Goal: Information Seeking & Learning: Learn about a topic

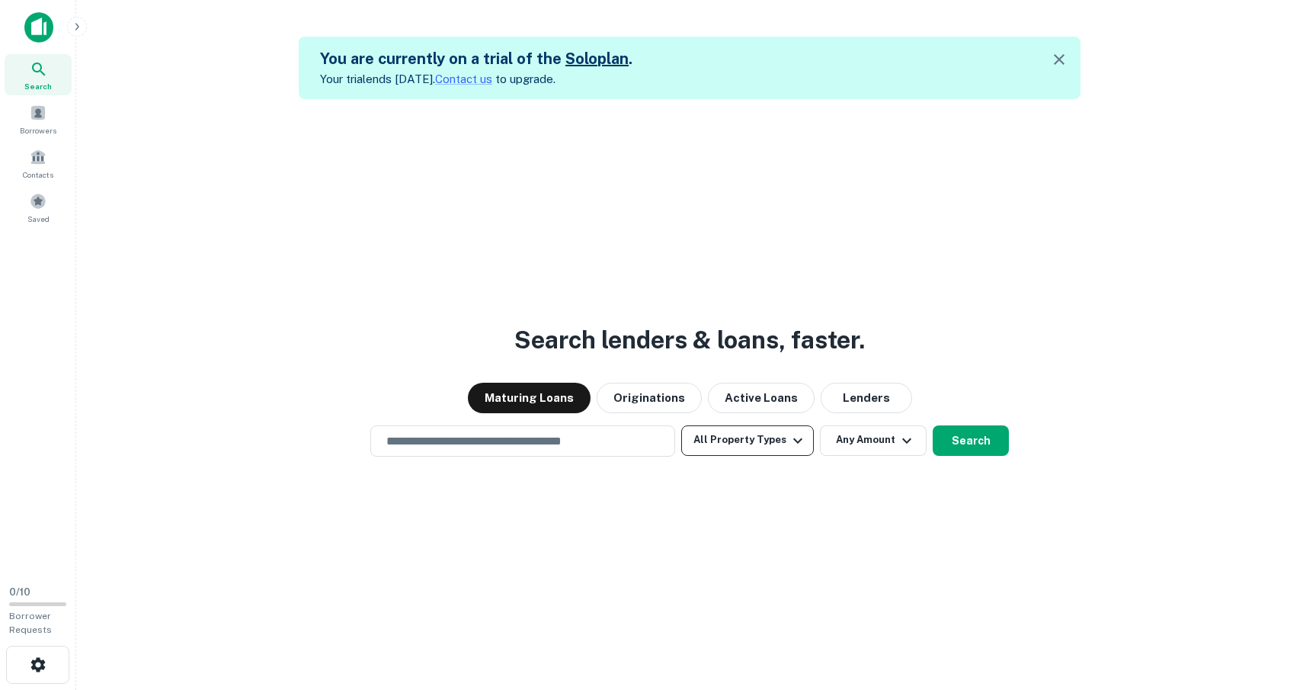
click at [720, 450] on button "All Property Types" at bounding box center [747, 440] width 133 height 30
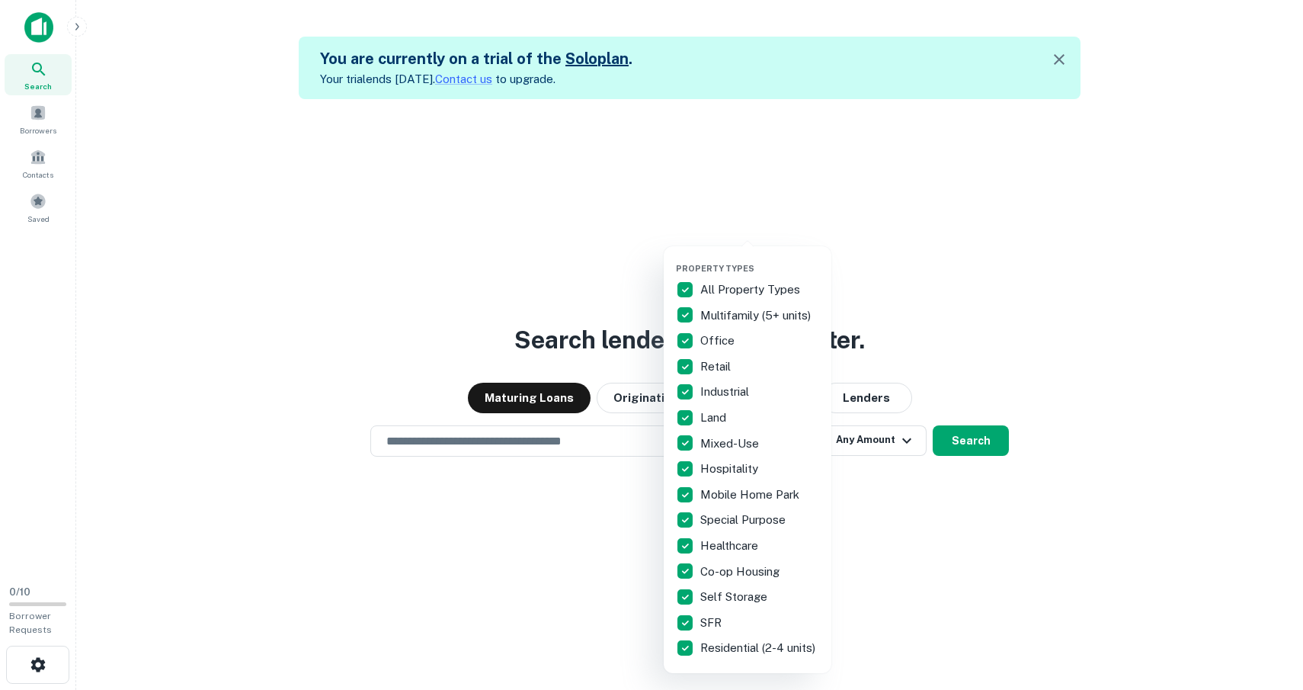
click at [721, 314] on p "Multifamily (5+ units)" at bounding box center [757, 315] width 114 height 18
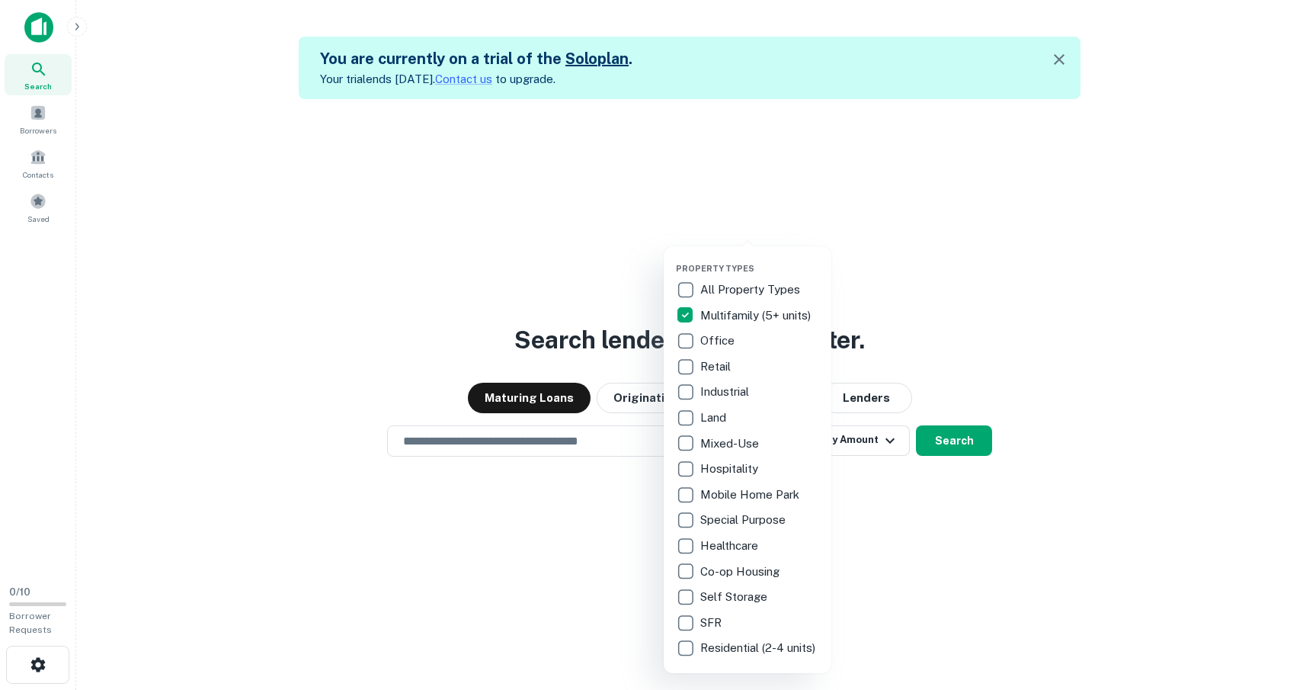
click at [844, 525] on div at bounding box center [651, 345] width 1303 height 690
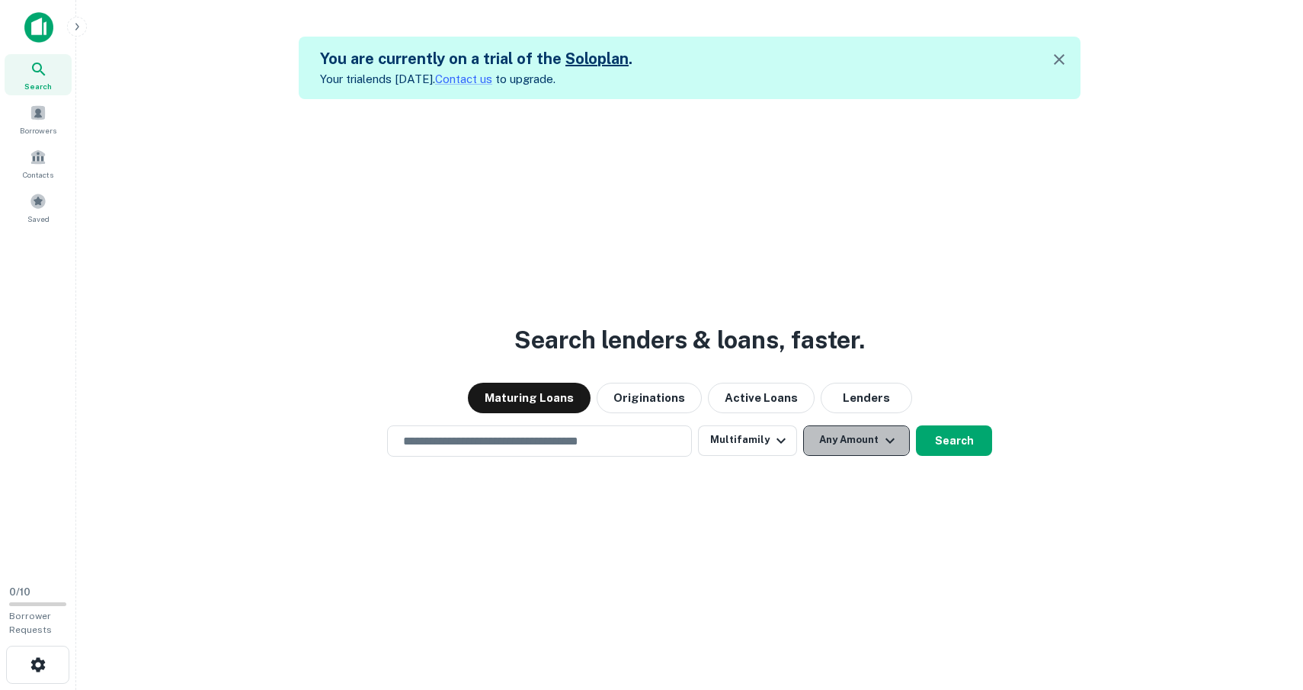
click at [842, 447] on button "Any Amount" at bounding box center [856, 440] width 107 height 30
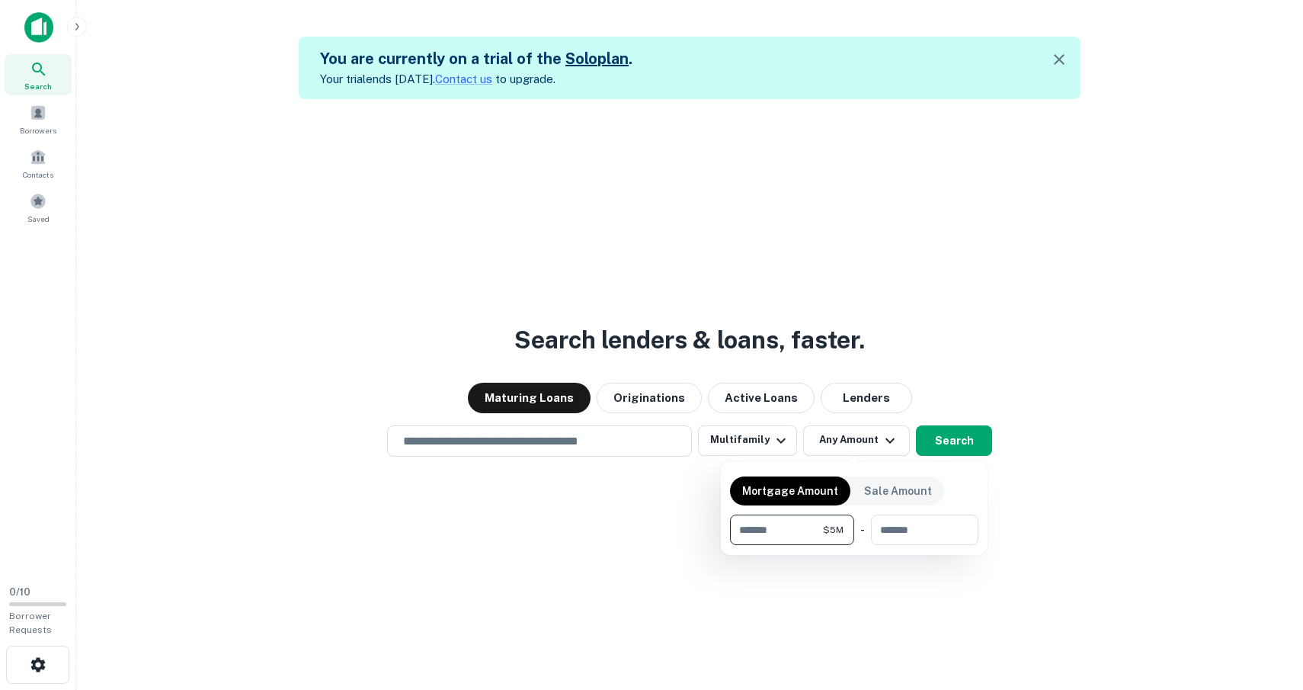
type input "*******"
click at [847, 649] on div at bounding box center [651, 345] width 1303 height 690
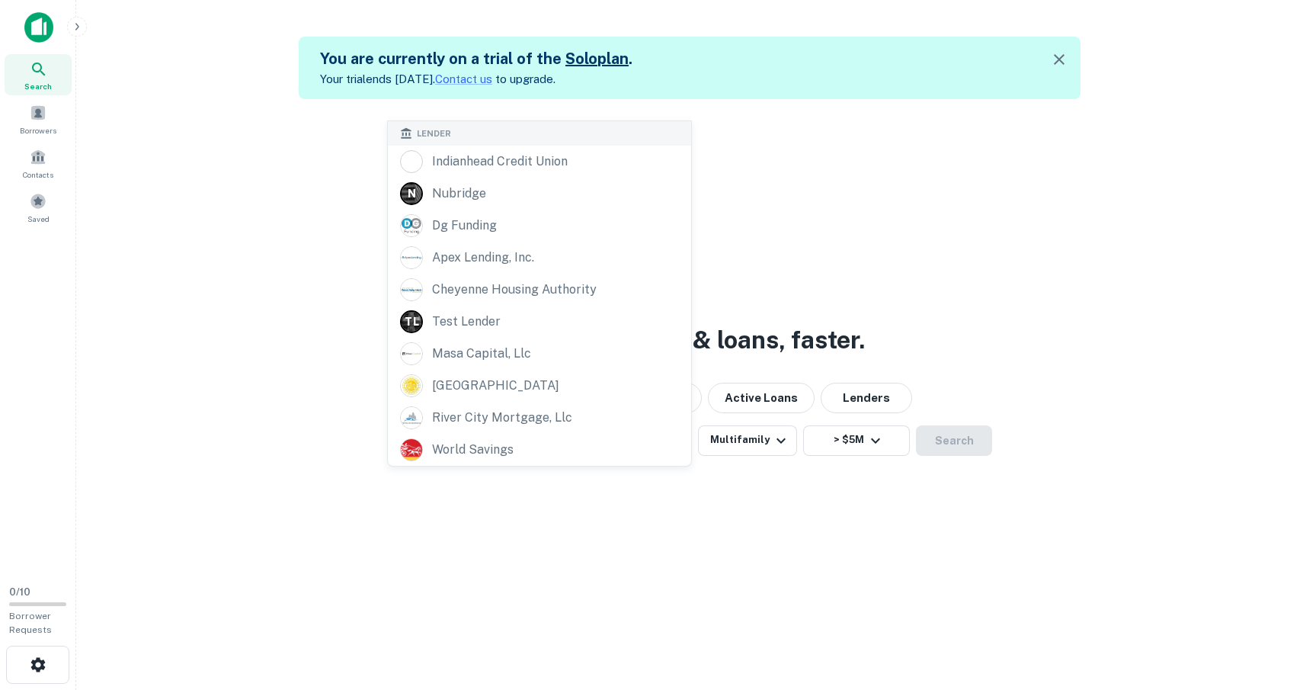
click at [556, 442] on input "text" at bounding box center [539, 441] width 291 height 18
click at [291, 287] on div "Search lenders & loans, faster. Maturing Loans Originations Active Loans Lender…" at bounding box center [689, 444] width 1203 height 690
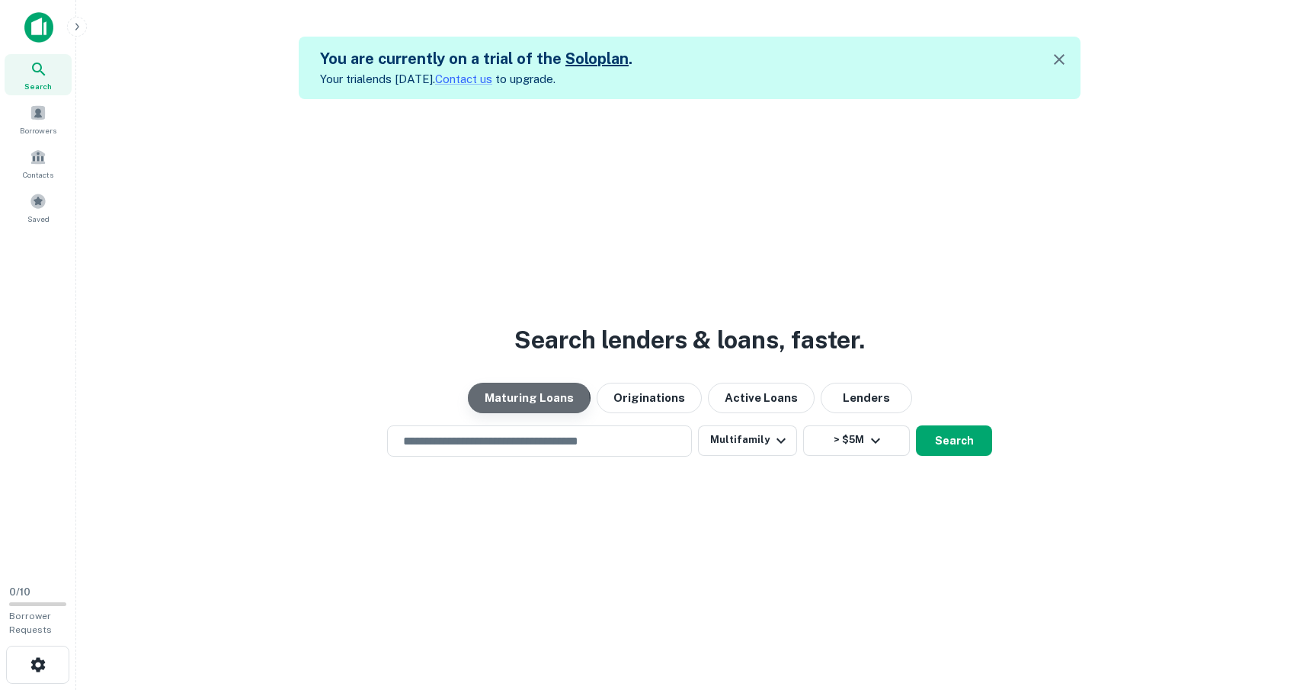
click at [524, 402] on button "Maturing Loans" at bounding box center [529, 398] width 123 height 30
click at [515, 445] on input "text" at bounding box center [539, 441] width 291 height 18
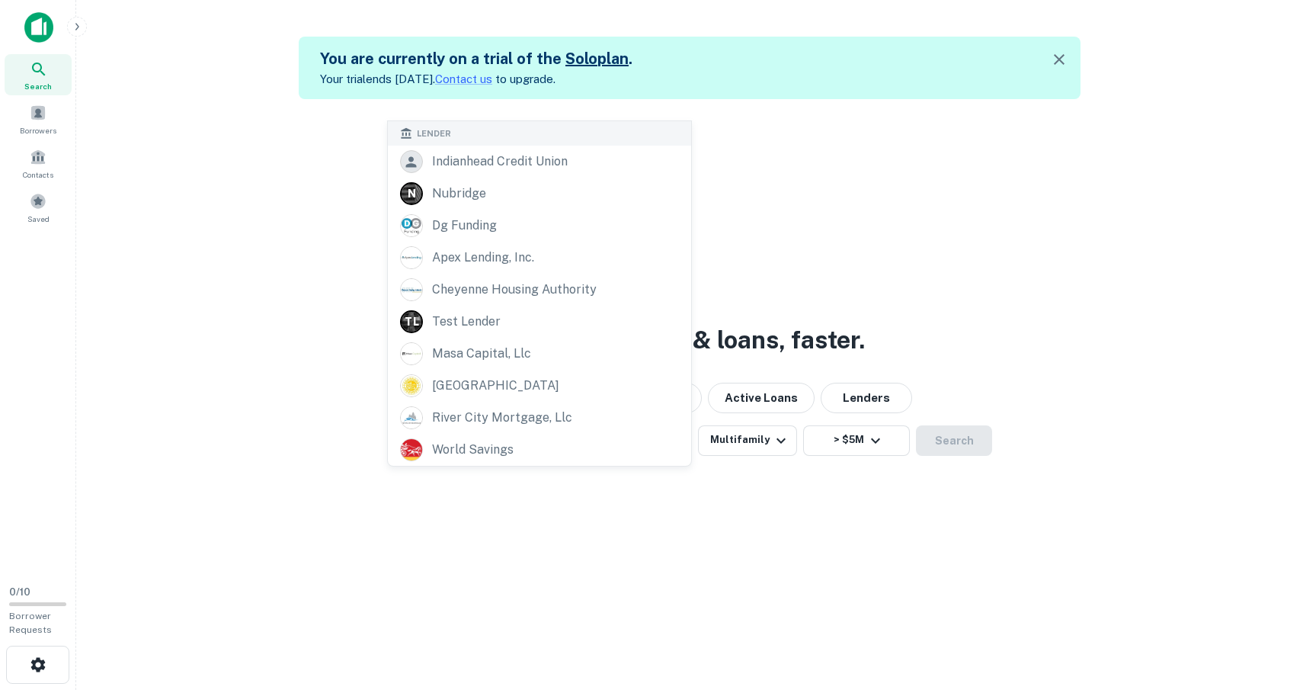
click at [538, 494] on div "Search lenders & loans, faster. Maturing Loans Originations Active Loans Lender…" at bounding box center [689, 444] width 1203 height 690
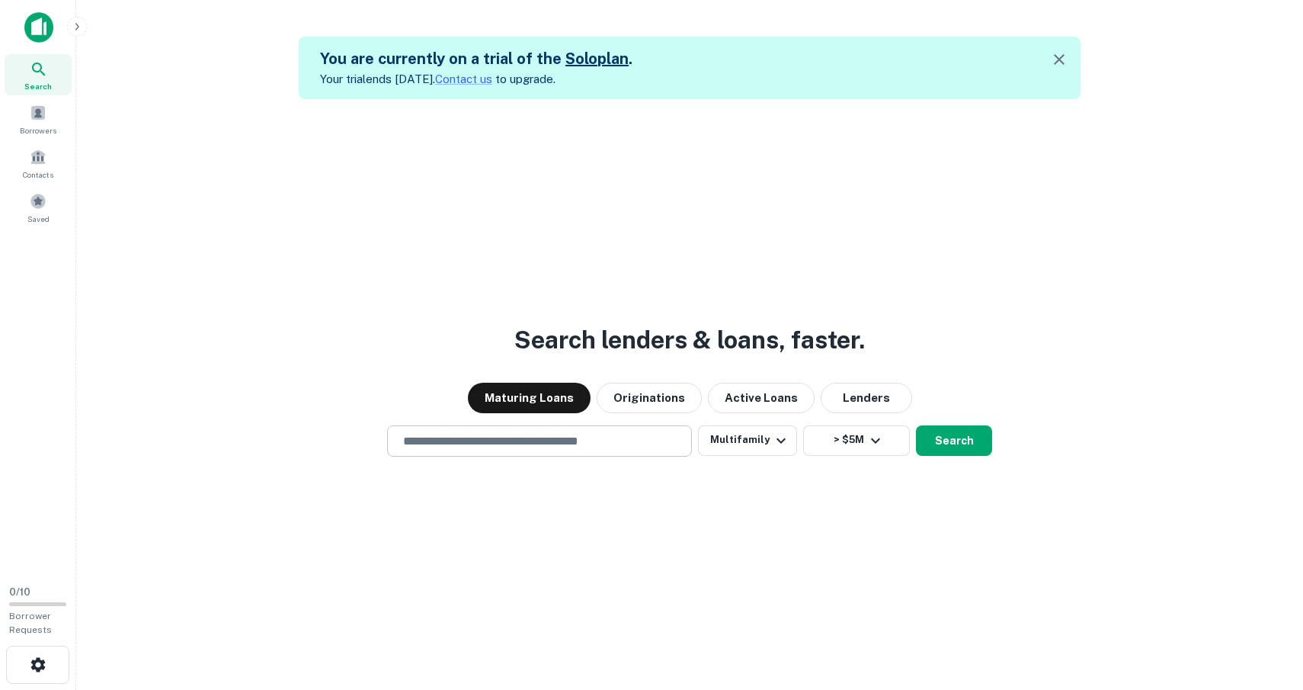
click at [520, 444] on input "text" at bounding box center [539, 441] width 291 height 18
type input "**********"
click at [949, 444] on button "Search" at bounding box center [954, 440] width 76 height 30
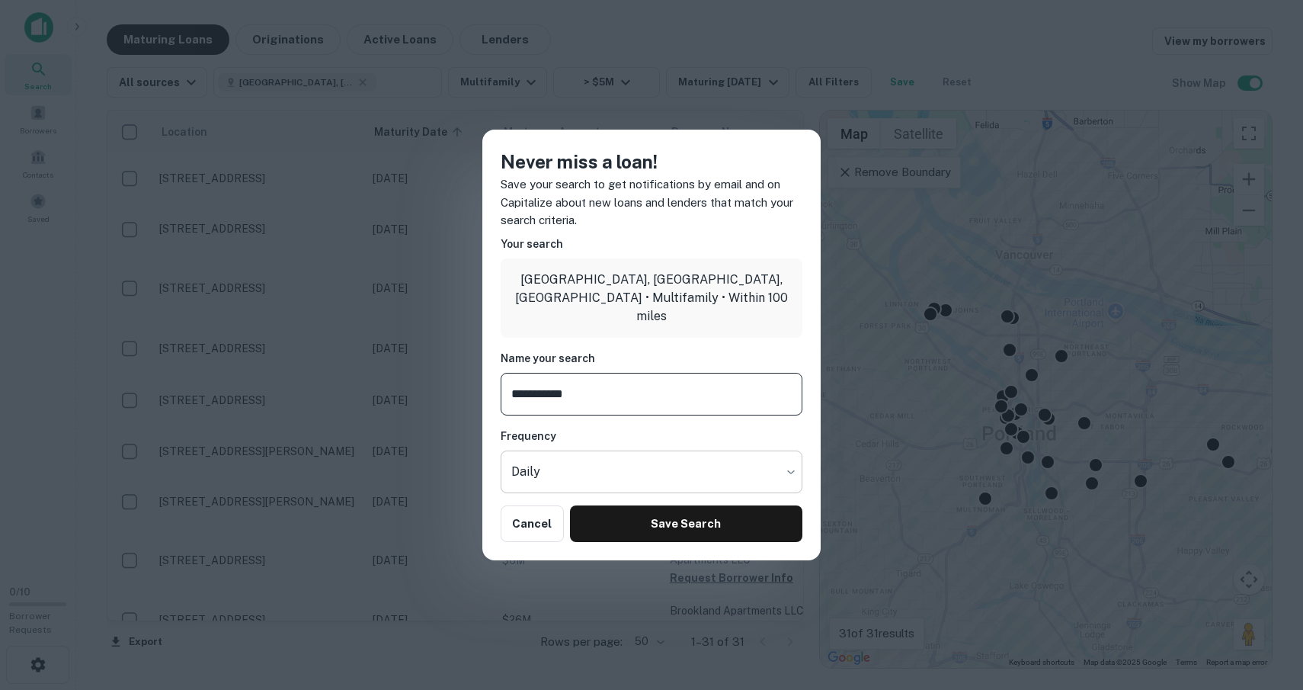
type input "**********"
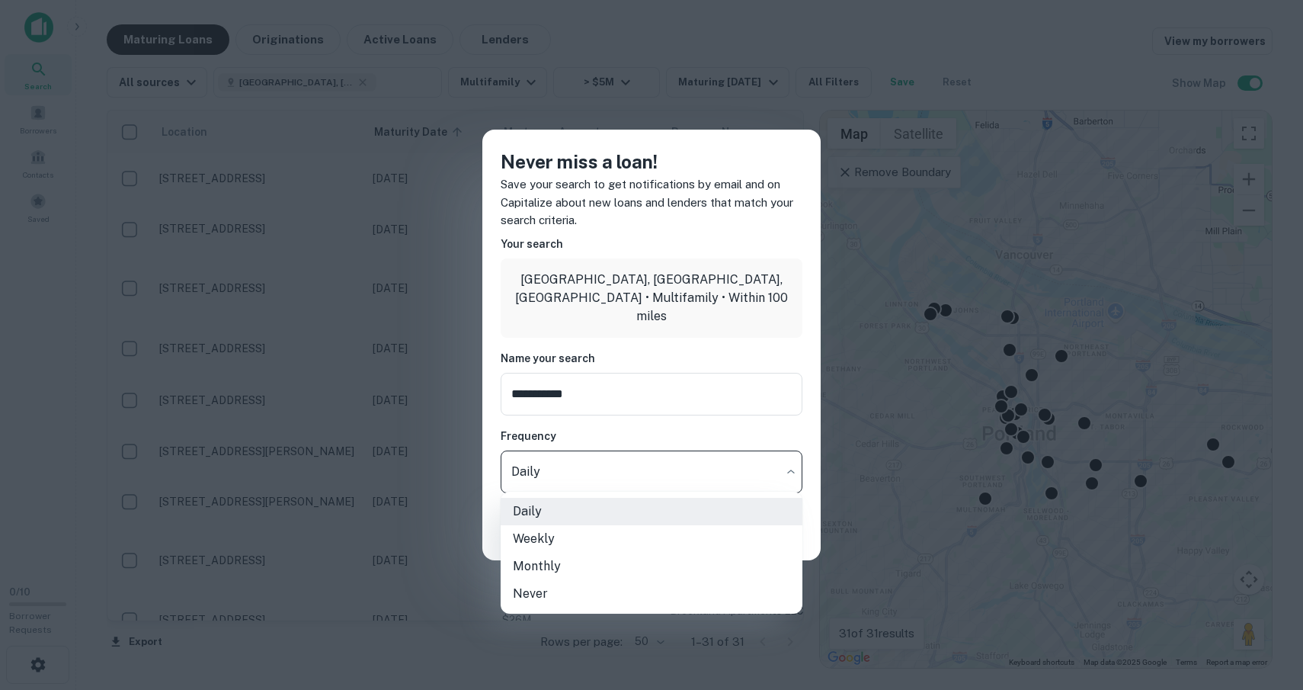
click at [793, 468] on body "Search Borrowers Contacts Saved 0 / 10 Borrower Requests Maturing Loans Origina…" at bounding box center [651, 345] width 1303 height 690
click at [678, 509] on li "Daily" at bounding box center [652, 511] width 302 height 27
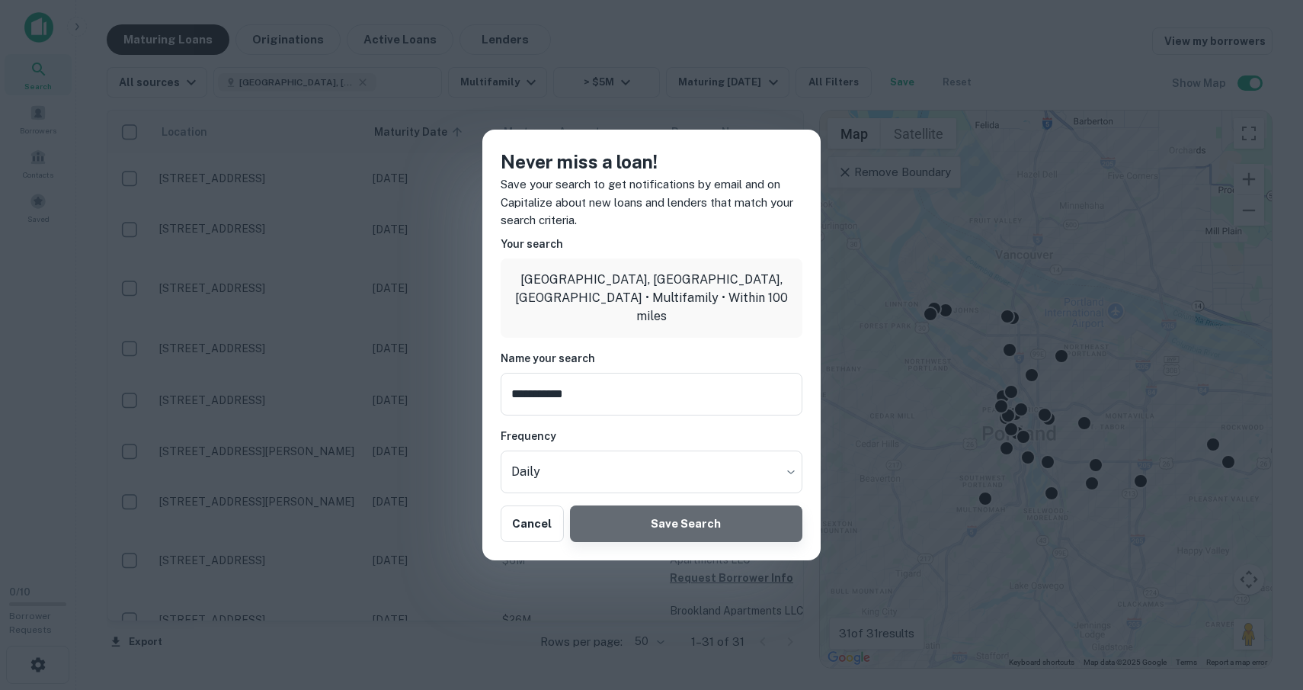
click at [700, 518] on button "Save Search" at bounding box center [686, 523] width 232 height 37
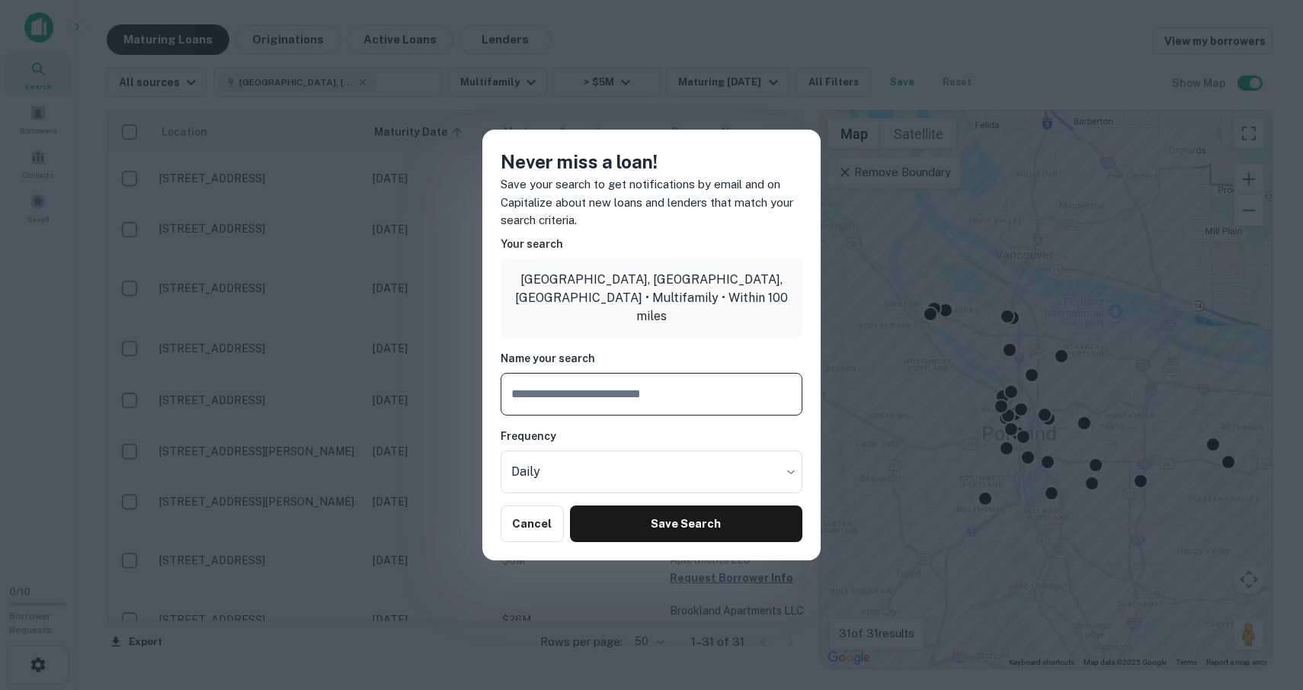
click at [560, 392] on input "text" at bounding box center [652, 394] width 302 height 43
click at [842, 256] on div "Never miss a loan! Save your search to get notifications by email and on Capita…" at bounding box center [651, 345] width 1303 height 690
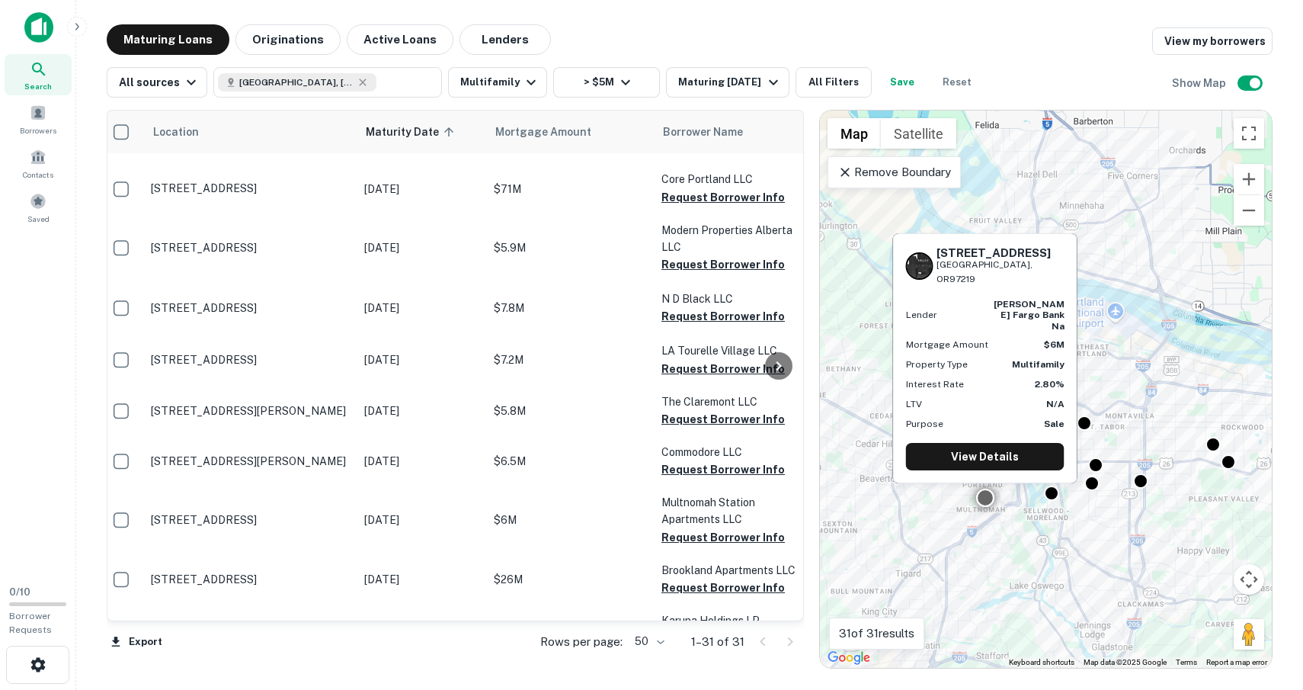
scroll to position [0, 8]
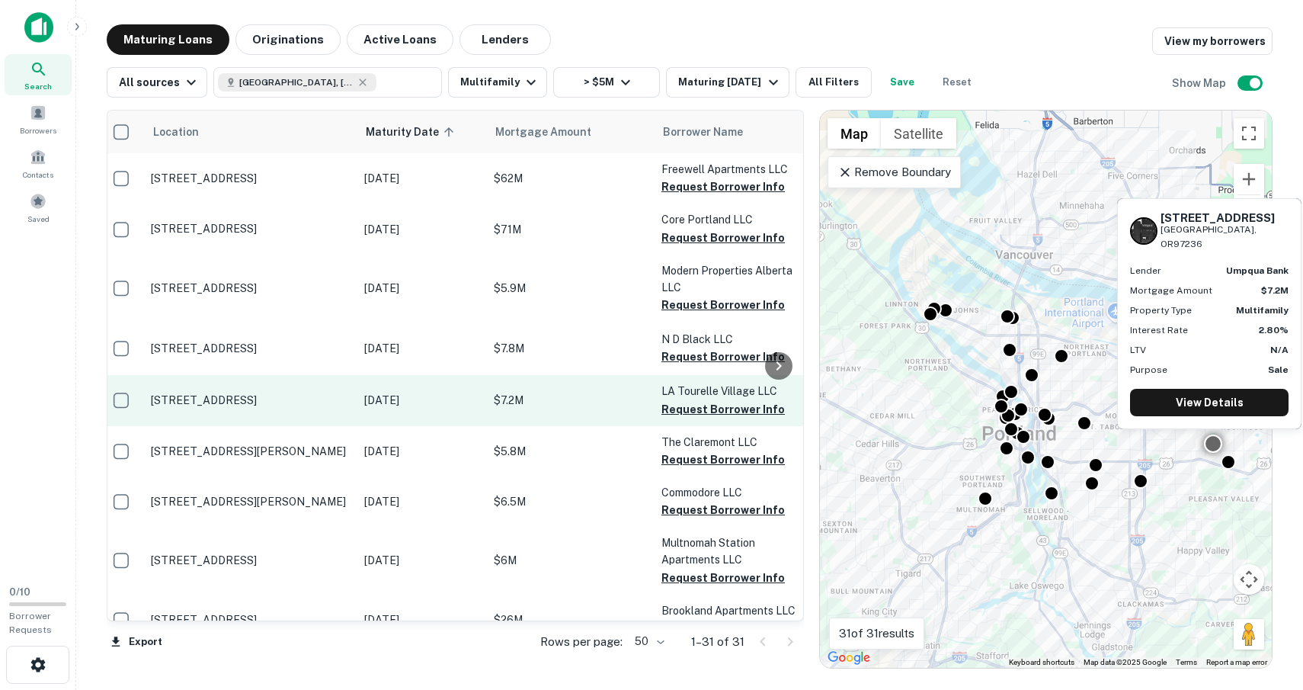
click at [262, 395] on p "15500 Se Division St Portland, OR97236" at bounding box center [250, 400] width 198 height 14
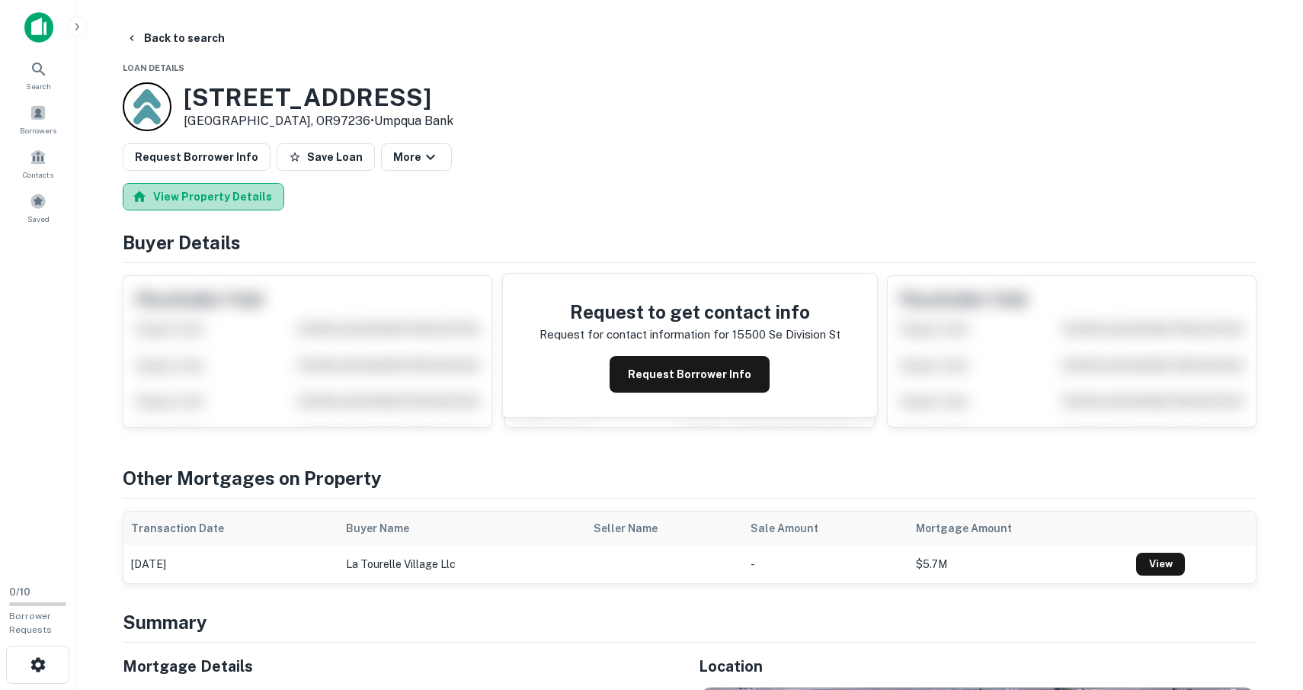
click at [231, 201] on button "View Property Details" at bounding box center [204, 196] width 162 height 27
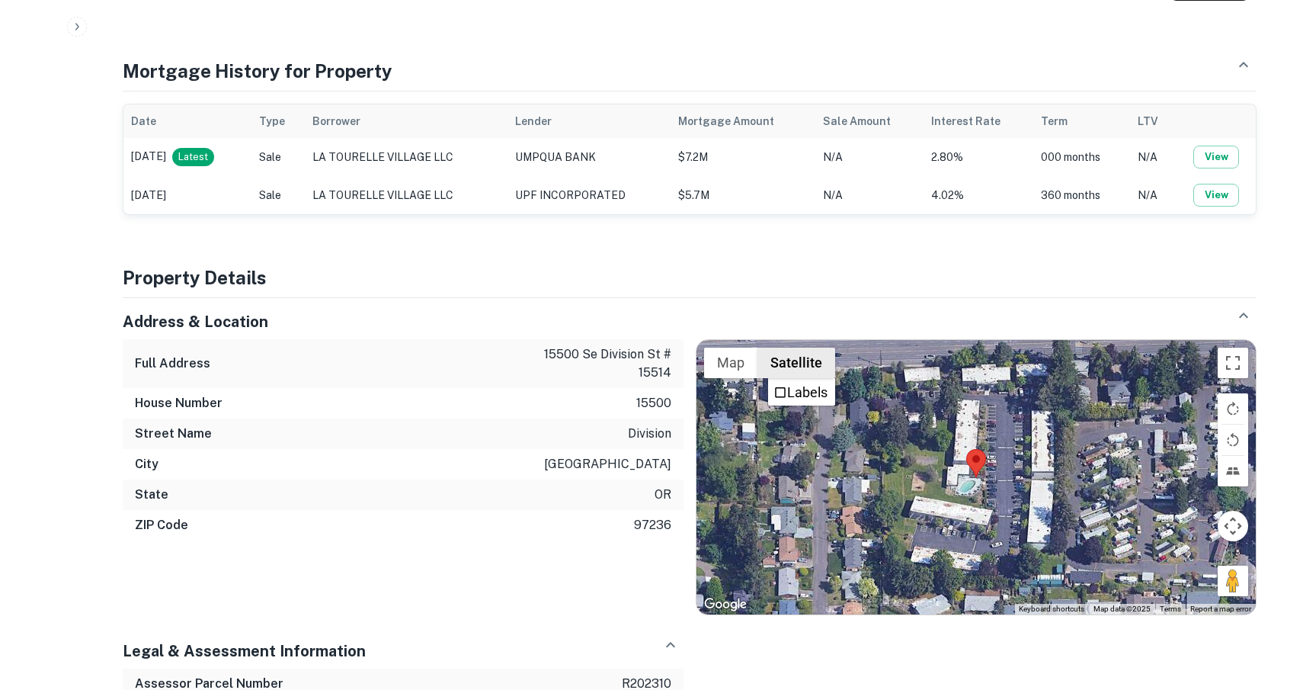
scroll to position [767, 0]
click at [999, 473] on div at bounding box center [976, 476] width 559 height 274
click at [966, 448] on area at bounding box center [966, 448] width 0 height 0
click at [997, 447] on div at bounding box center [976, 476] width 559 height 274
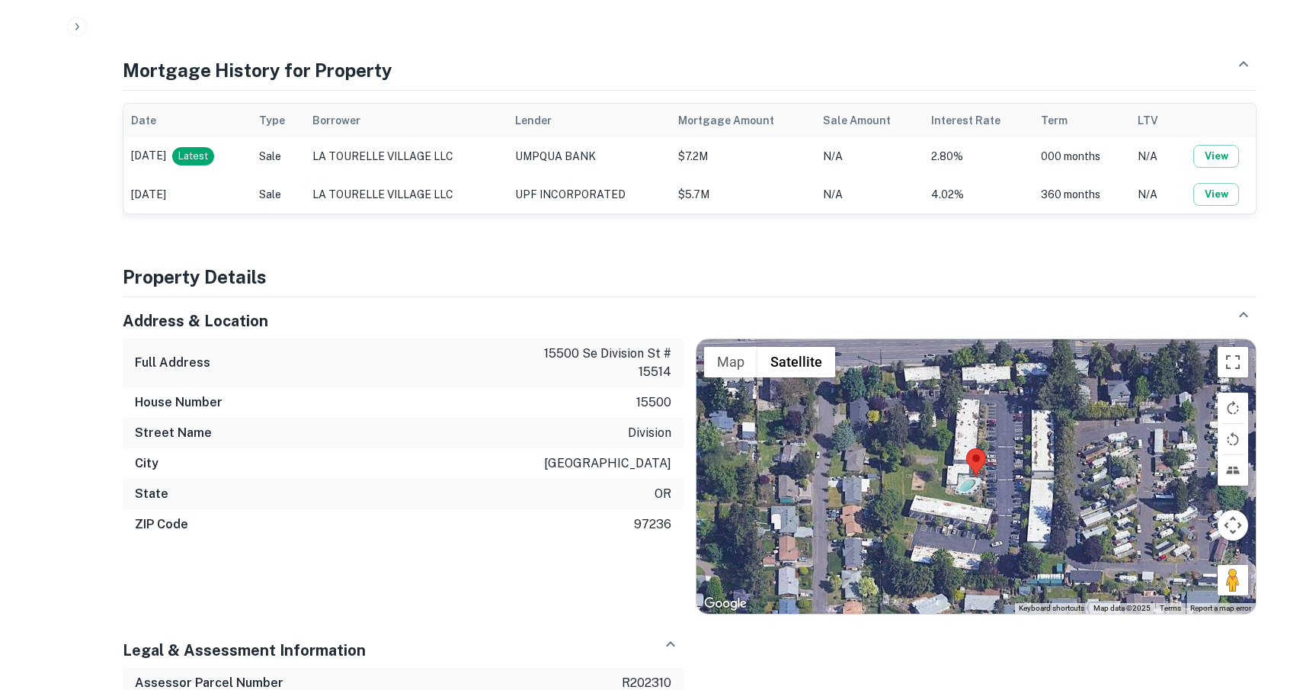
click at [997, 447] on div at bounding box center [976, 476] width 559 height 274
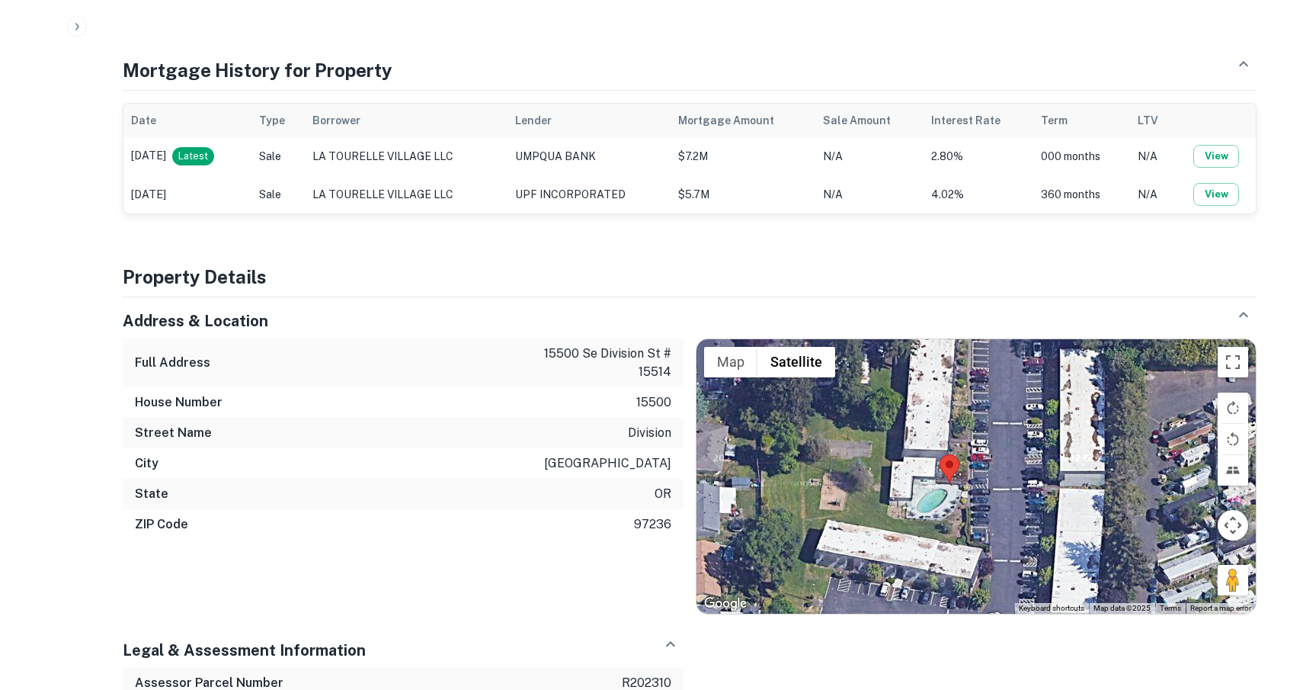
drag, startPoint x: 1015, startPoint y: 464, endPoint x: 1008, endPoint y: 436, distance: 29.2
click at [1008, 436] on div at bounding box center [976, 476] width 559 height 274
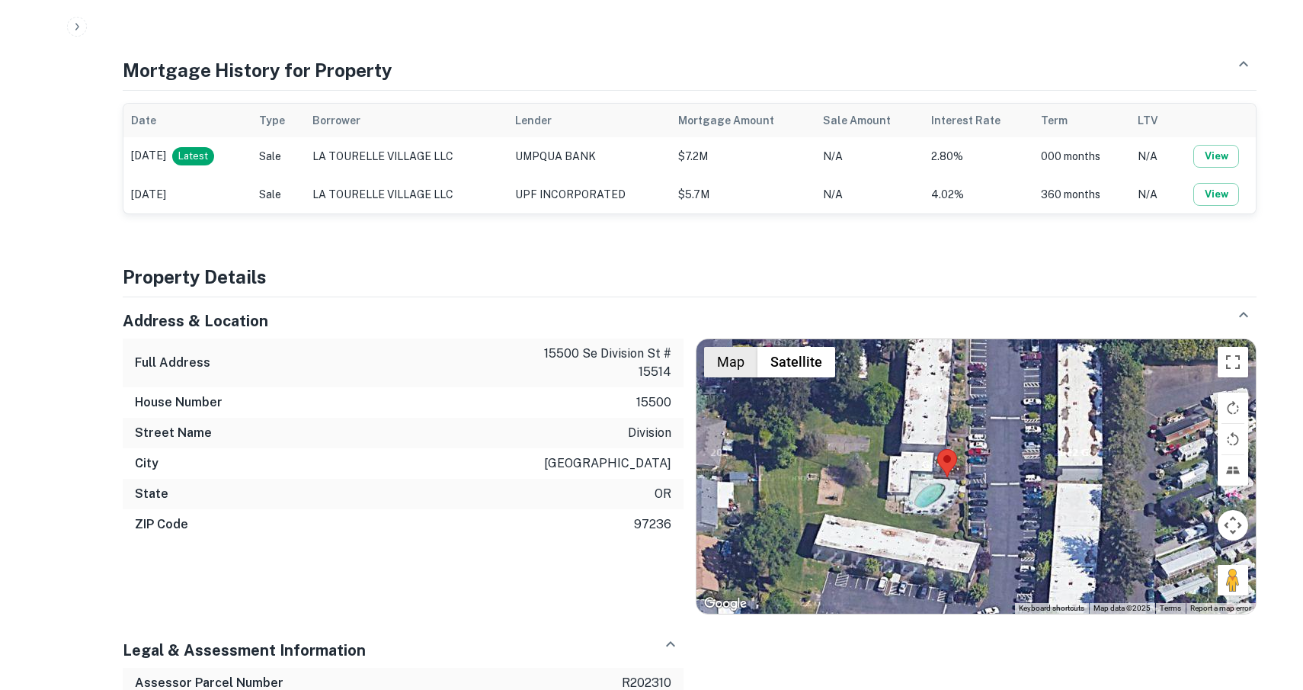
click at [736, 360] on button "Map" at bounding box center [730, 362] width 53 height 30
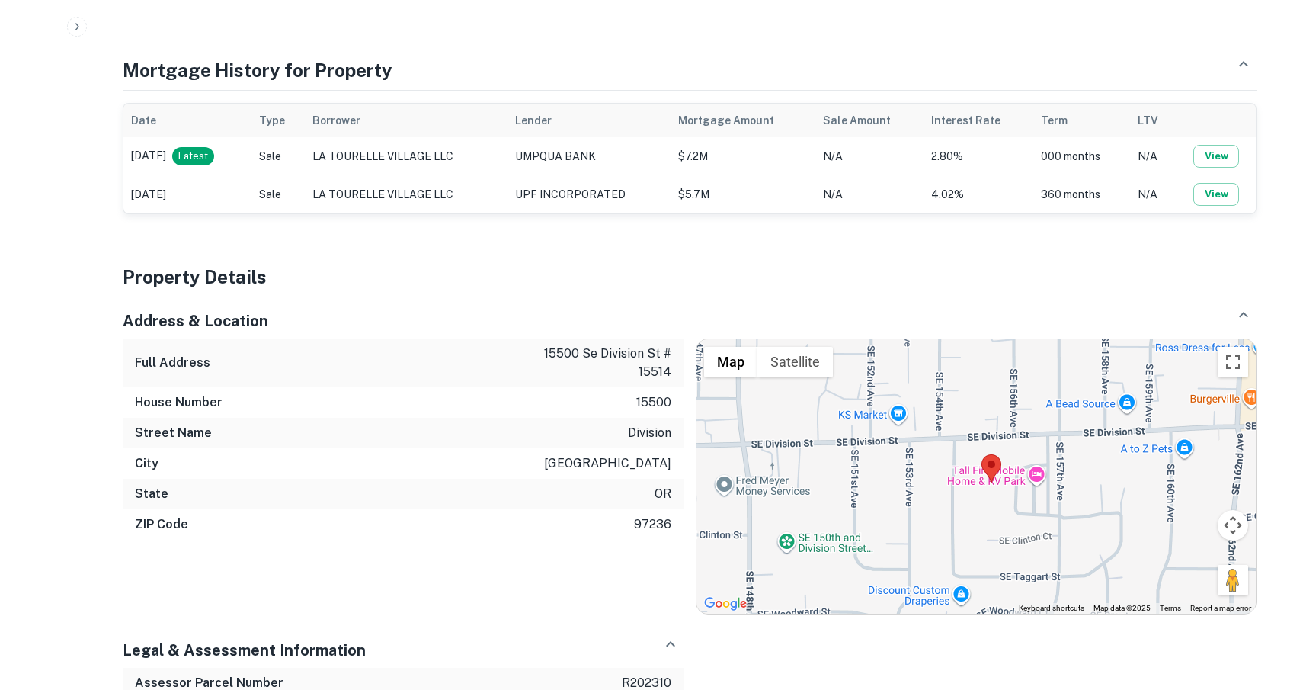
drag, startPoint x: 1103, startPoint y: 512, endPoint x: 974, endPoint y: 460, distance: 139.1
click at [974, 460] on div at bounding box center [976, 476] width 559 height 274
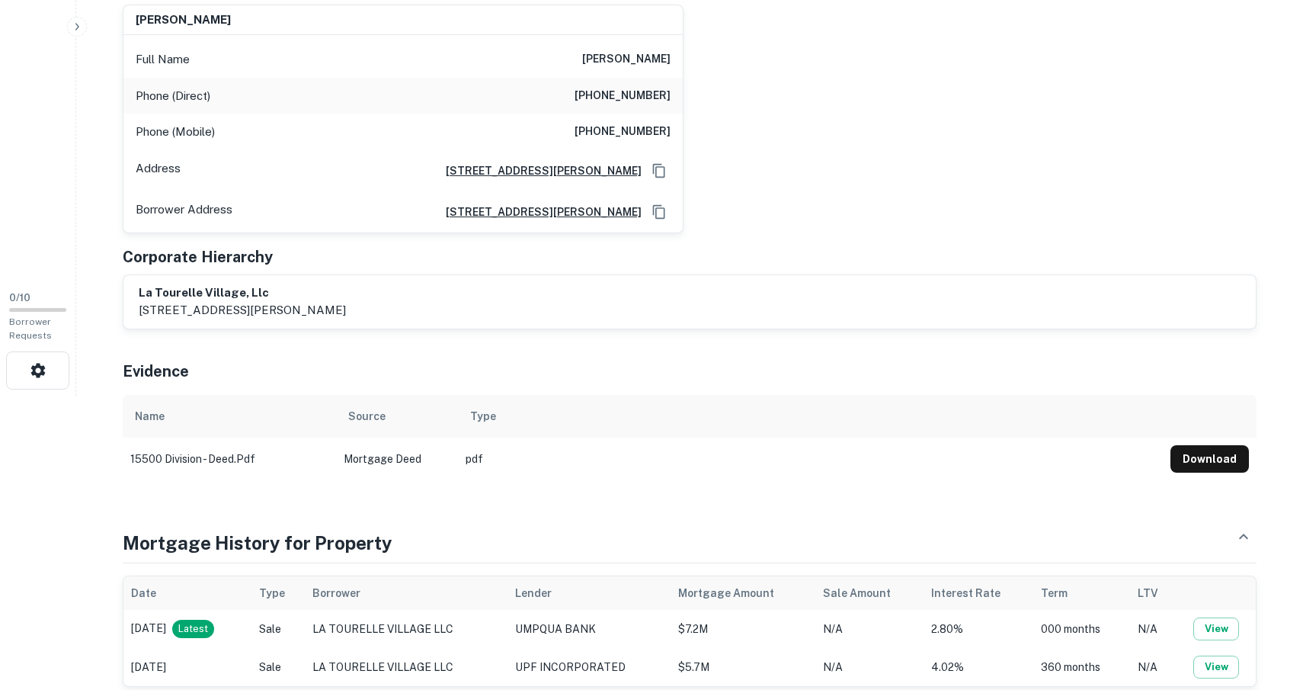
scroll to position [0, 0]
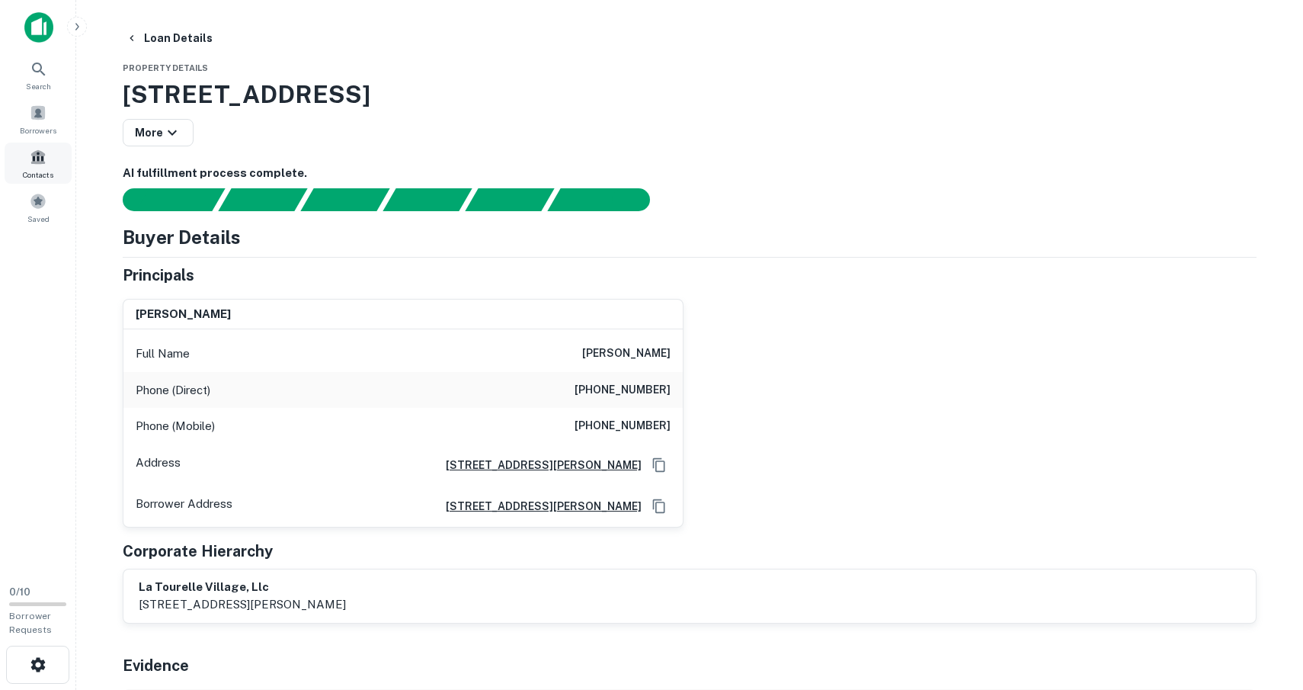
click at [42, 159] on span at bounding box center [38, 157] width 17 height 17
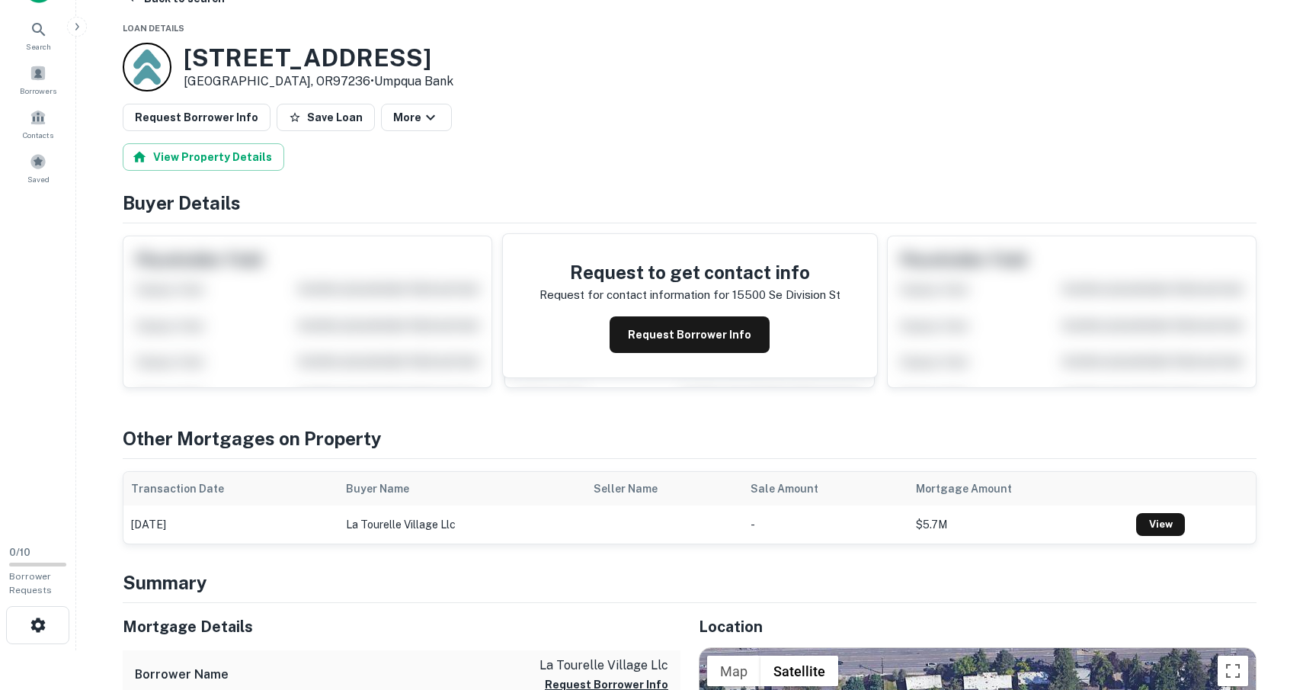
scroll to position [17, 0]
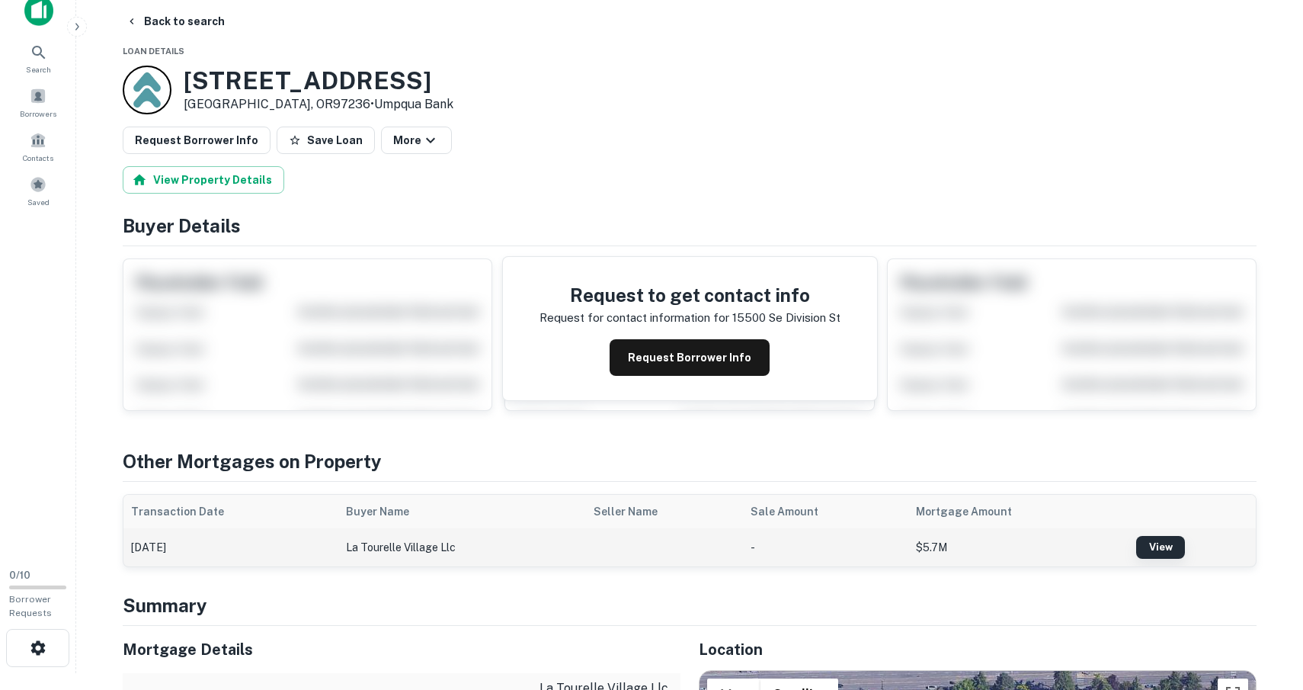
click at [1161, 546] on link "View" at bounding box center [1160, 547] width 49 height 23
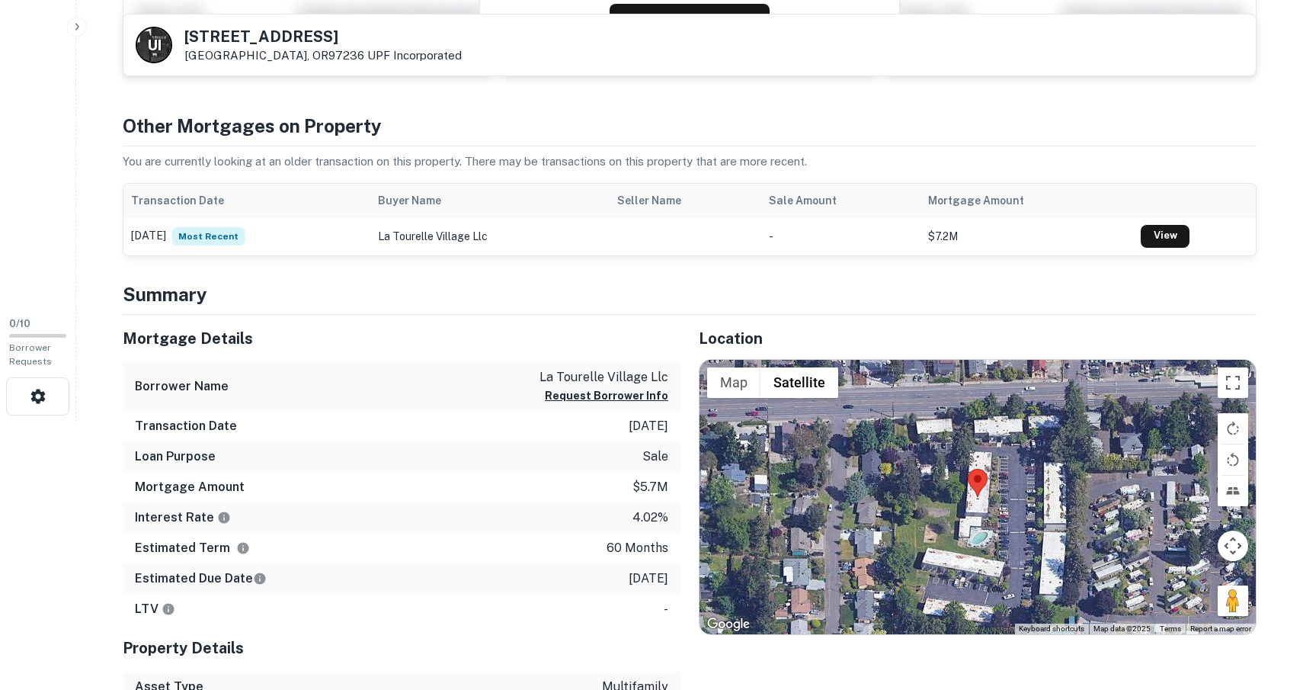
scroll to position [271, 0]
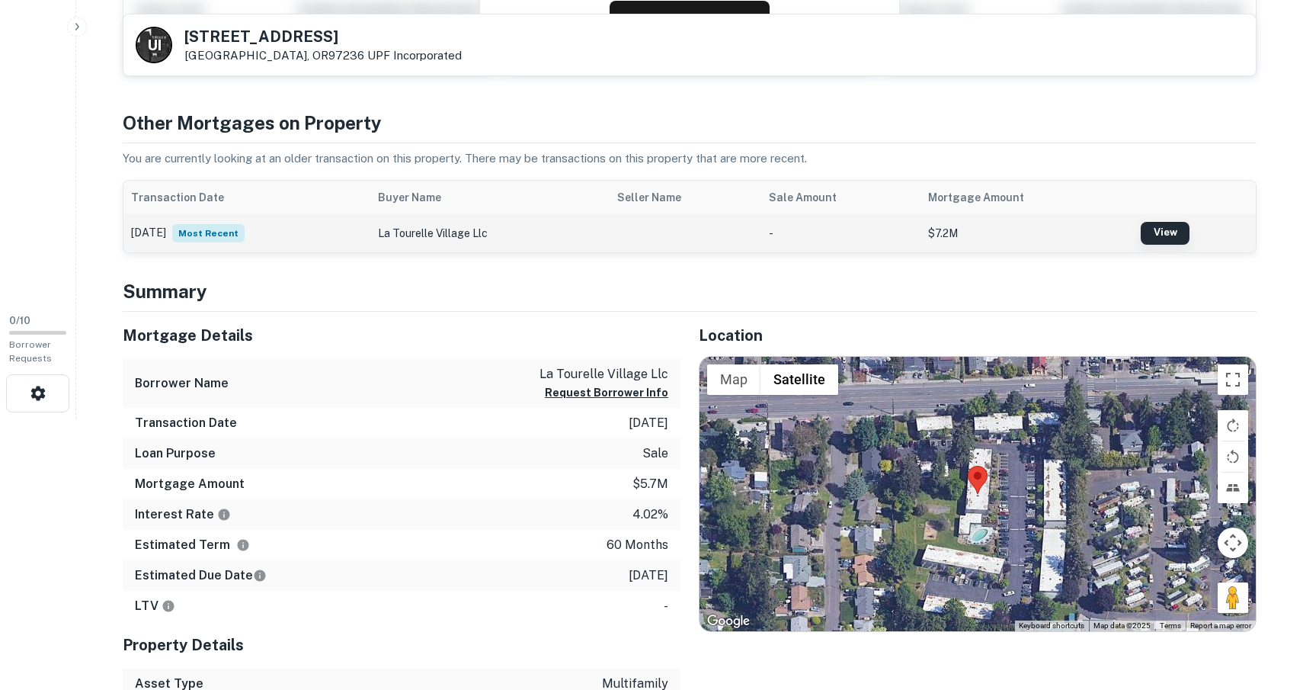
click at [1163, 236] on link "View" at bounding box center [1165, 233] width 49 height 23
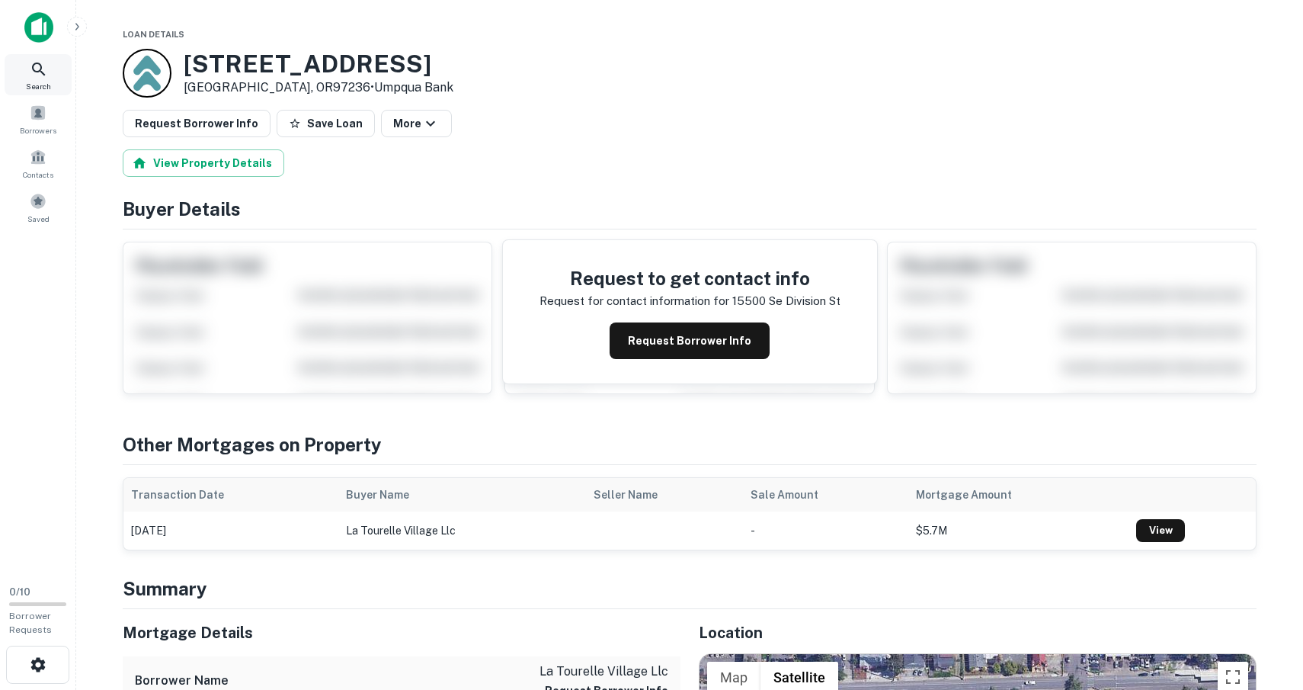
click at [43, 69] on icon at bounding box center [39, 69] width 18 height 18
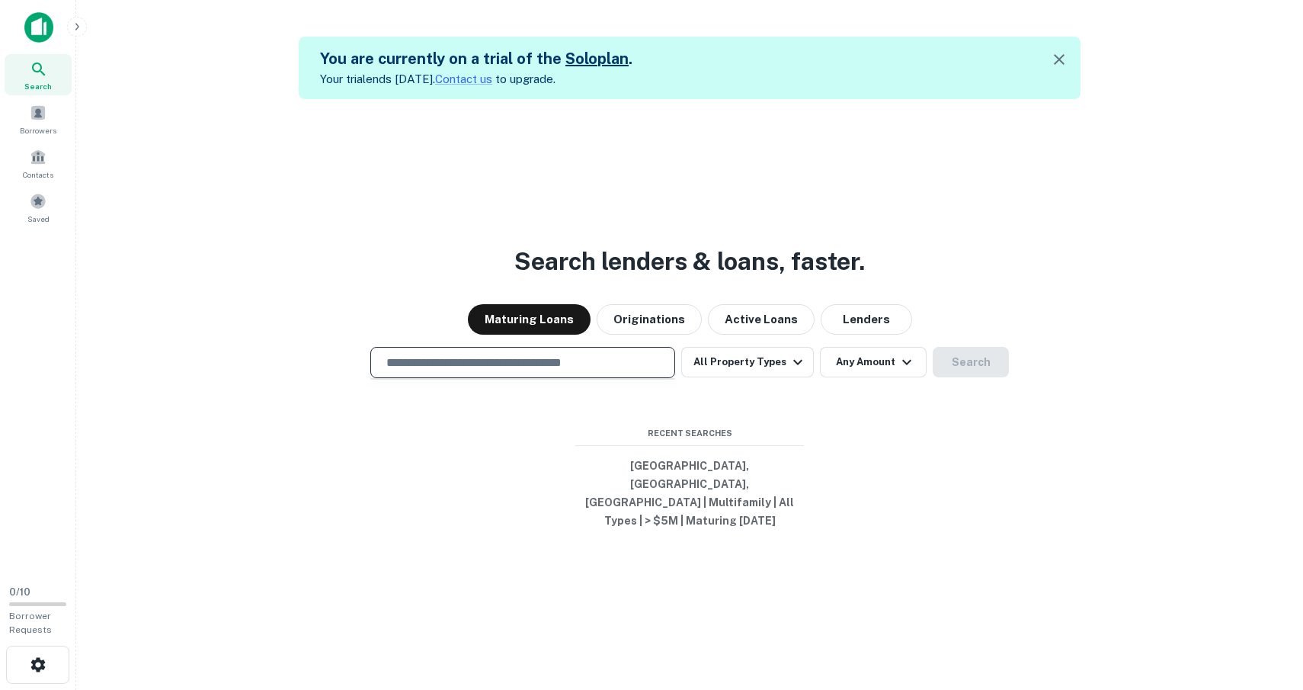
click at [457, 371] on input "text" at bounding box center [522, 363] width 291 height 18
type input "**********"
click at [721, 377] on button "All Property Types" at bounding box center [747, 362] width 133 height 30
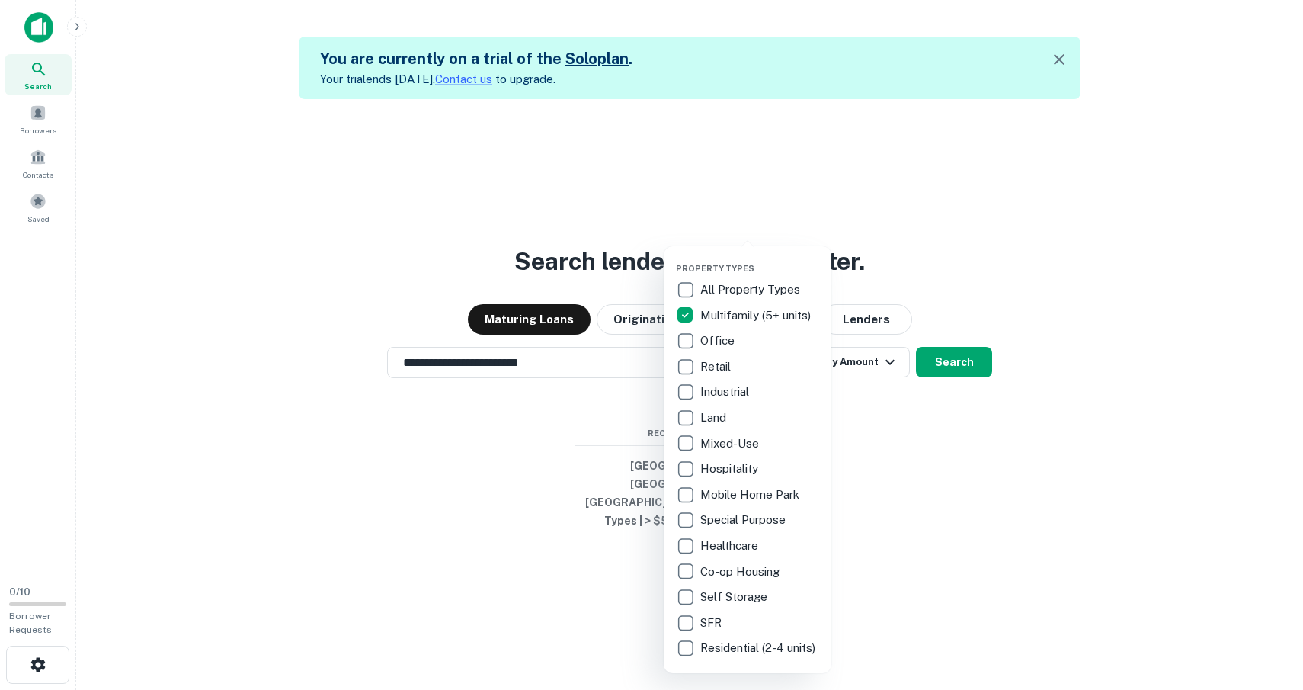
click at [850, 558] on div at bounding box center [651, 345] width 1303 height 690
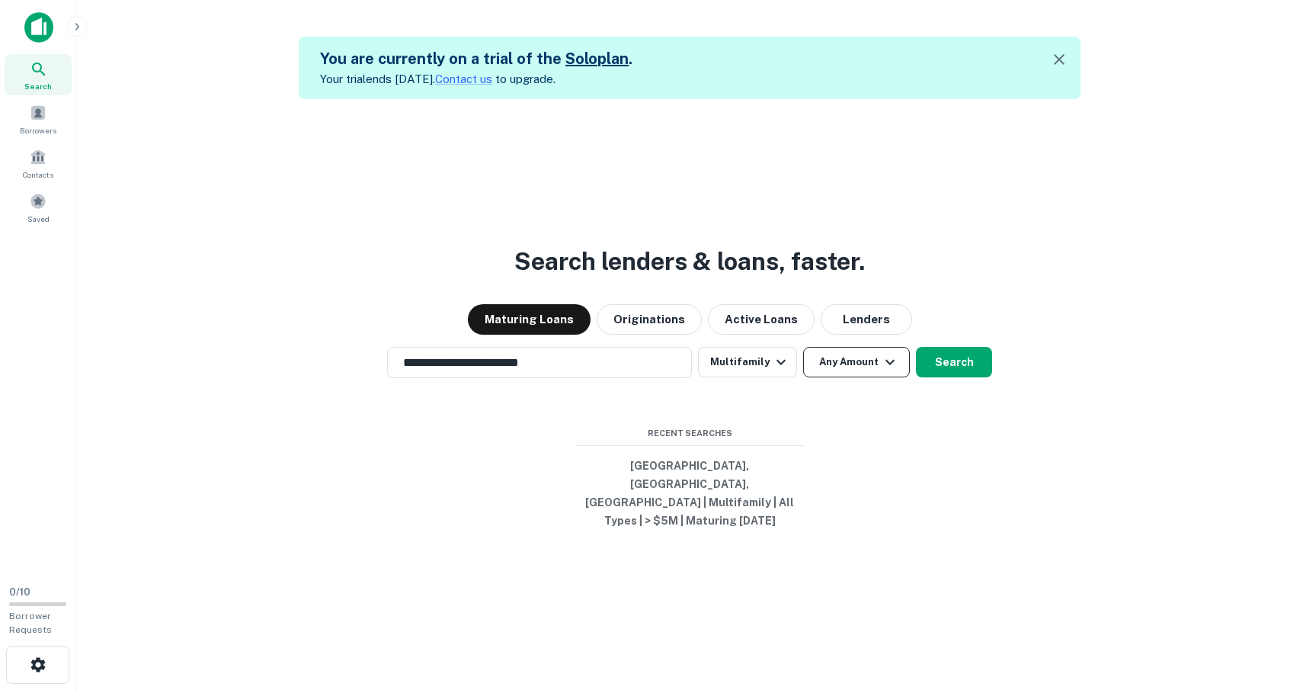
click at [838, 377] on button "Any Amount" at bounding box center [856, 362] width 107 height 30
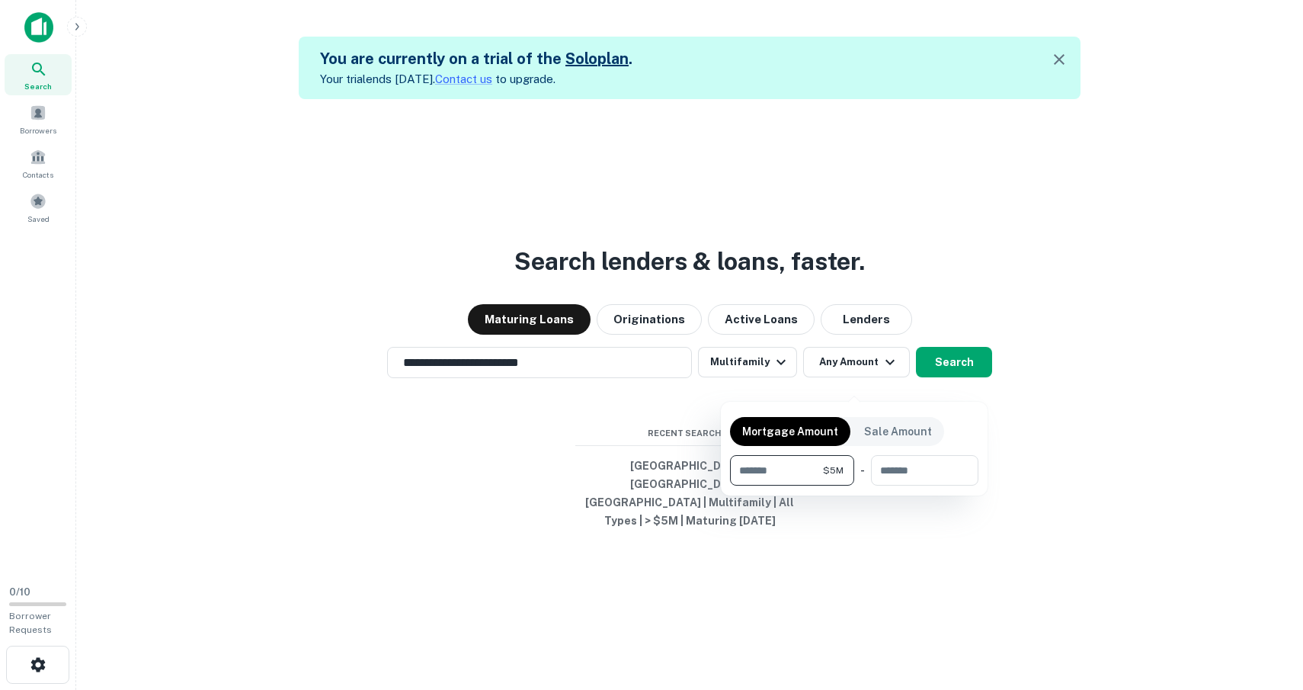
type input "*******"
click at [821, 579] on div at bounding box center [651, 345] width 1303 height 690
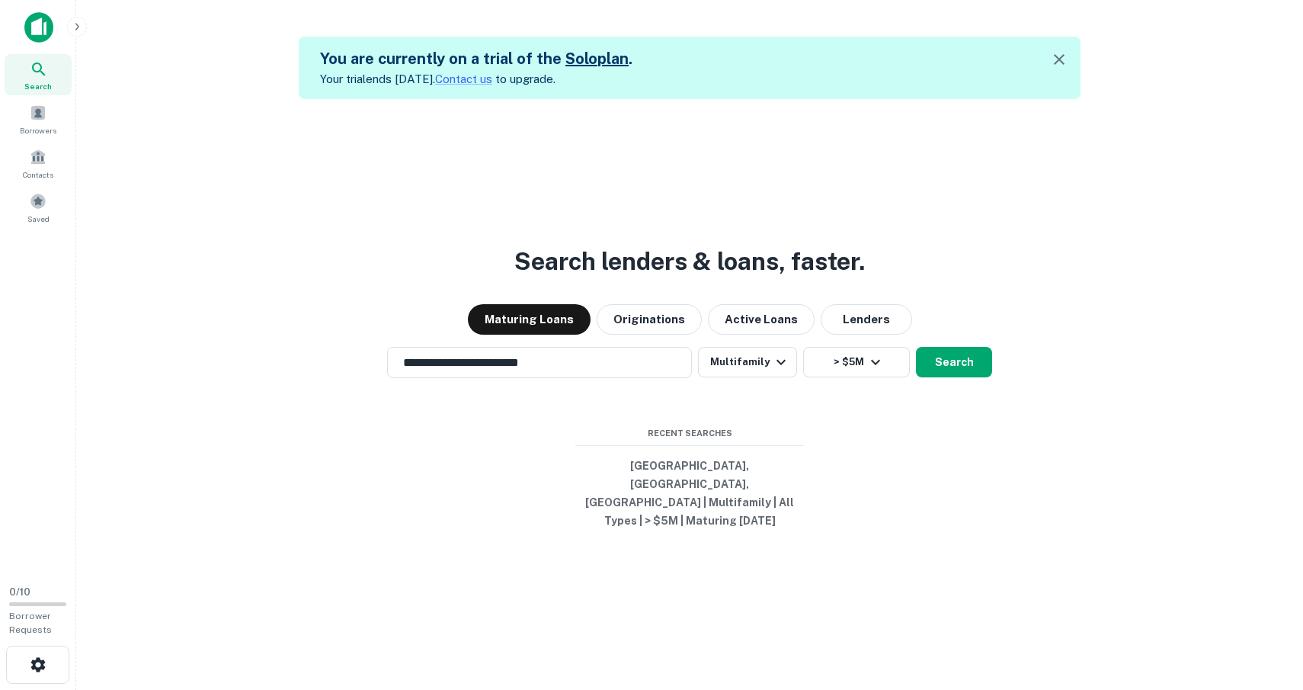
scroll to position [24, 0]
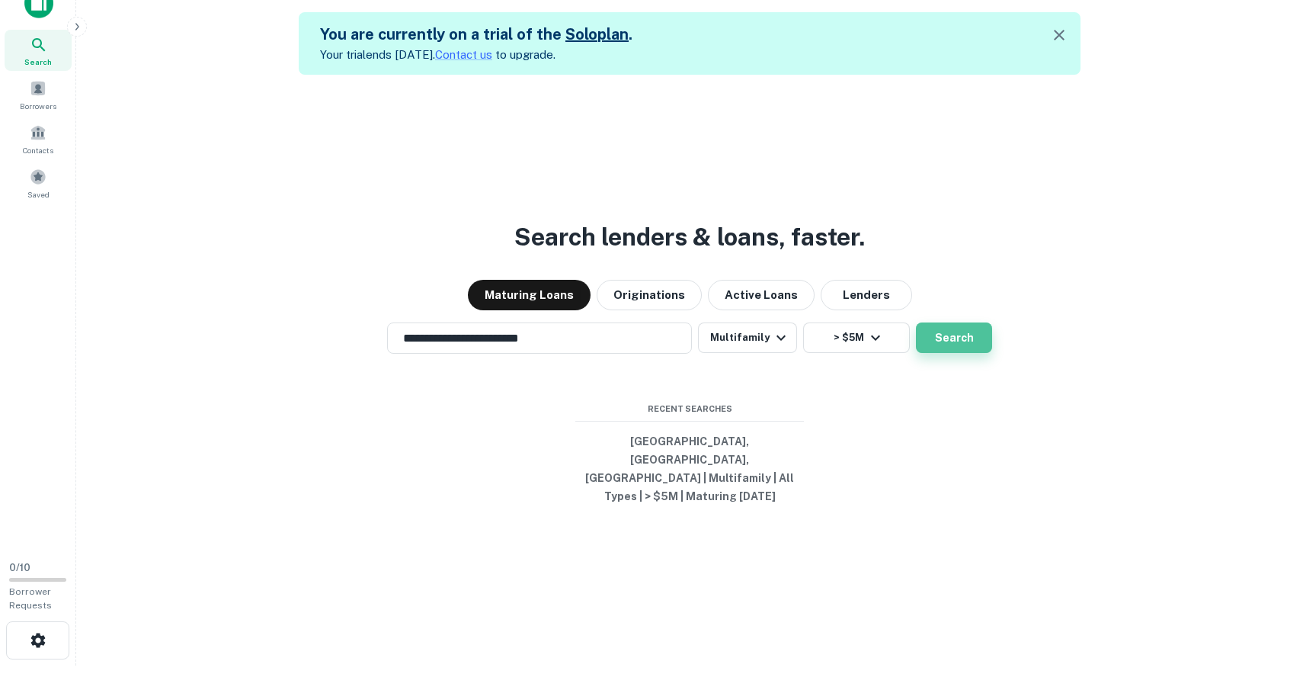
click at [944, 353] on button "Search" at bounding box center [954, 337] width 76 height 30
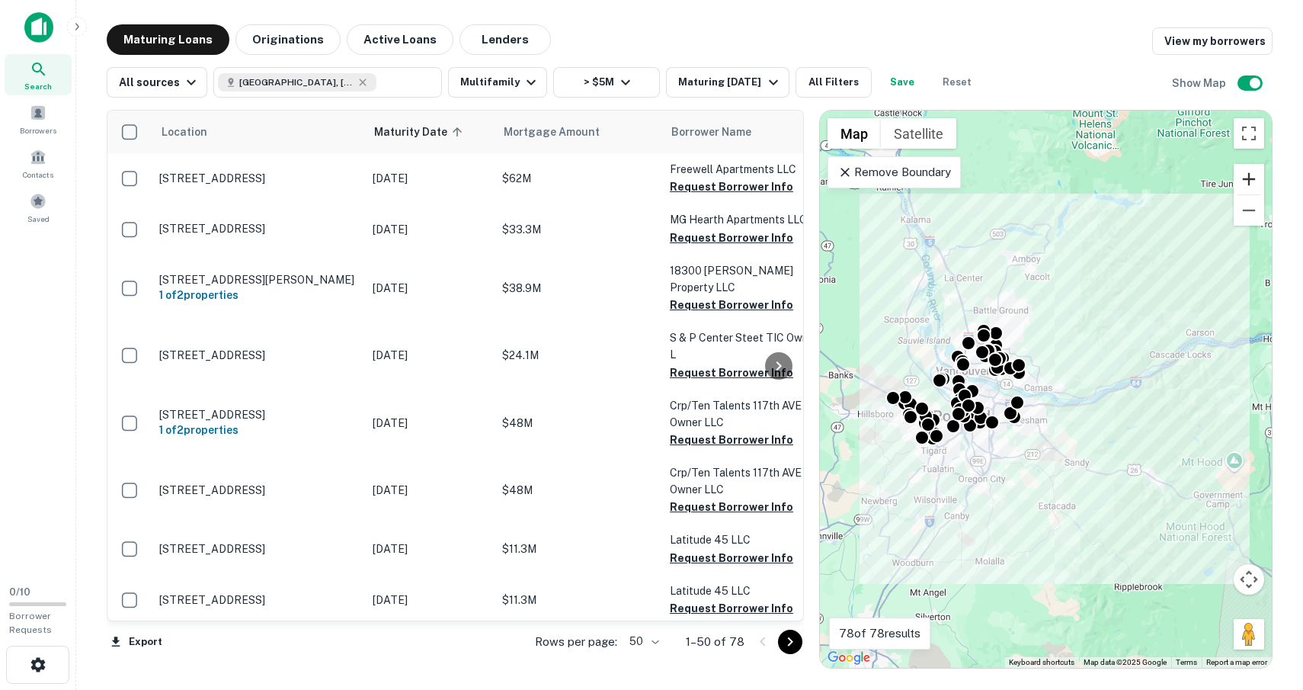
click at [1248, 184] on button "Zoom in" at bounding box center [1249, 179] width 30 height 30
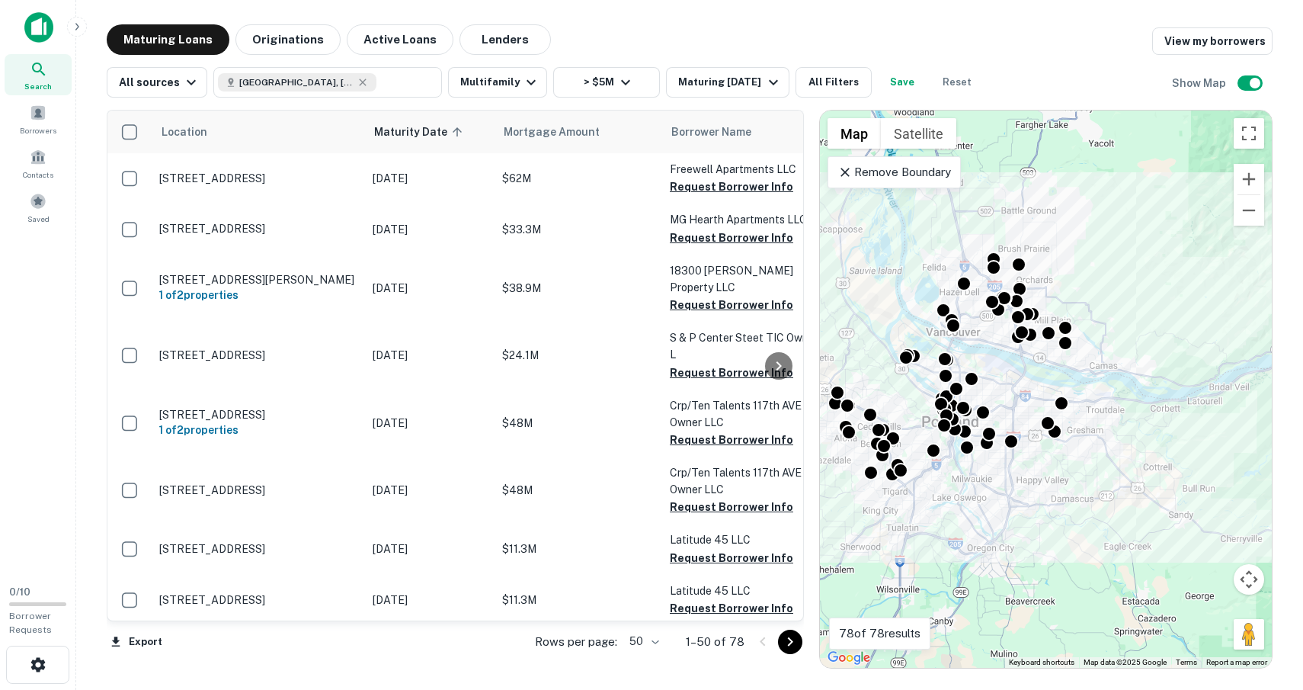
drag, startPoint x: 1112, startPoint y: 280, endPoint x: 1188, endPoint y: 261, distance: 78.0
click at [1188, 261] on div "To activate drag with keyboard, press Alt + Enter. Once in keyboard drag state,…" at bounding box center [1046, 389] width 452 height 557
click at [1252, 178] on button "Zoom in" at bounding box center [1249, 179] width 30 height 30
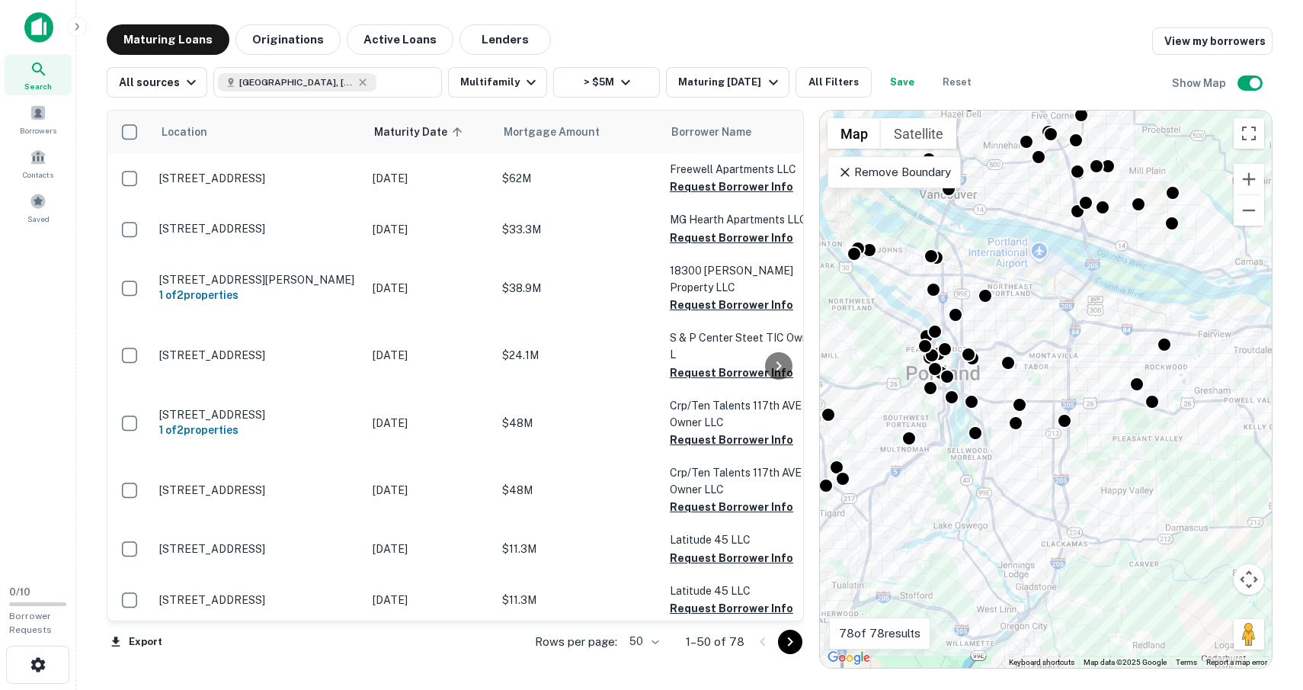
drag, startPoint x: 1012, startPoint y: 377, endPoint x: 1104, endPoint y: 294, distance: 123.6
click at [1104, 294] on div "To activate drag with keyboard, press Alt + Enter. Once in keyboard drag state,…" at bounding box center [1046, 389] width 452 height 557
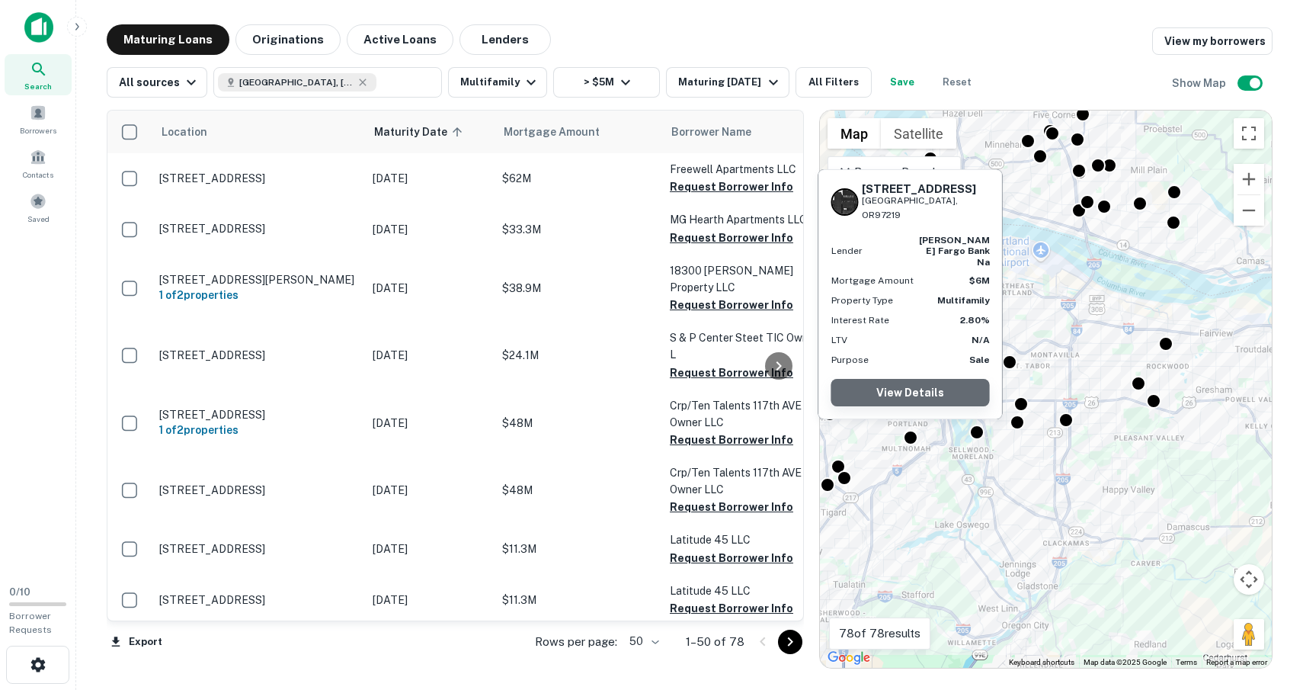
click at [910, 394] on link "View Details" at bounding box center [911, 392] width 159 height 27
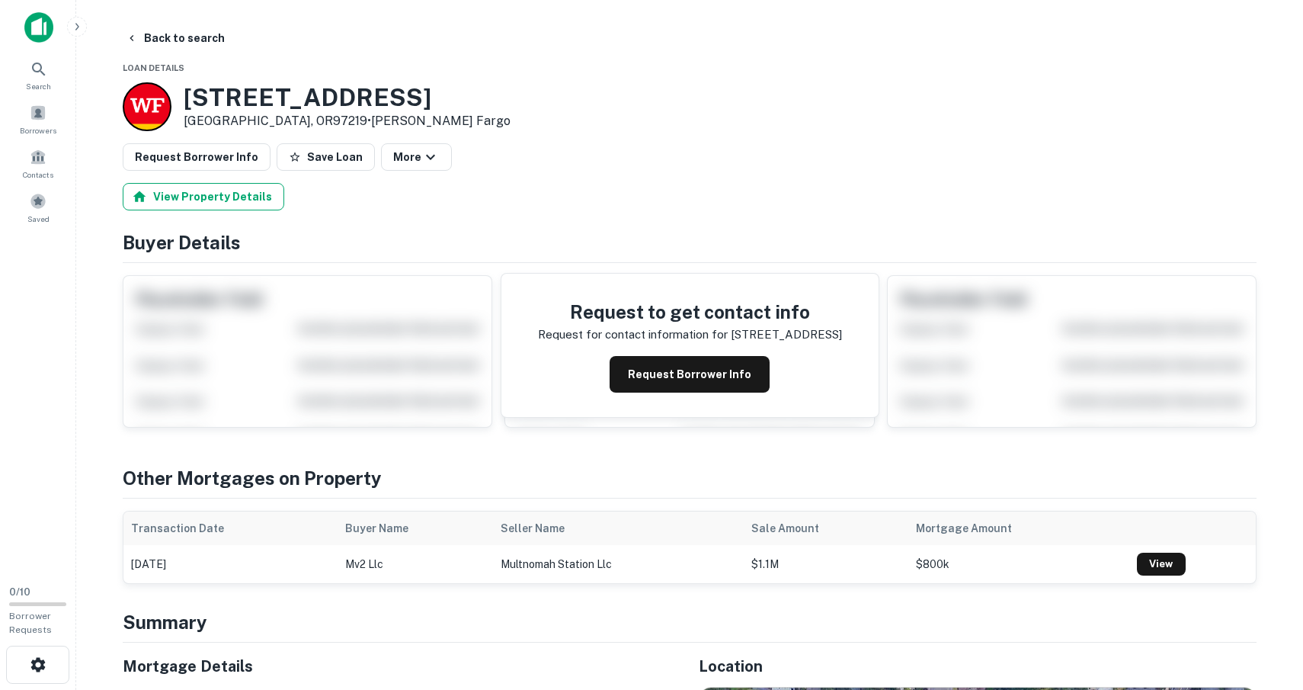
click at [219, 201] on button "View Property Details" at bounding box center [204, 196] width 162 height 27
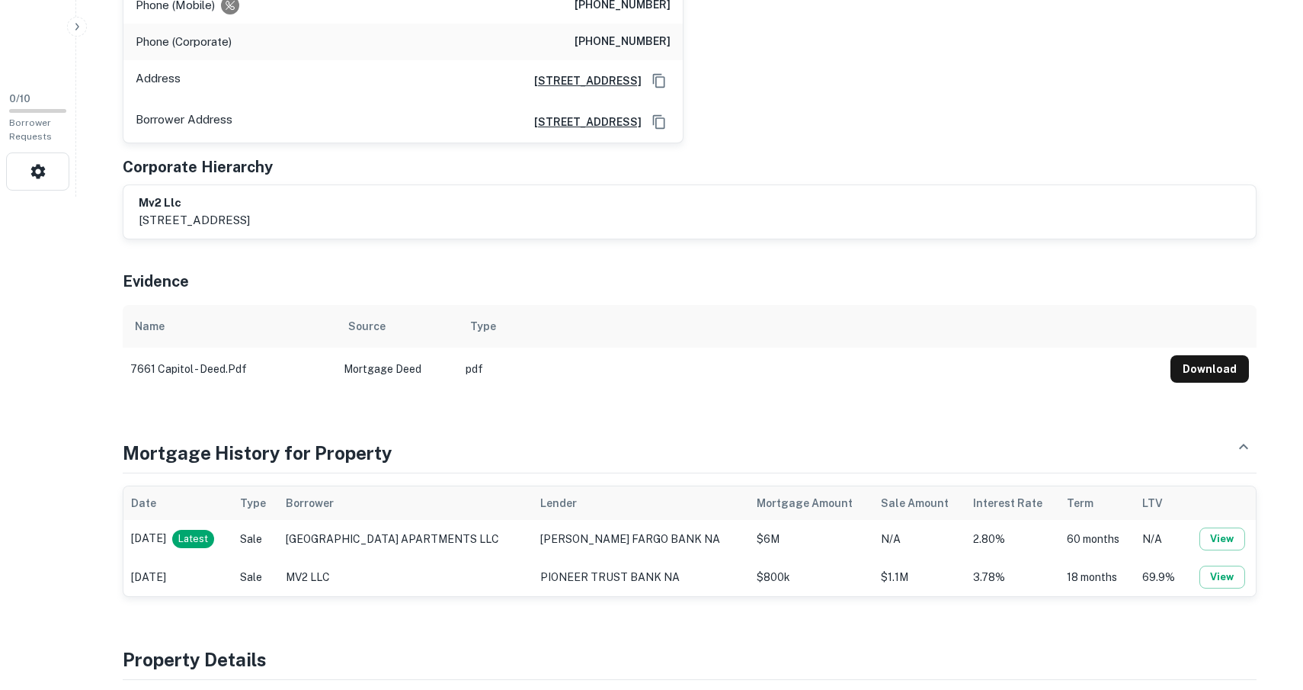
scroll to position [495, 0]
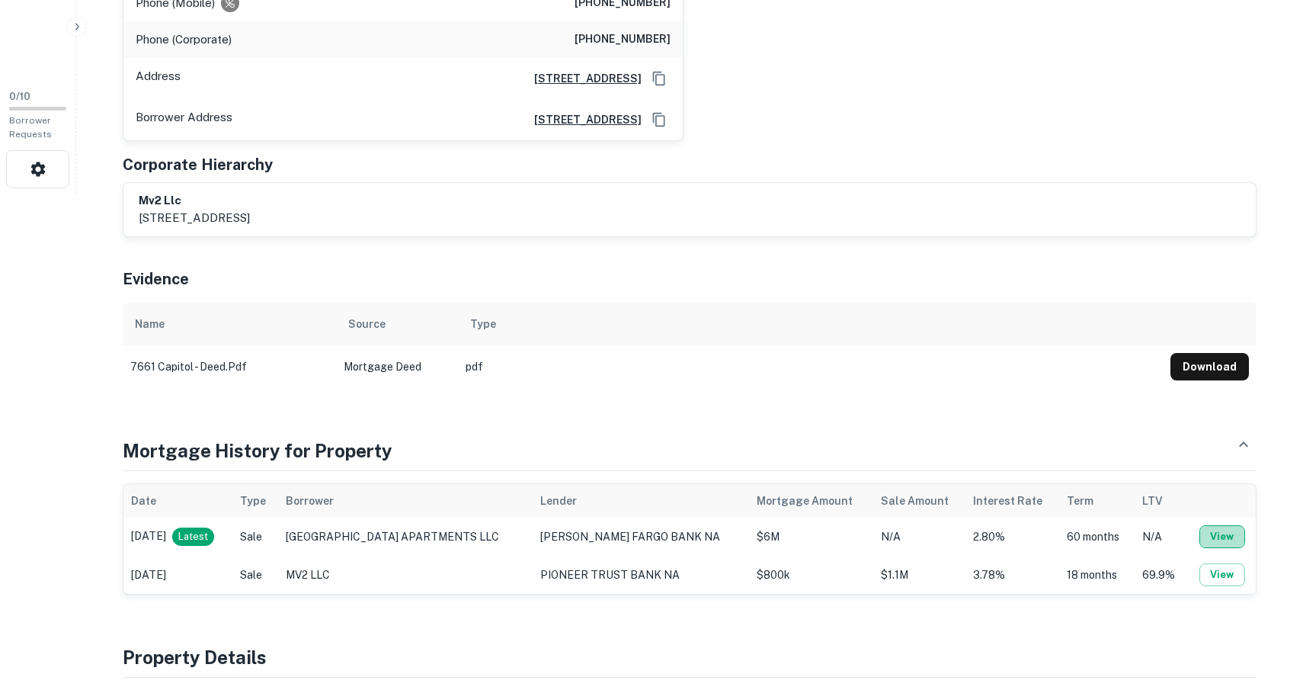
click at [1216, 540] on button "View" at bounding box center [1223, 536] width 46 height 23
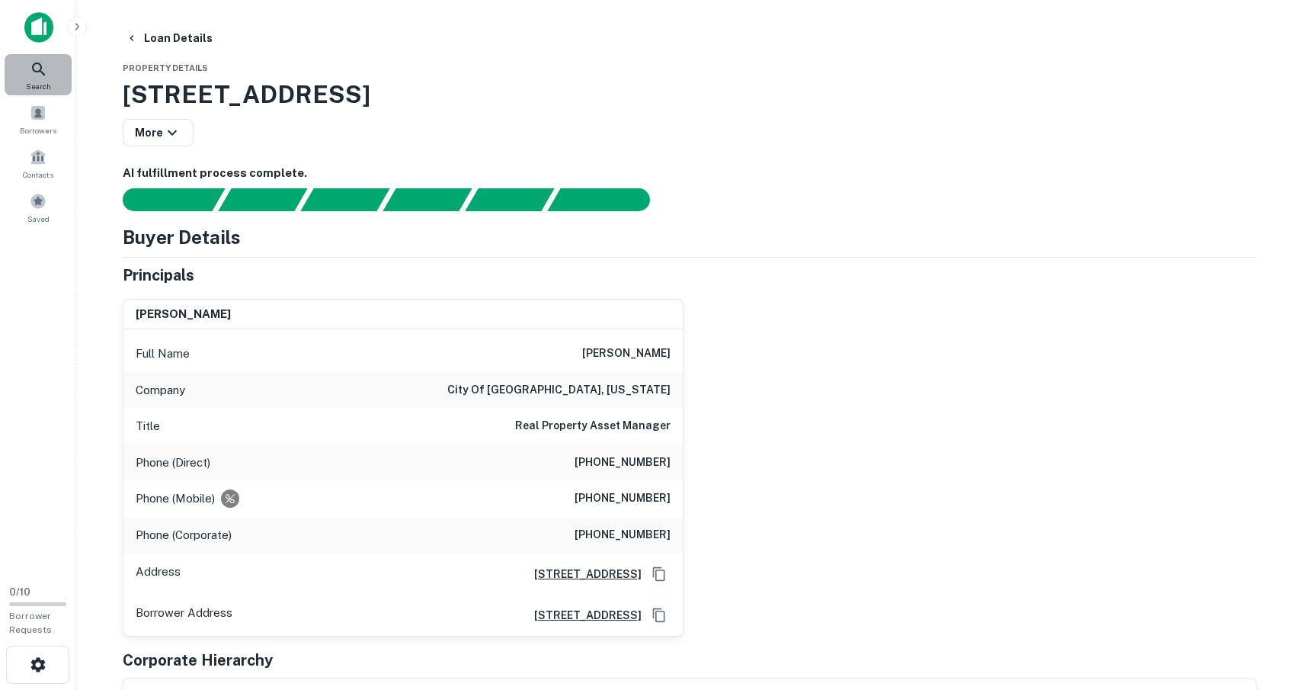
click at [35, 64] on icon at bounding box center [38, 69] width 13 height 13
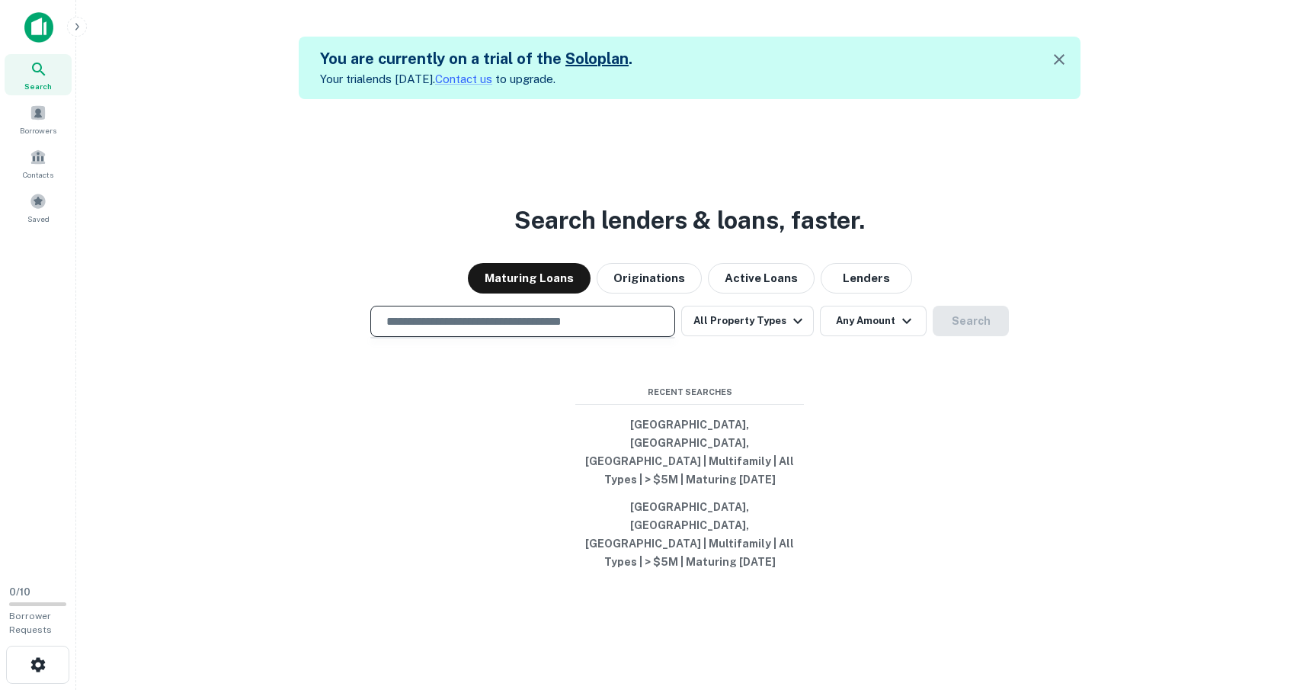
click at [453, 330] on input "text" at bounding box center [522, 322] width 291 height 18
type input "**********"
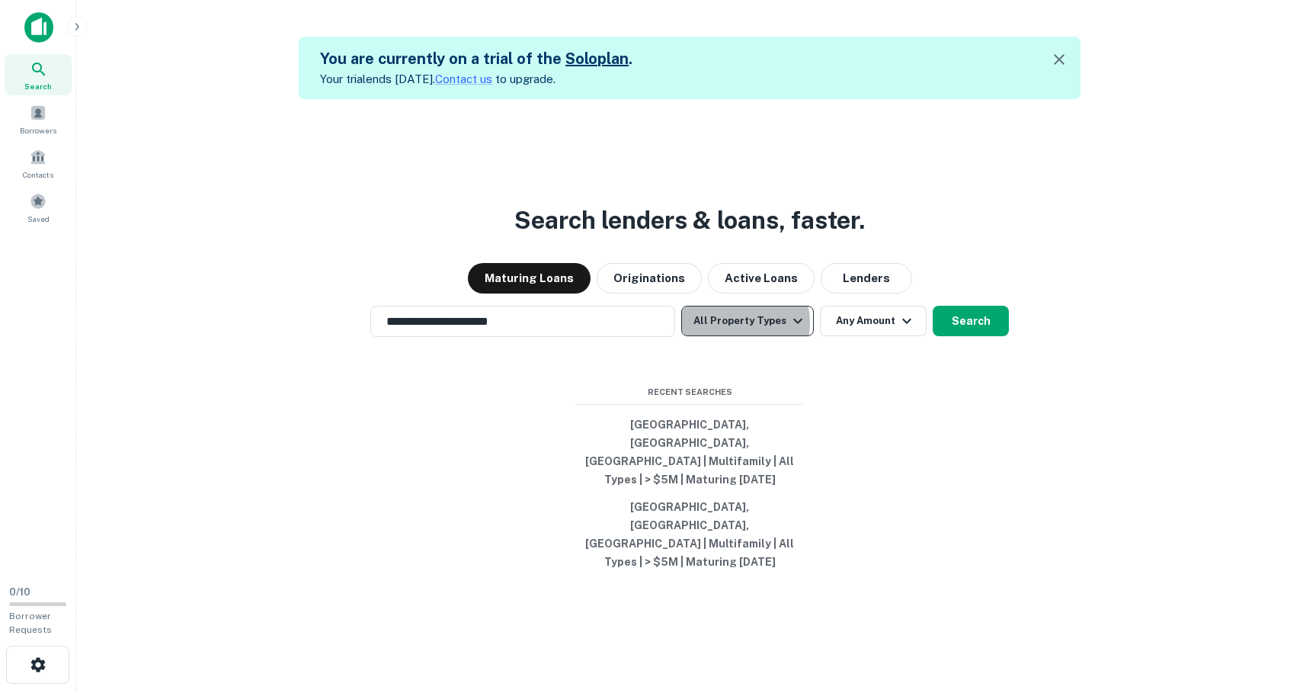
click at [732, 336] on button "All Property Types" at bounding box center [747, 321] width 133 height 30
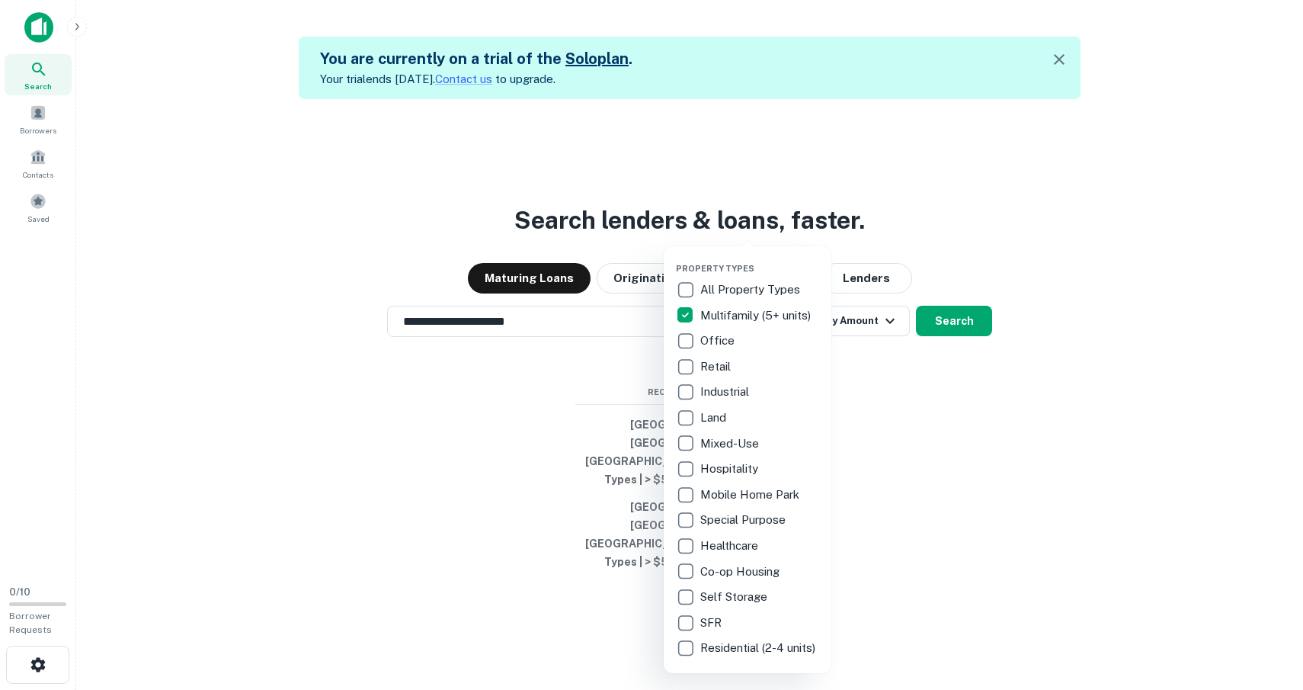
click at [916, 429] on div at bounding box center [651, 345] width 1303 height 690
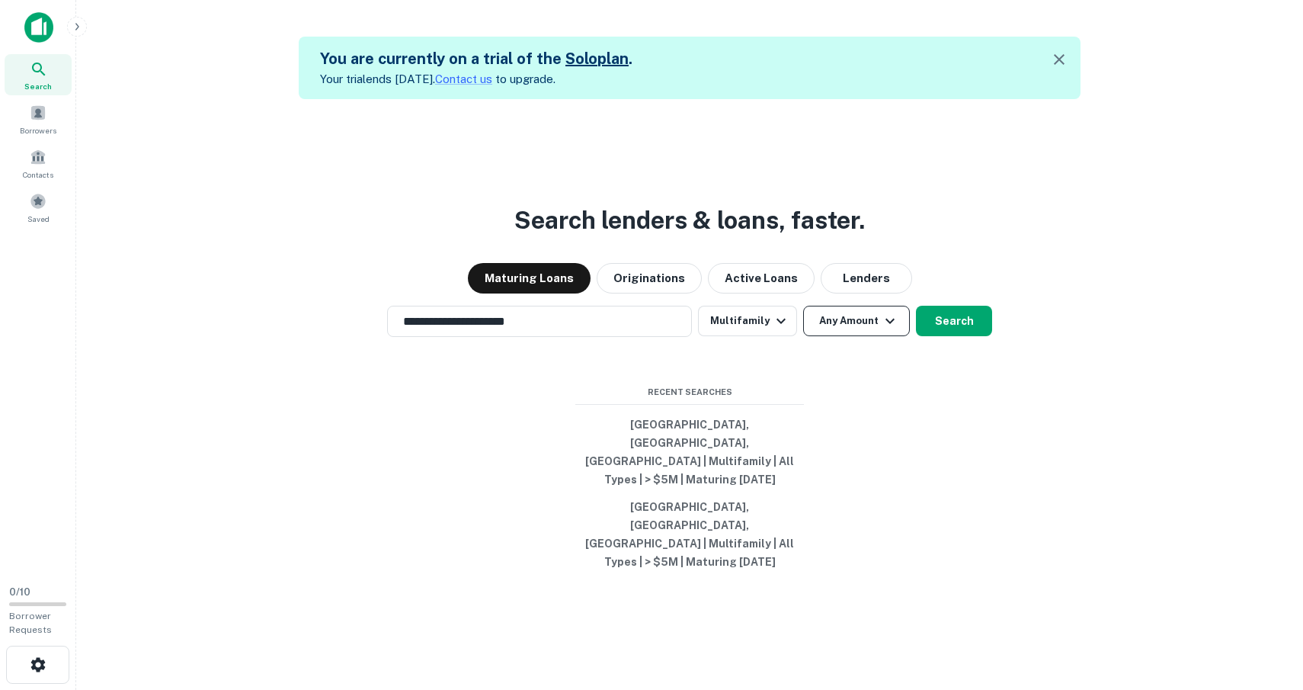
click at [845, 336] on button "Any Amount" at bounding box center [856, 321] width 107 height 30
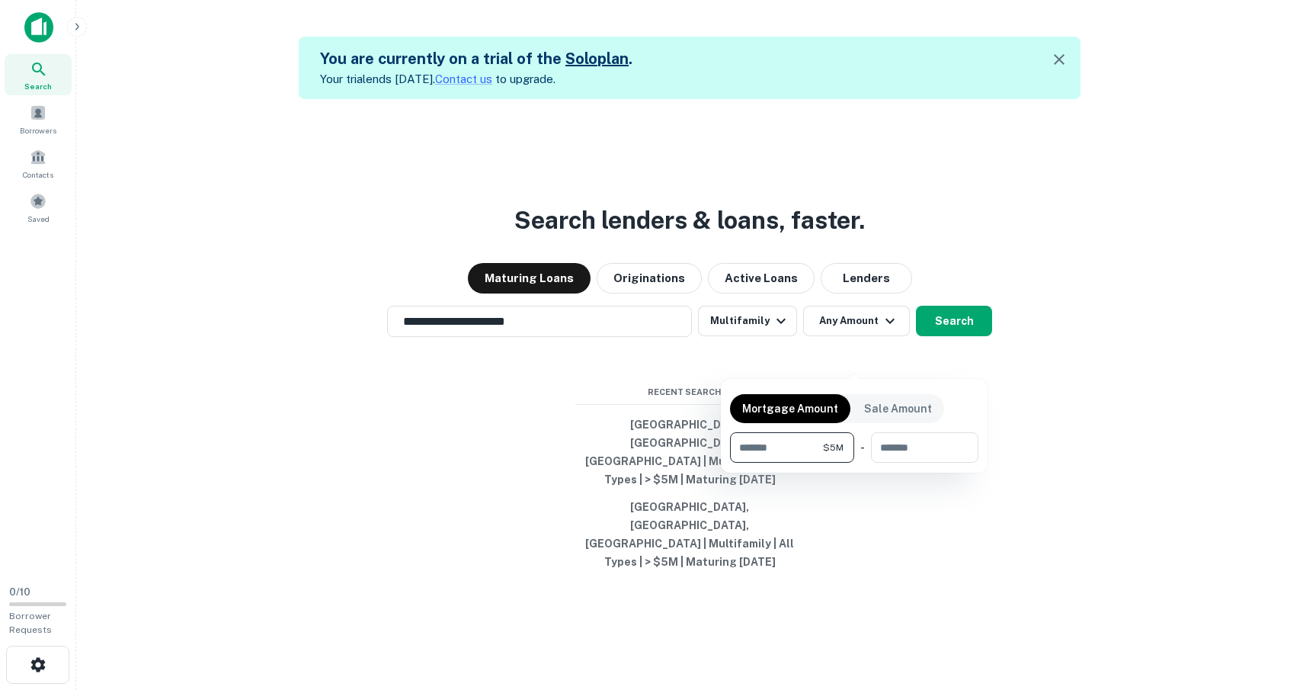
type input "*******"
click at [840, 495] on div at bounding box center [651, 345] width 1303 height 690
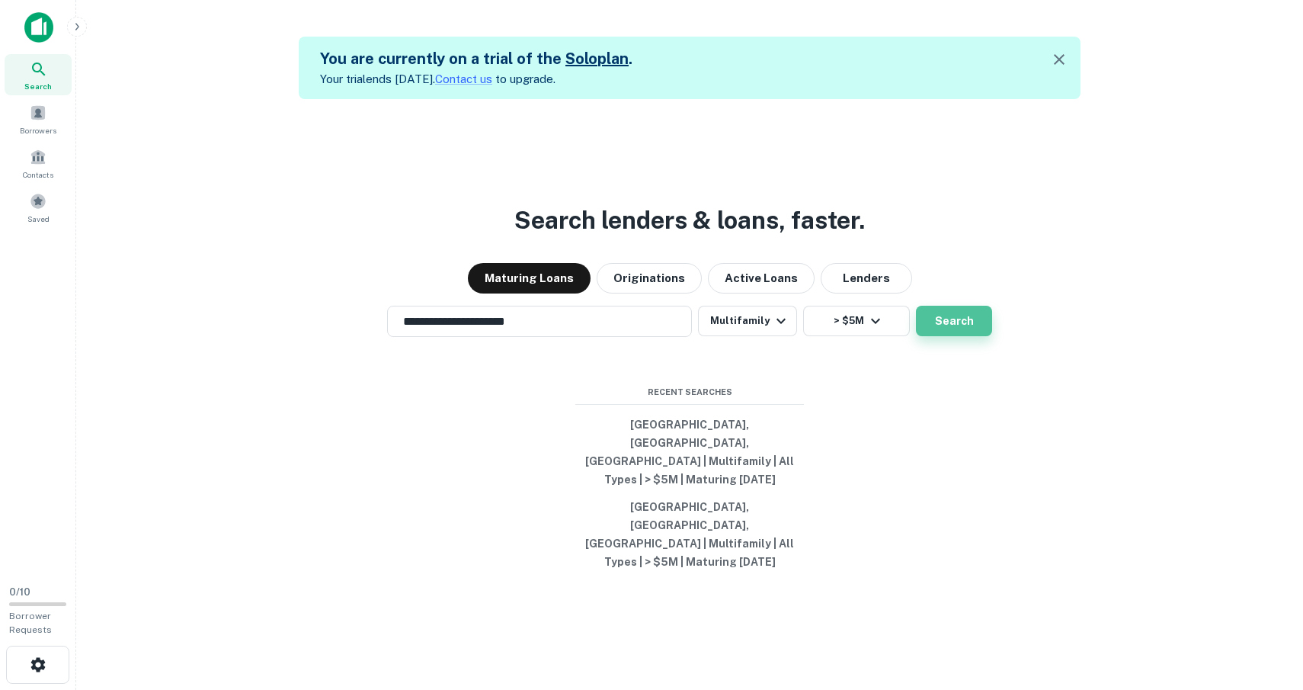
click at [963, 336] on button "Search" at bounding box center [954, 321] width 76 height 30
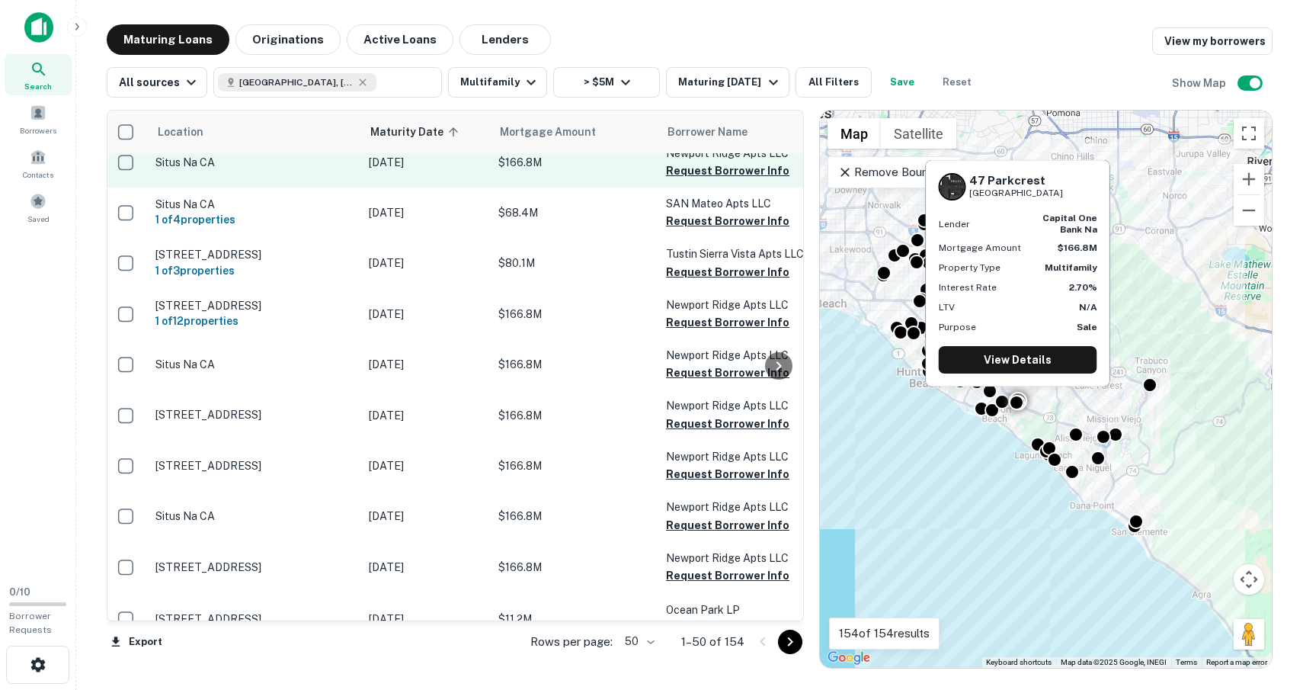
scroll to position [2271, 4]
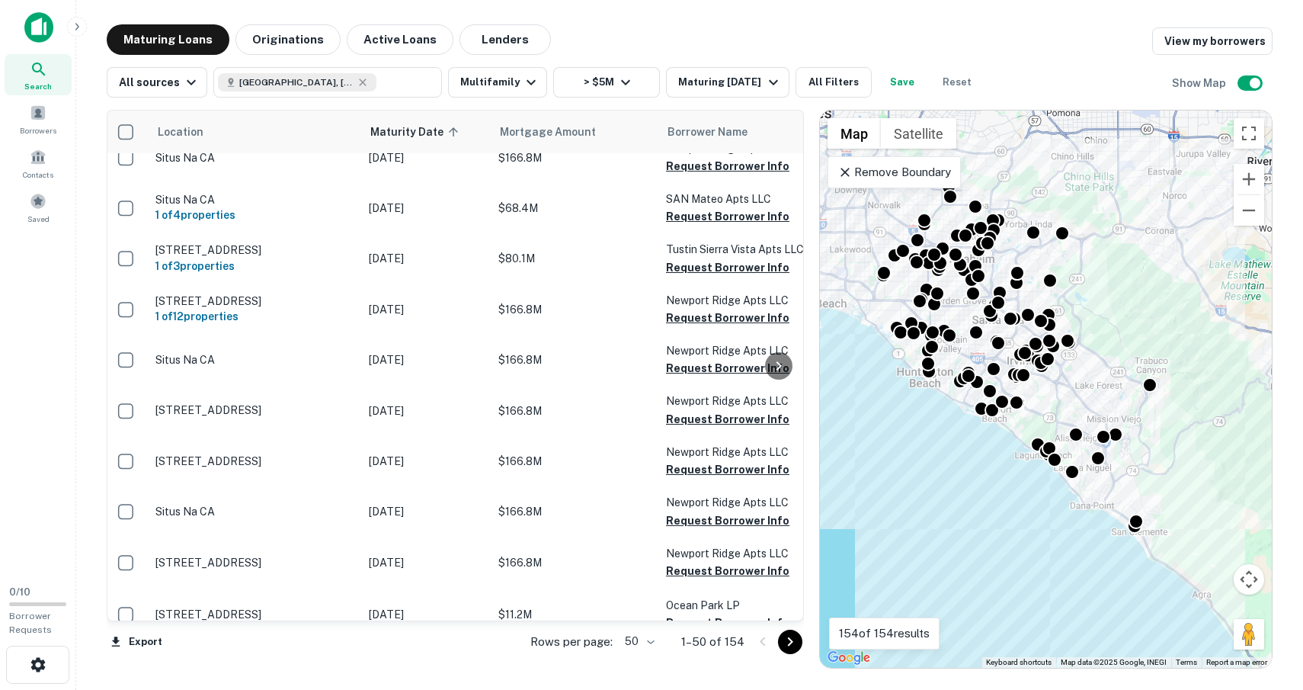
click at [793, 642] on icon "Go to next page" at bounding box center [790, 641] width 5 height 9
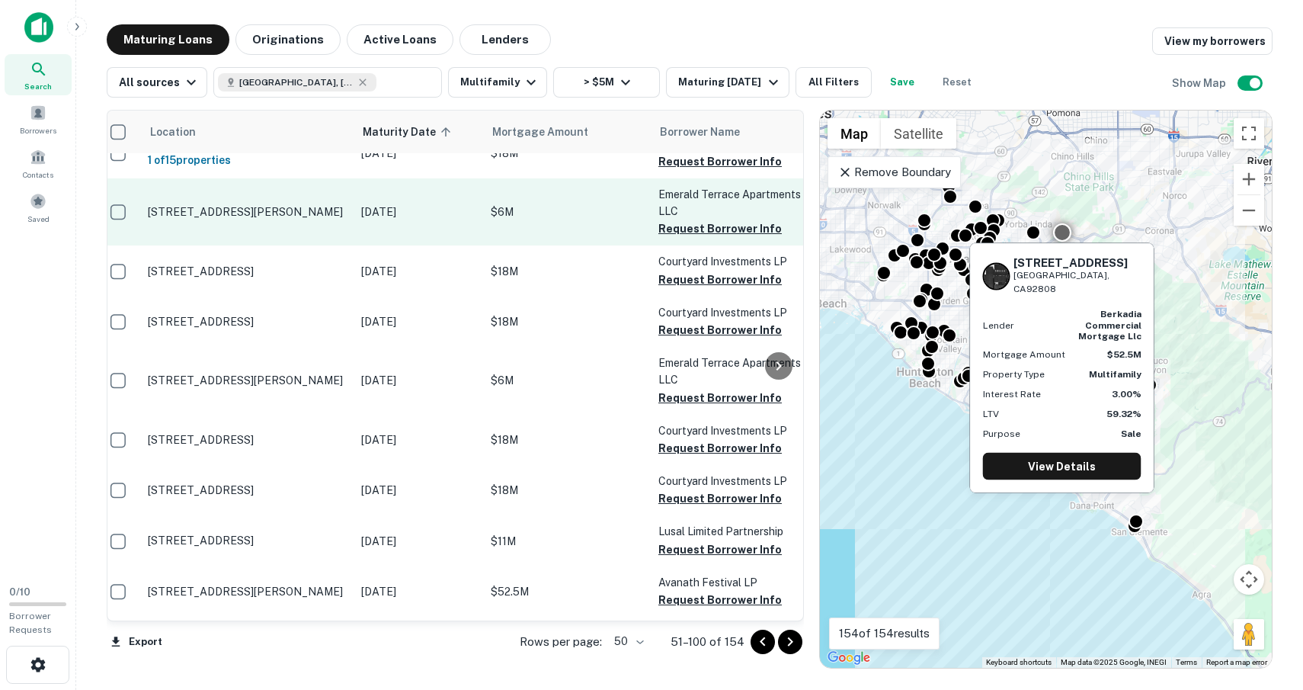
scroll to position [2338, 11]
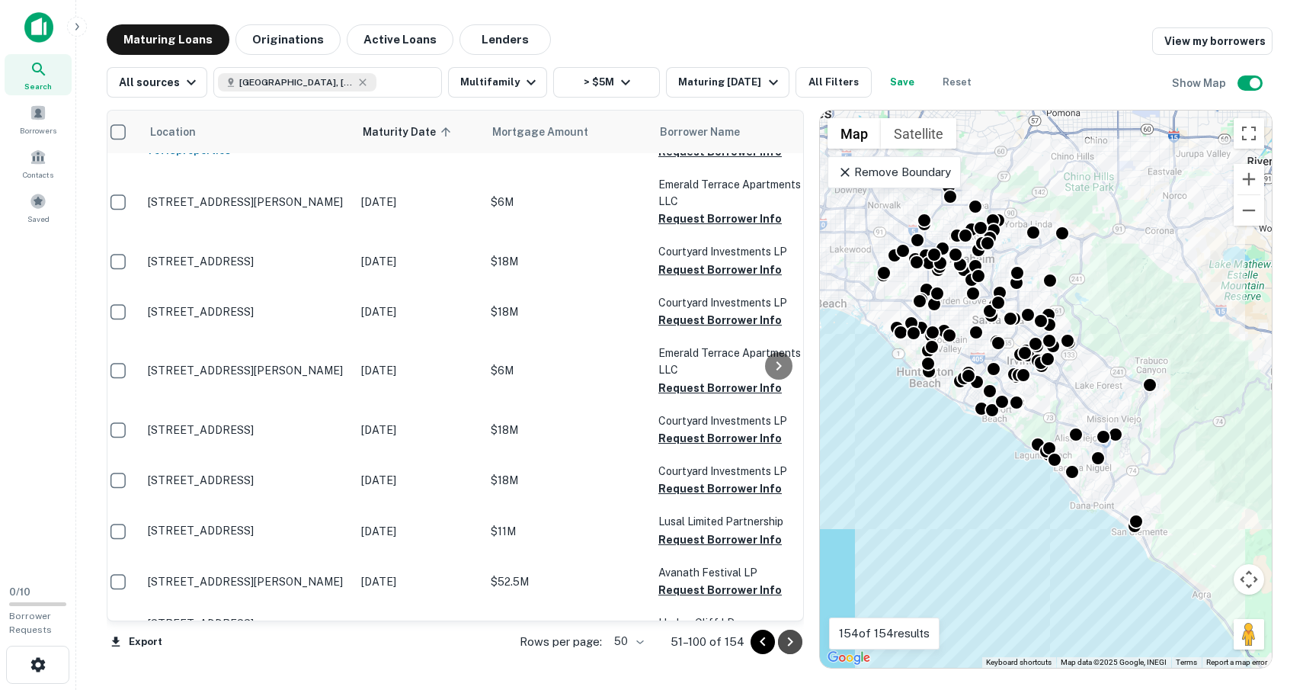
click at [790, 641] on icon "Go to next page" at bounding box center [790, 642] width 18 height 18
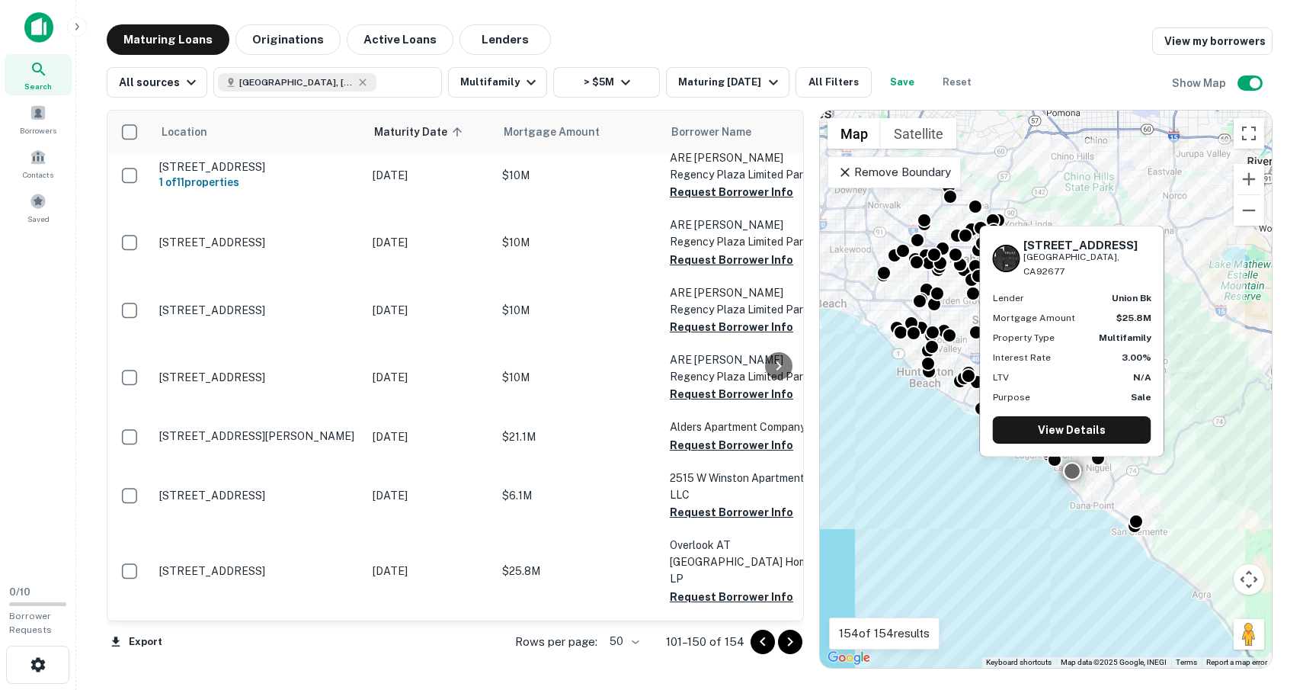
scroll to position [2365, 1]
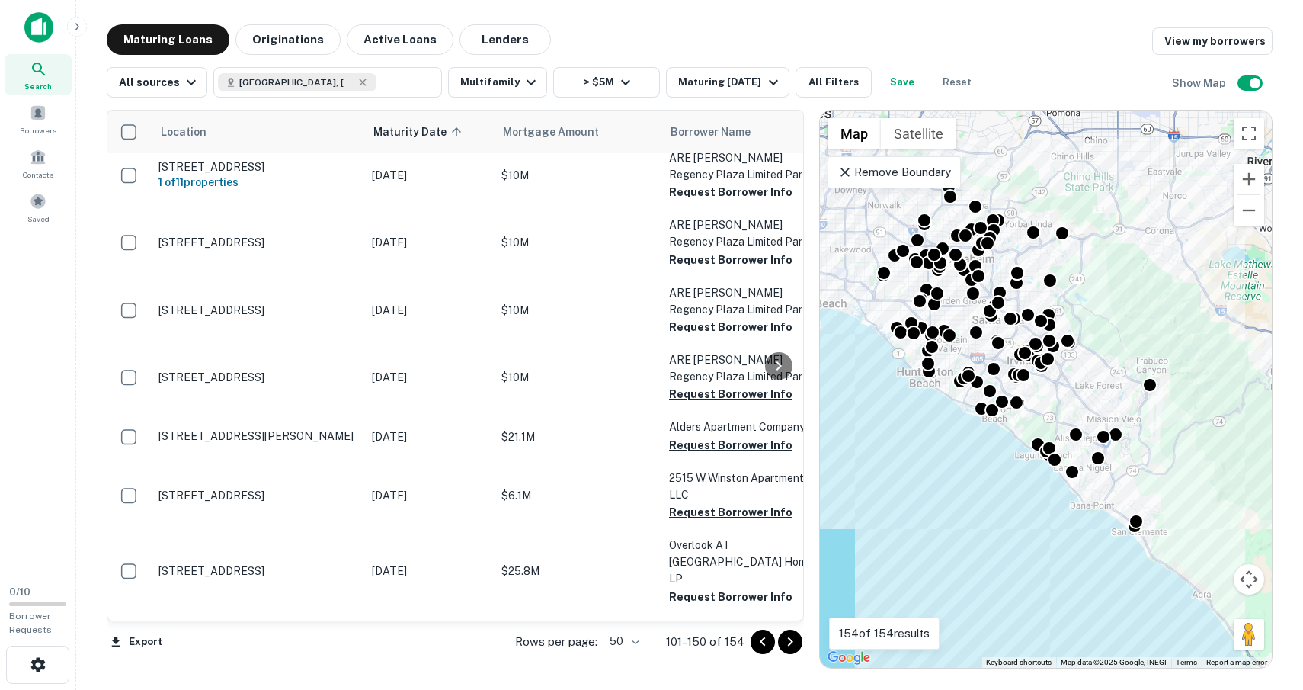
click at [789, 643] on icon "Go to next page" at bounding box center [790, 642] width 18 height 18
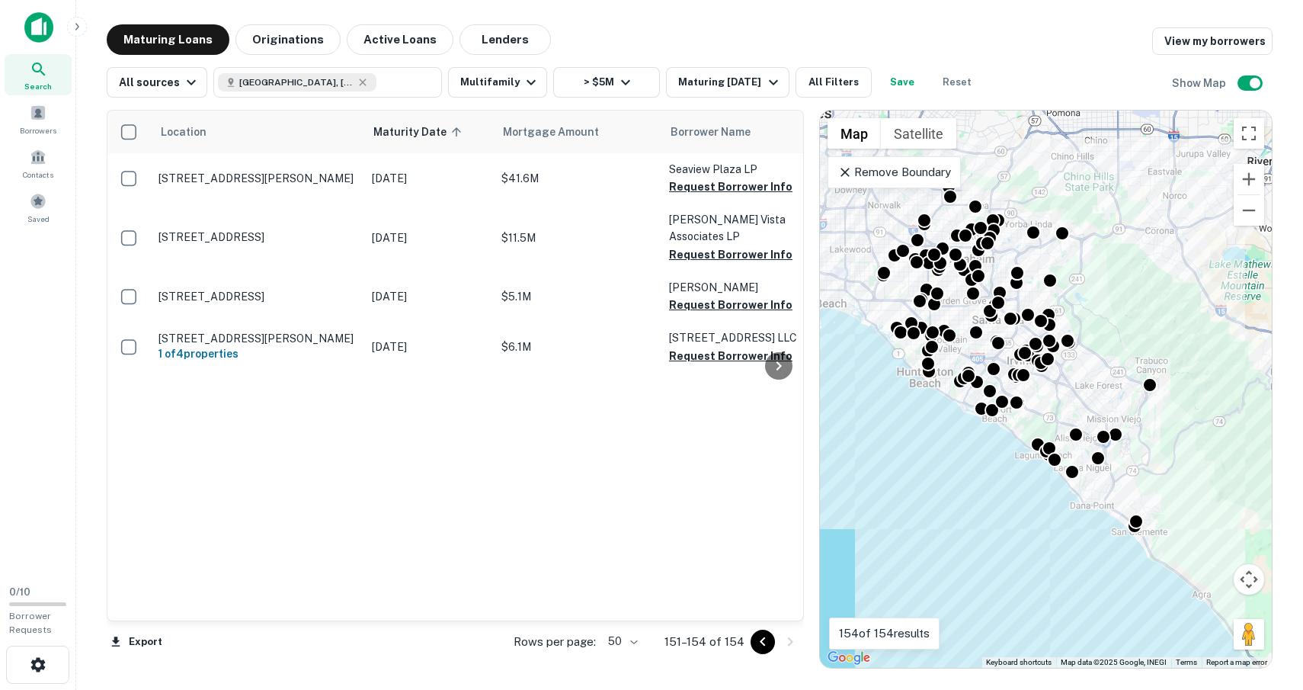
scroll to position [0, 1]
click at [1252, 177] on button "Zoom in" at bounding box center [1249, 179] width 30 height 30
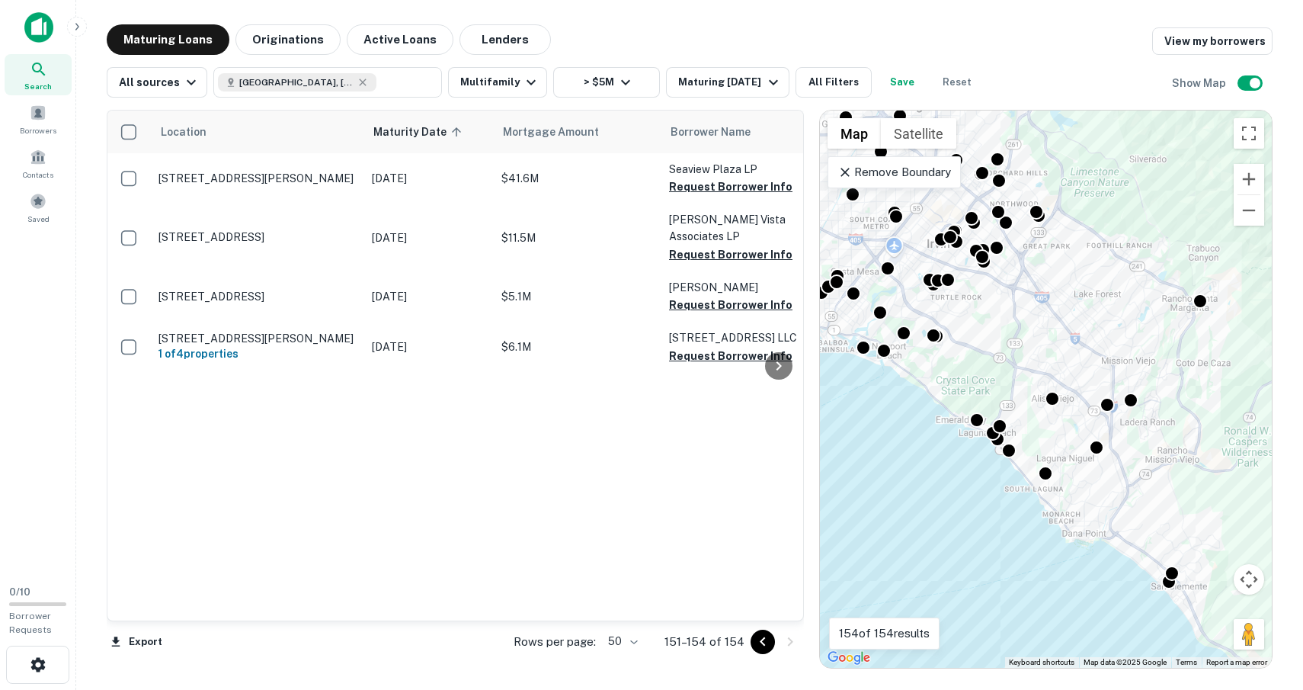
drag, startPoint x: 1179, startPoint y: 363, endPoint x: 1088, endPoint y: 208, distance: 179.7
click at [1088, 208] on div "To activate drag with keyboard, press Alt + Enter. Once in keyboard drag state,…" at bounding box center [1046, 389] width 452 height 557
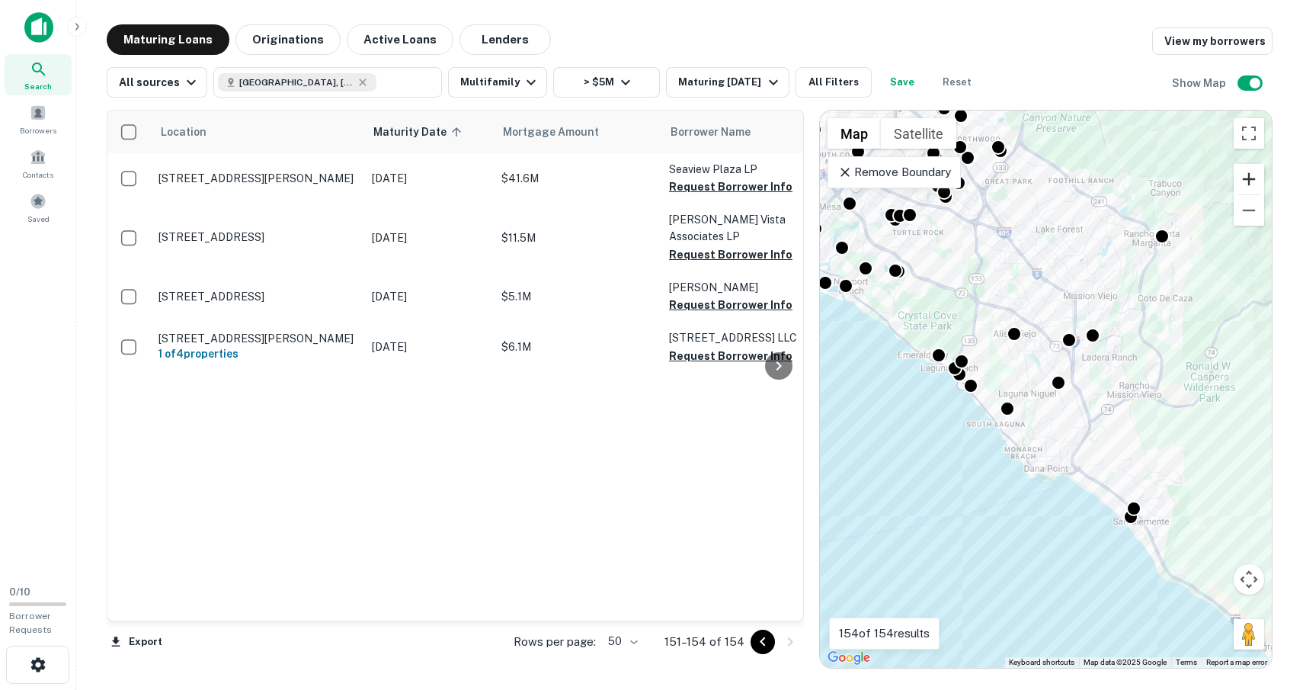
click at [1244, 171] on button "Zoom in" at bounding box center [1249, 179] width 30 height 30
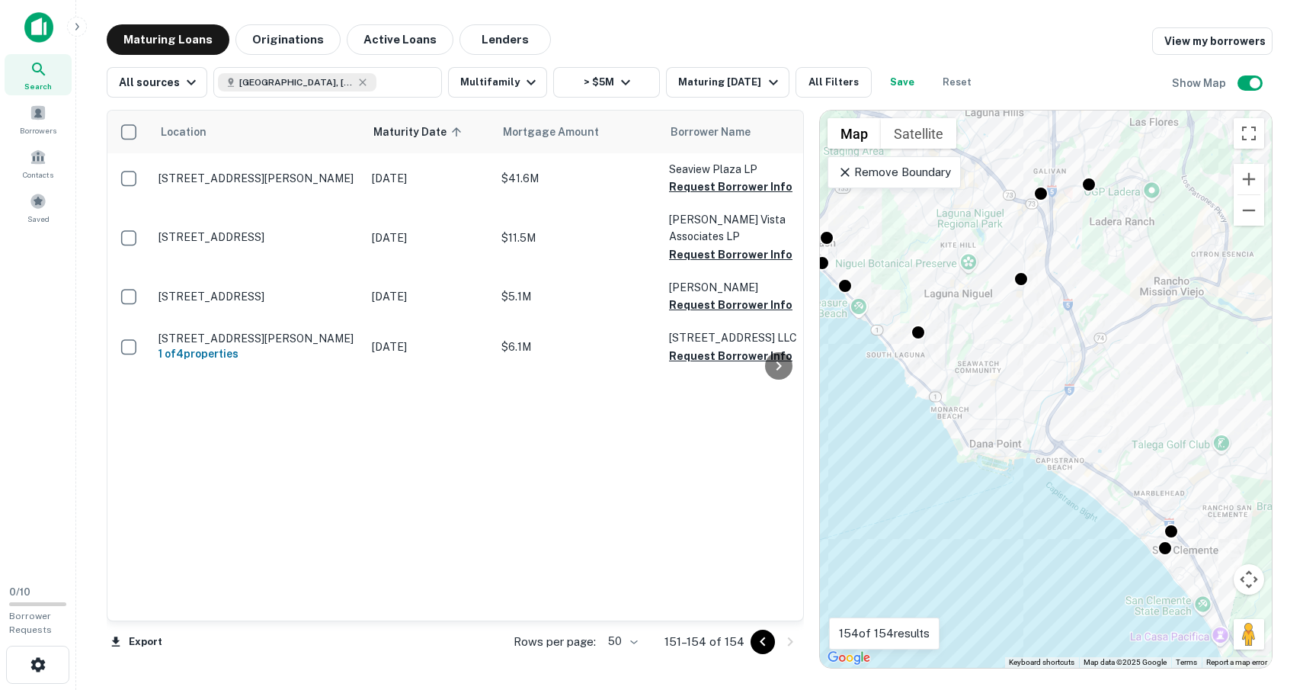
drag, startPoint x: 1108, startPoint y: 512, endPoint x: 1027, endPoint y: 373, distance: 161.6
click at [1027, 373] on div "To activate drag with keyboard, press Alt + Enter. Once in keyboard drag state,…" at bounding box center [1046, 389] width 452 height 557
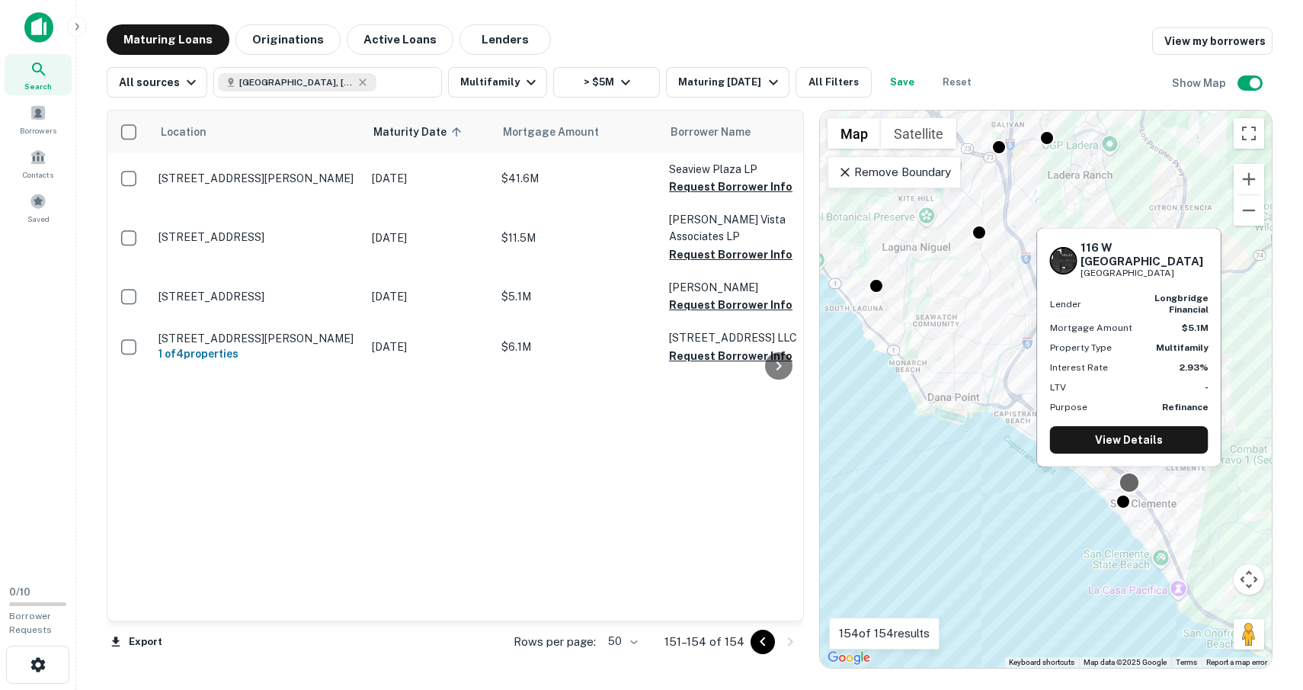
click at [1130, 482] on div at bounding box center [1129, 482] width 22 height 22
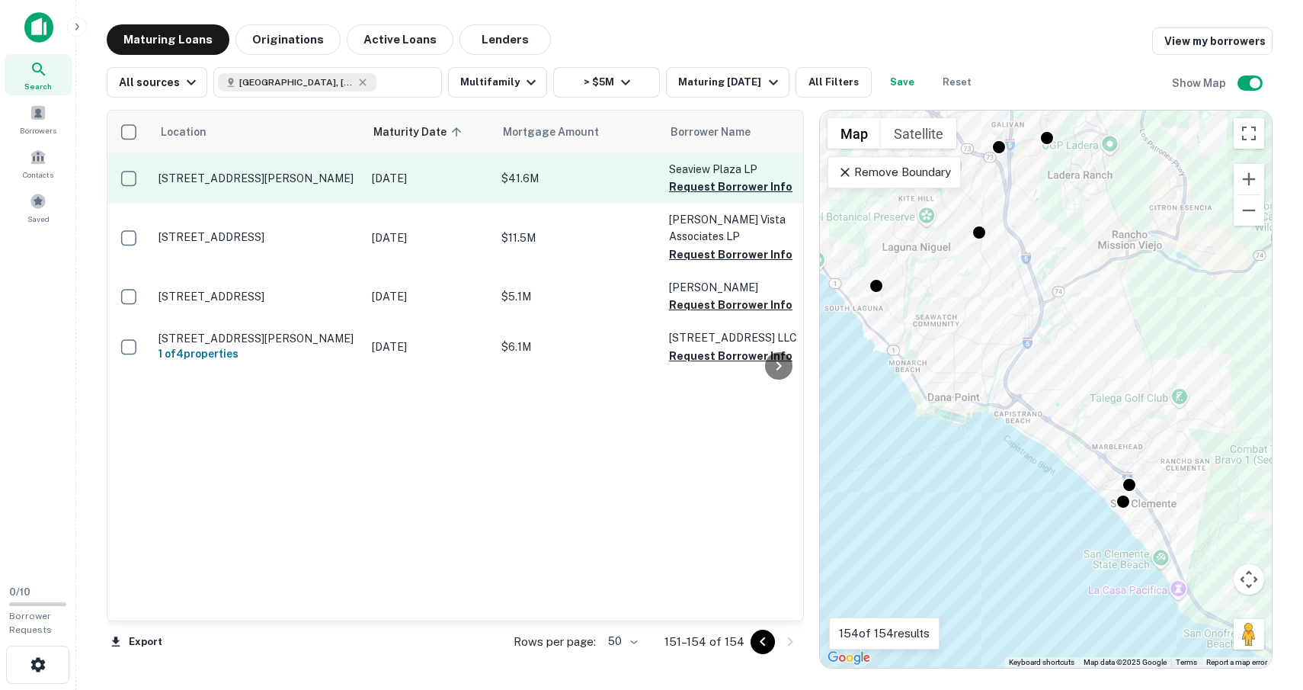
click at [225, 171] on p "2800 Pacific View Dr Corona Del Mar, CA92625" at bounding box center [258, 178] width 198 height 14
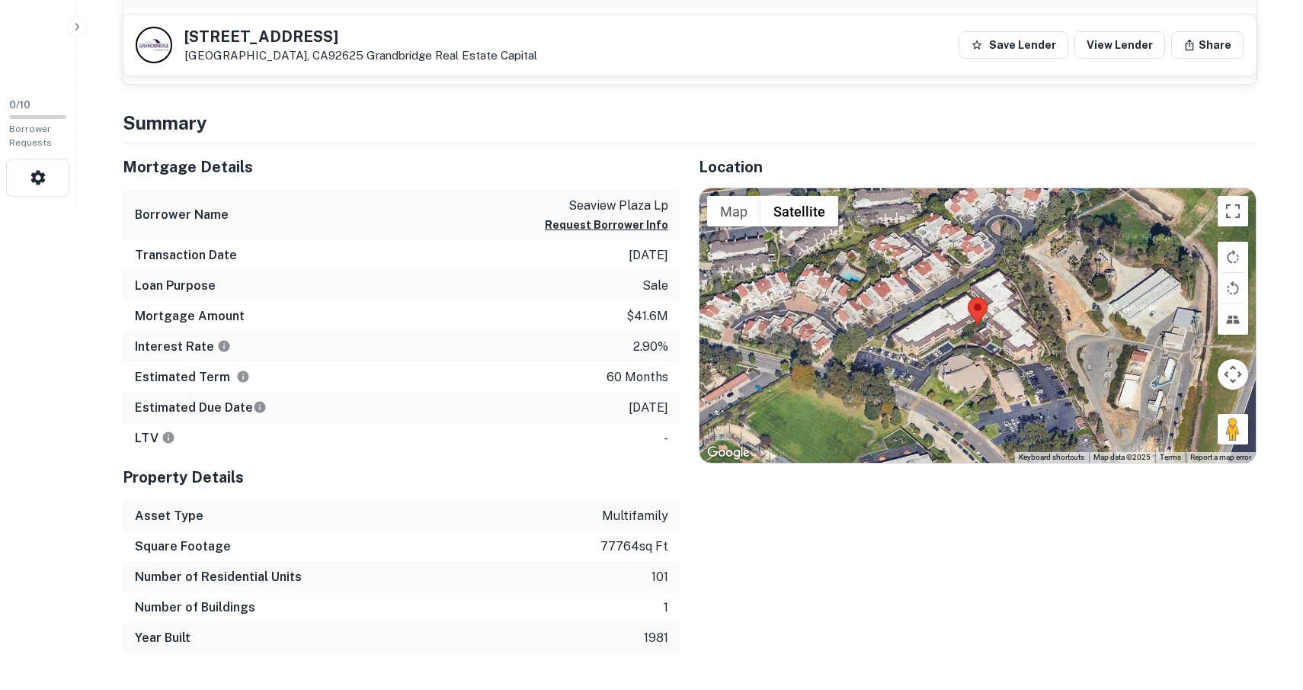
scroll to position [486, 0]
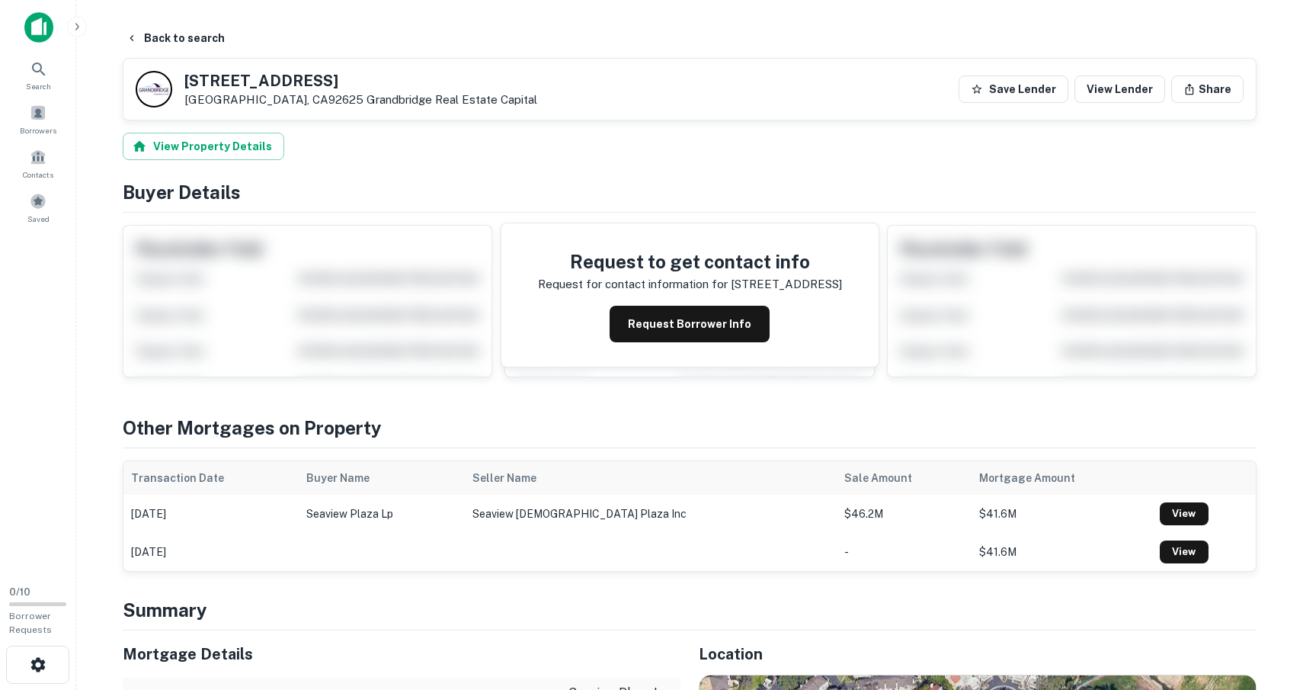
scroll to position [486, 0]
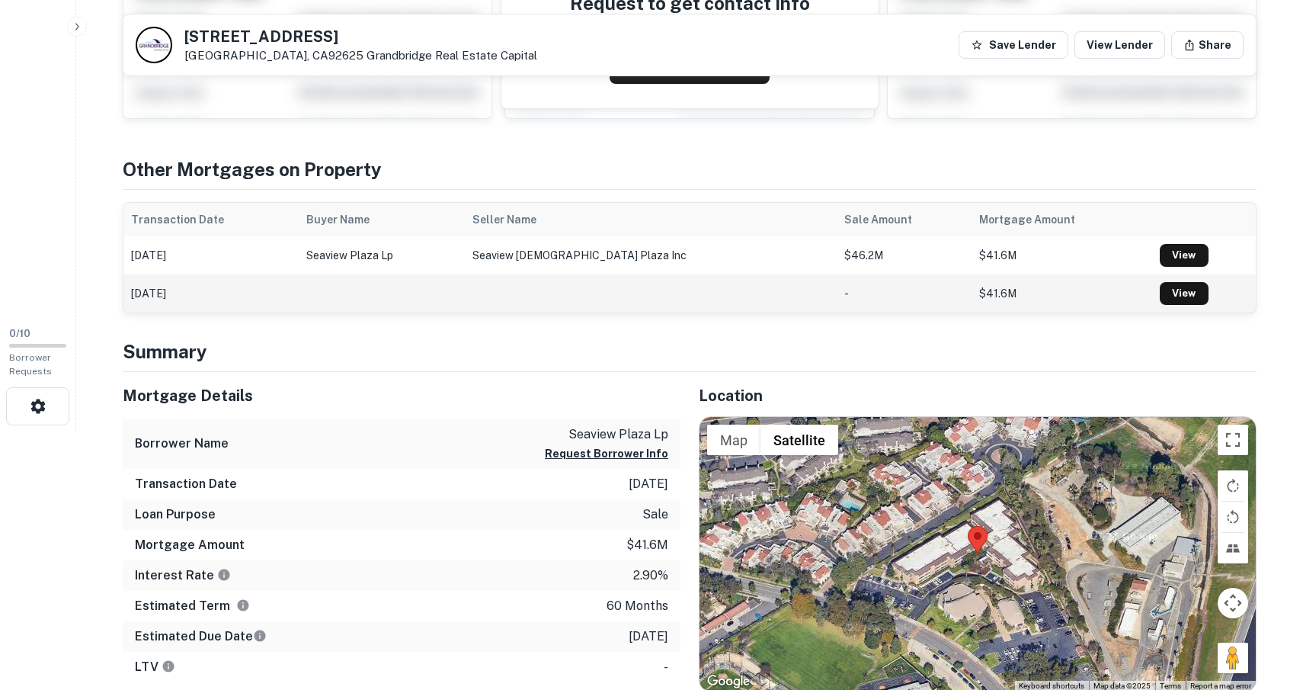
scroll to position [259, 0]
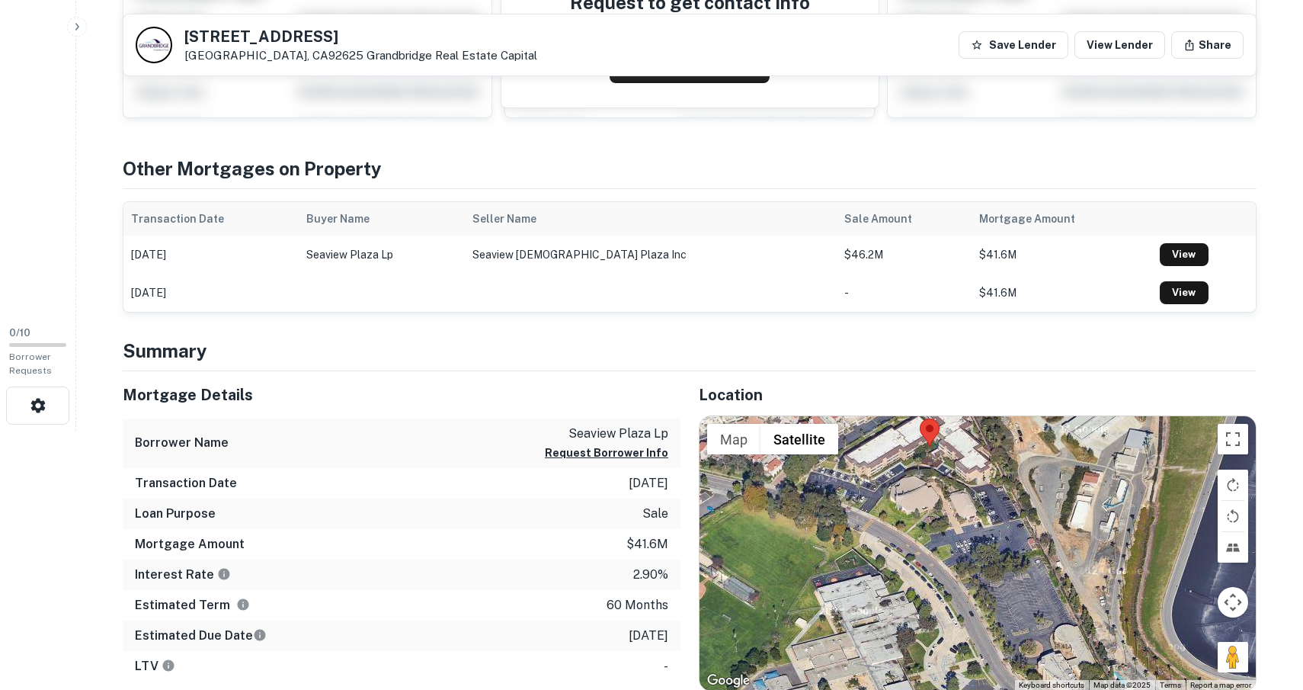
drag, startPoint x: 1123, startPoint y: 569, endPoint x: 1074, endPoint y: 461, distance: 118.7
click at [1074, 461] on div at bounding box center [978, 553] width 556 height 274
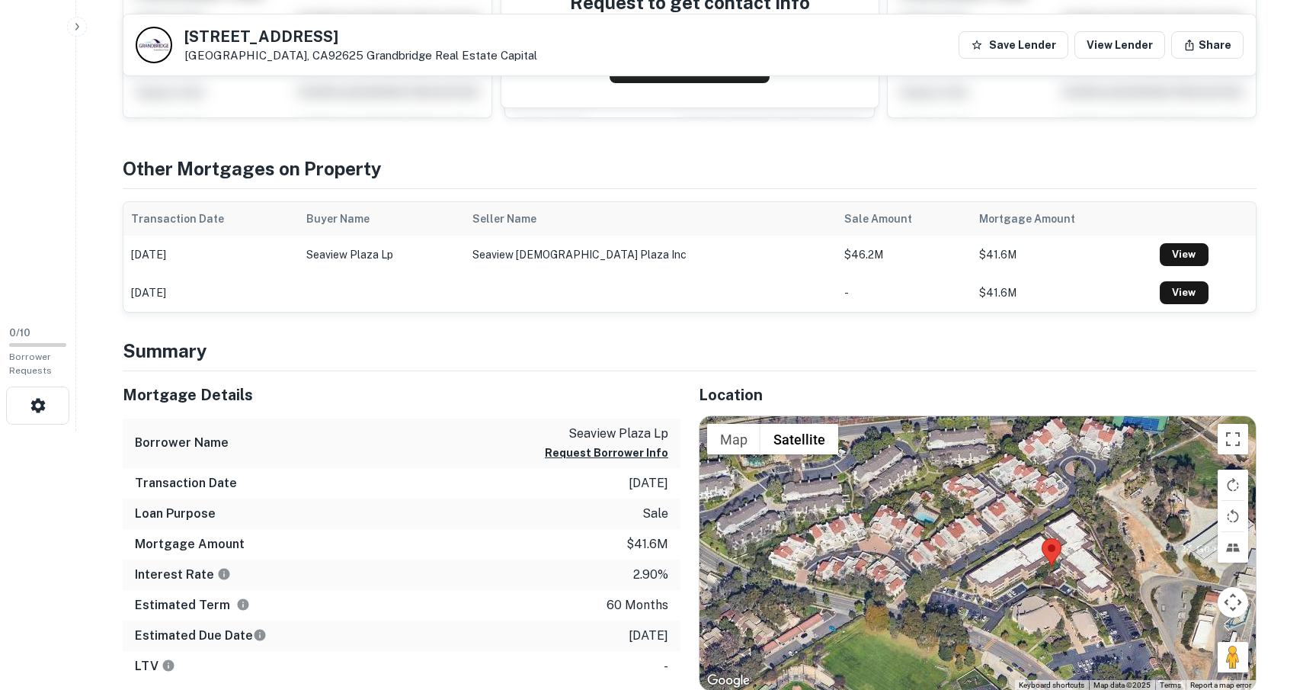
drag, startPoint x: 955, startPoint y: 551, endPoint x: 1077, endPoint y: 669, distance: 169.8
click at [1077, 669] on div at bounding box center [978, 553] width 556 height 274
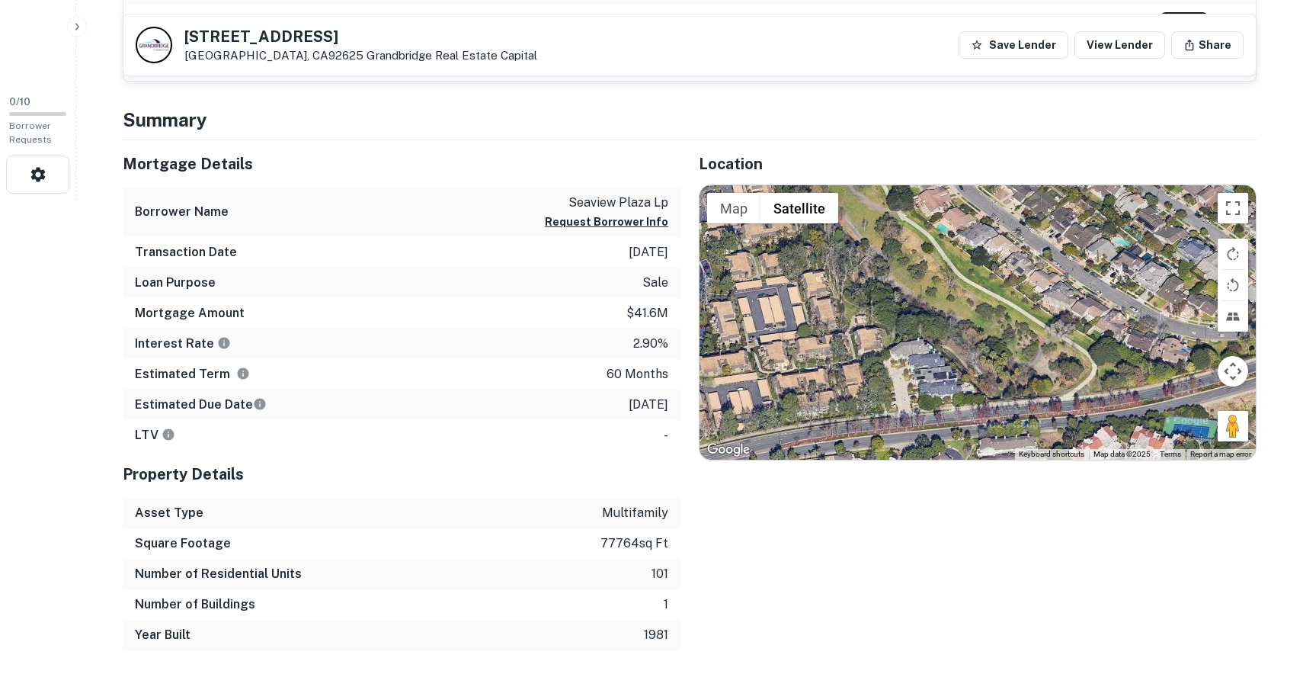
scroll to position [496, 0]
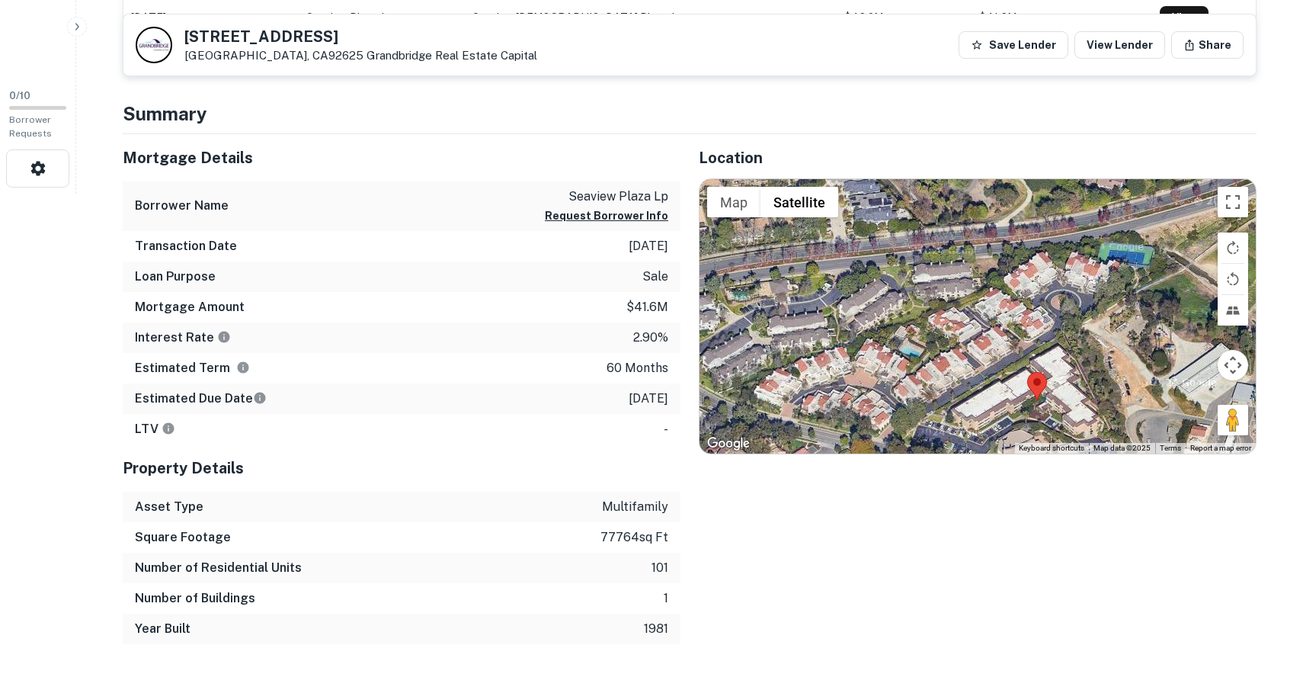
drag, startPoint x: 900, startPoint y: 604, endPoint x: 886, endPoint y: 440, distance: 164.5
click at [886, 440] on div at bounding box center [978, 316] width 556 height 274
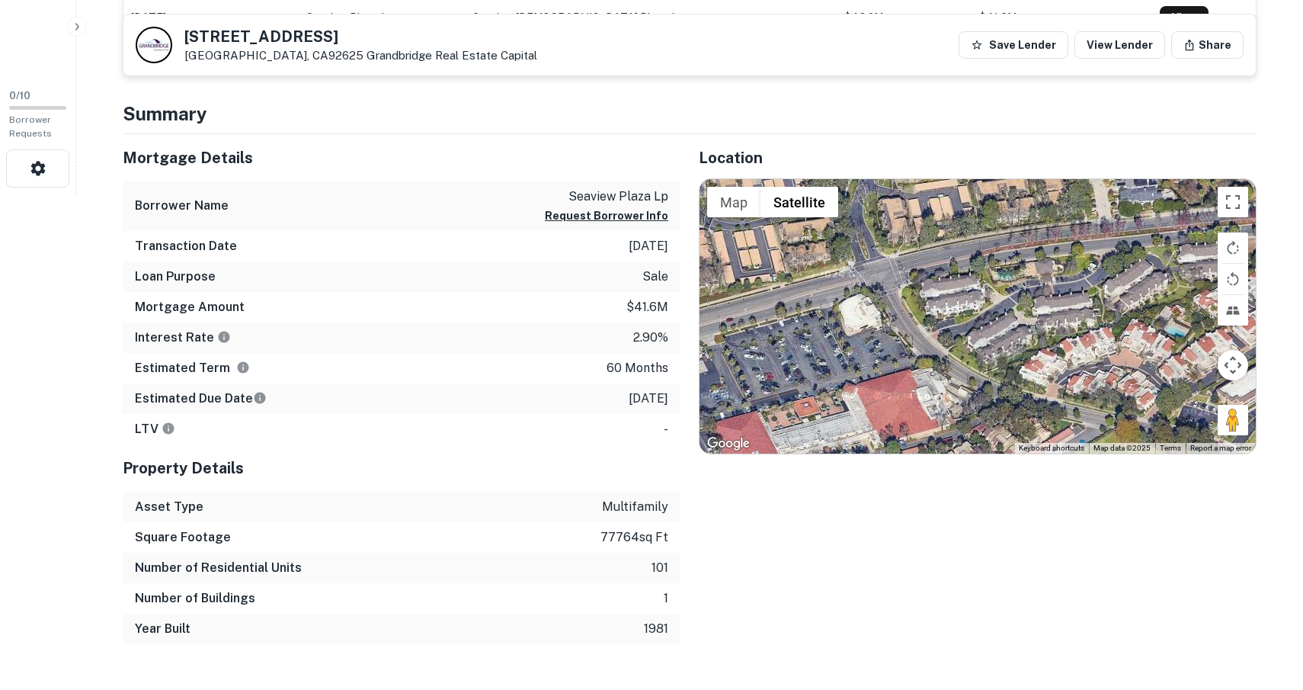
drag, startPoint x: 1016, startPoint y: 313, endPoint x: 1283, endPoint y: 290, distance: 267.8
click at [1256, 290] on div at bounding box center [978, 316] width 556 height 274
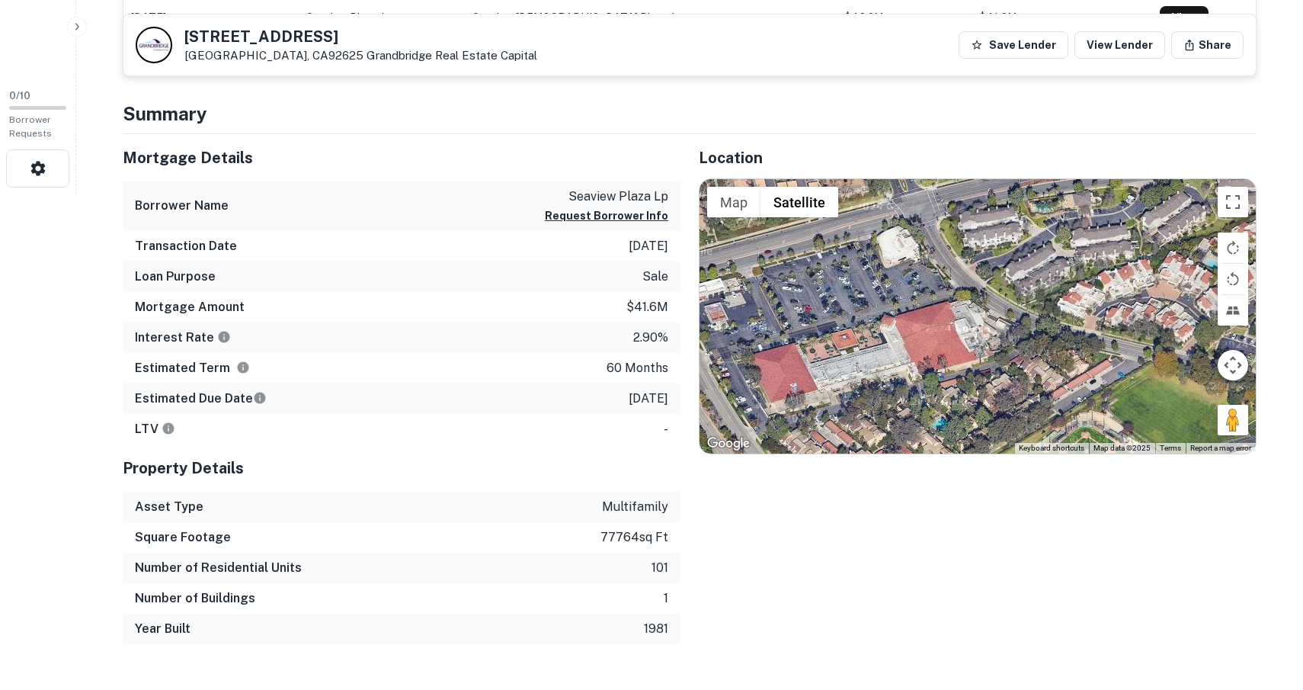
drag, startPoint x: 980, startPoint y: 310, endPoint x: 1018, endPoint y: 239, distance: 80.5
click at [1018, 239] on div at bounding box center [978, 316] width 556 height 274
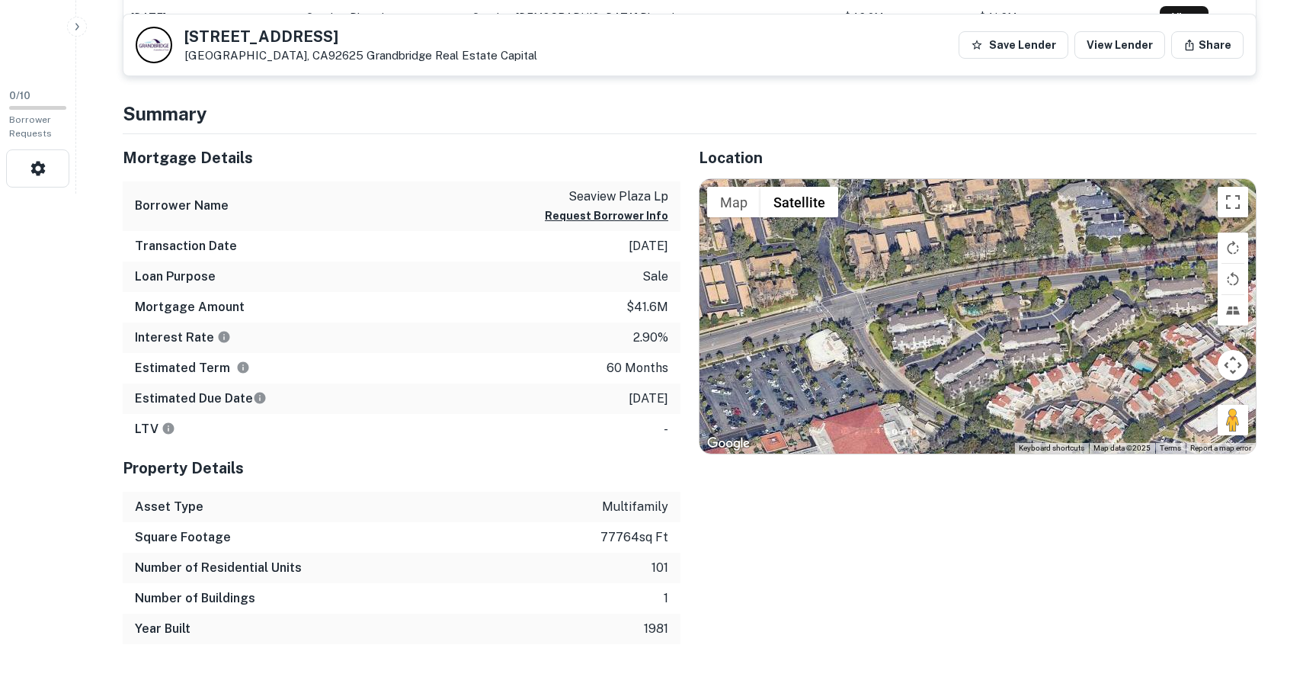
drag, startPoint x: 1149, startPoint y: 395, endPoint x: 1076, endPoint y: 495, distance: 124.0
click at [1076, 454] on div at bounding box center [978, 316] width 556 height 274
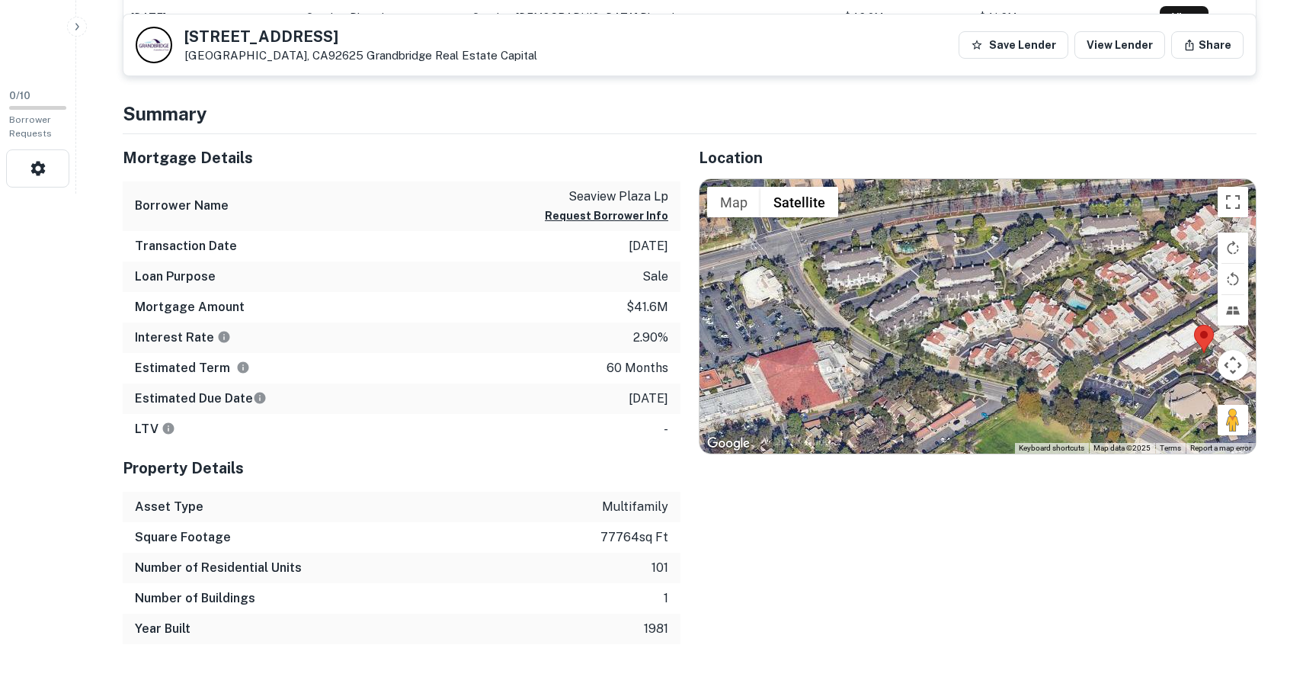
drag, startPoint x: 1069, startPoint y: 374, endPoint x: 1002, endPoint y: 312, distance: 91.7
click at [1002, 312] on div at bounding box center [978, 316] width 556 height 274
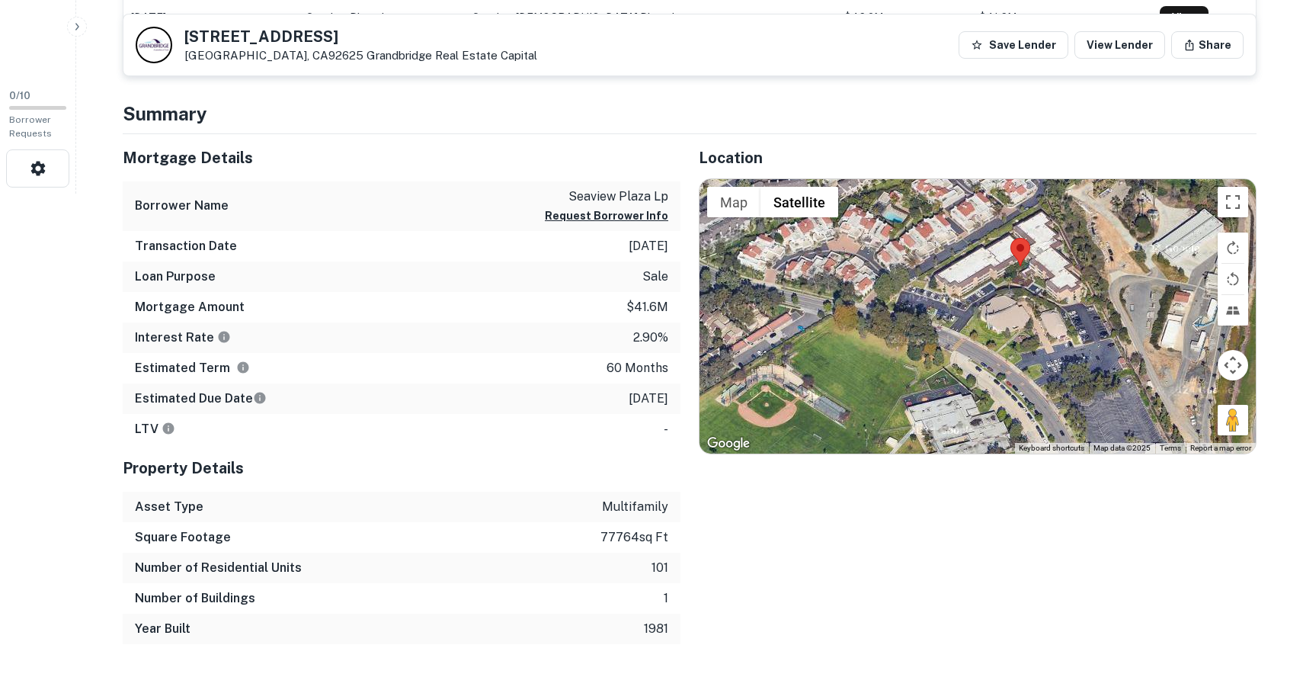
drag, startPoint x: 1067, startPoint y: 382, endPoint x: 880, endPoint y: 293, distance: 207.6
click at [880, 293] on div at bounding box center [978, 316] width 556 height 274
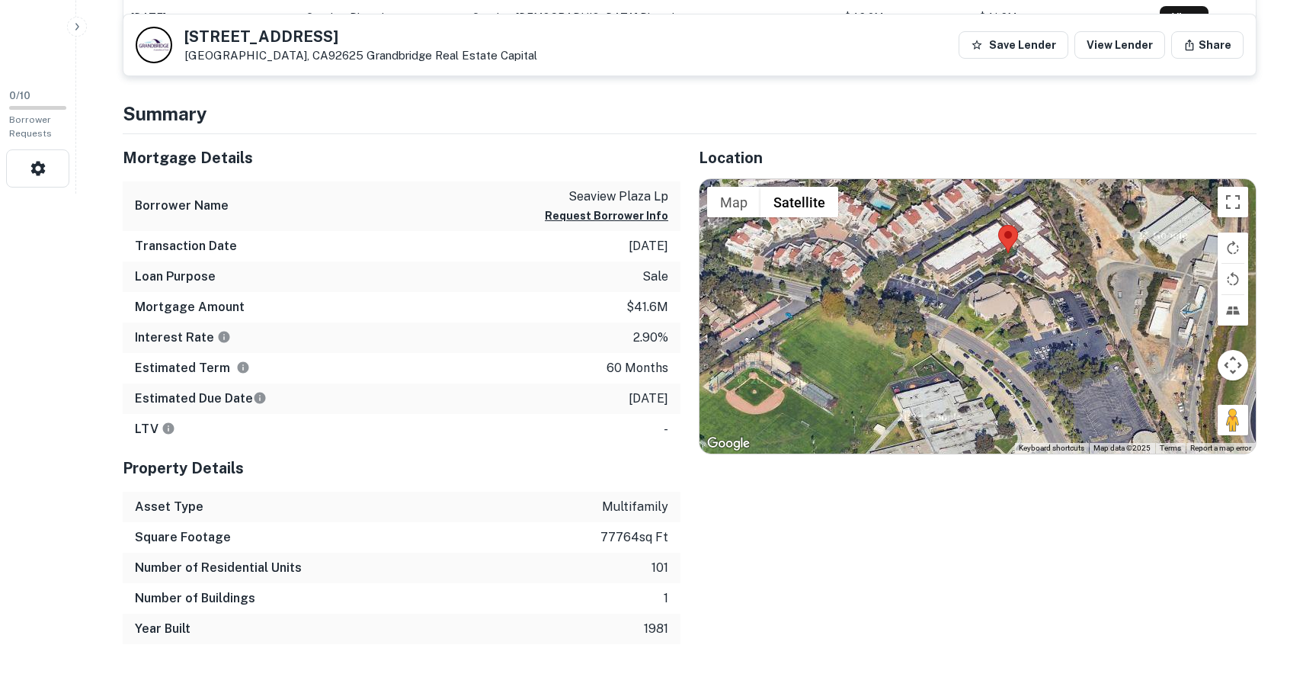
drag, startPoint x: 995, startPoint y: 367, endPoint x: 981, endPoint y: 353, distance: 19.4
click at [981, 353] on div at bounding box center [978, 316] width 556 height 274
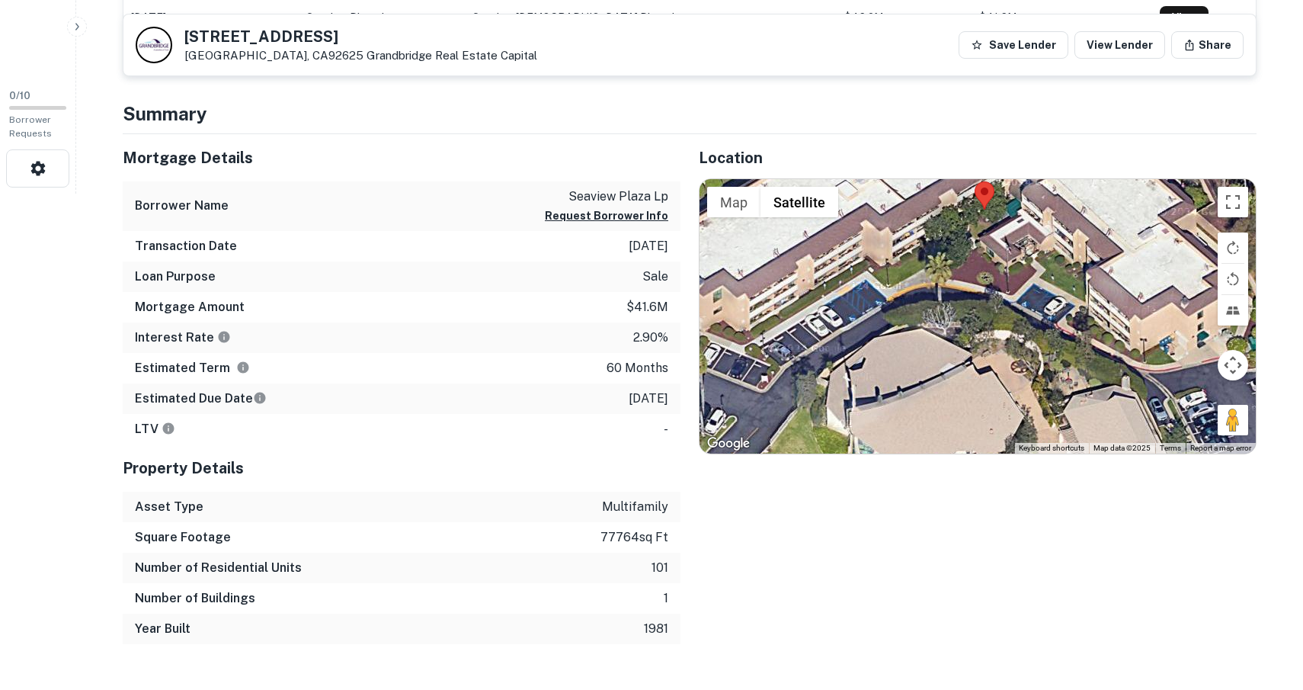
drag, startPoint x: 1017, startPoint y: 297, endPoint x: 908, endPoint y: 556, distance: 281.8
click at [908, 454] on div at bounding box center [978, 316] width 556 height 274
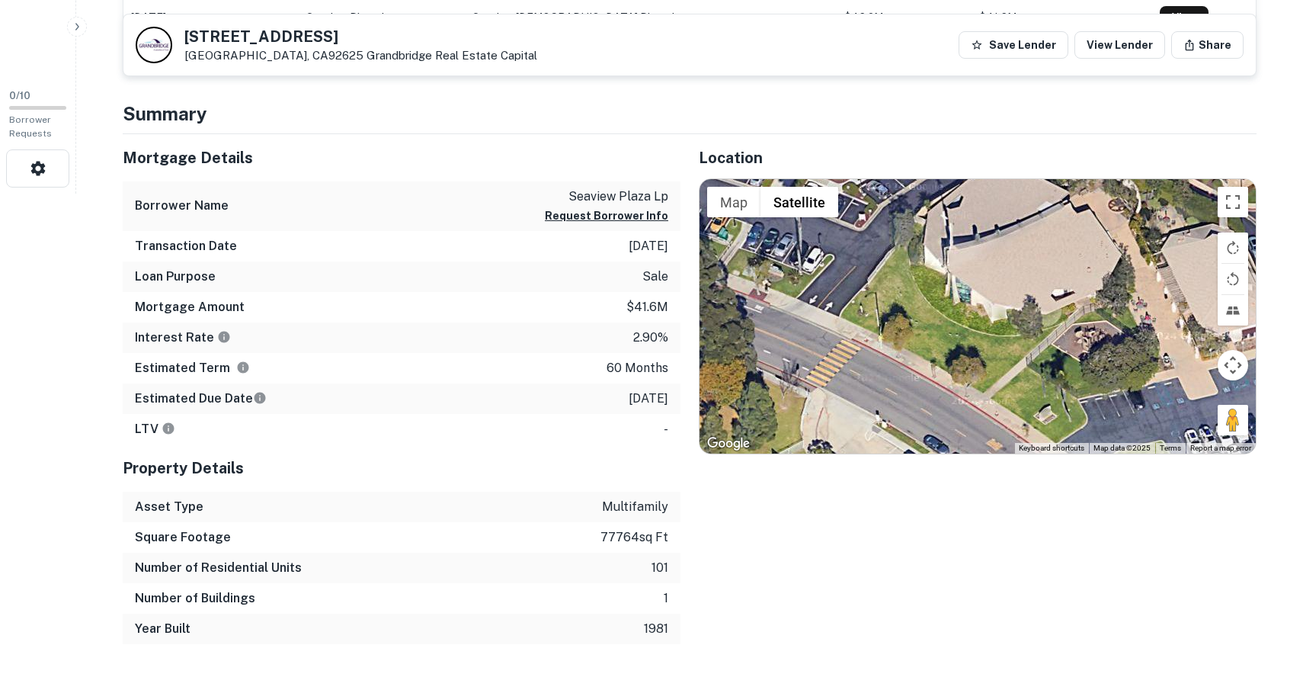
drag, startPoint x: 936, startPoint y: 325, endPoint x: 1034, endPoint y: 165, distance: 187.5
click at [1034, 179] on div at bounding box center [978, 316] width 556 height 274
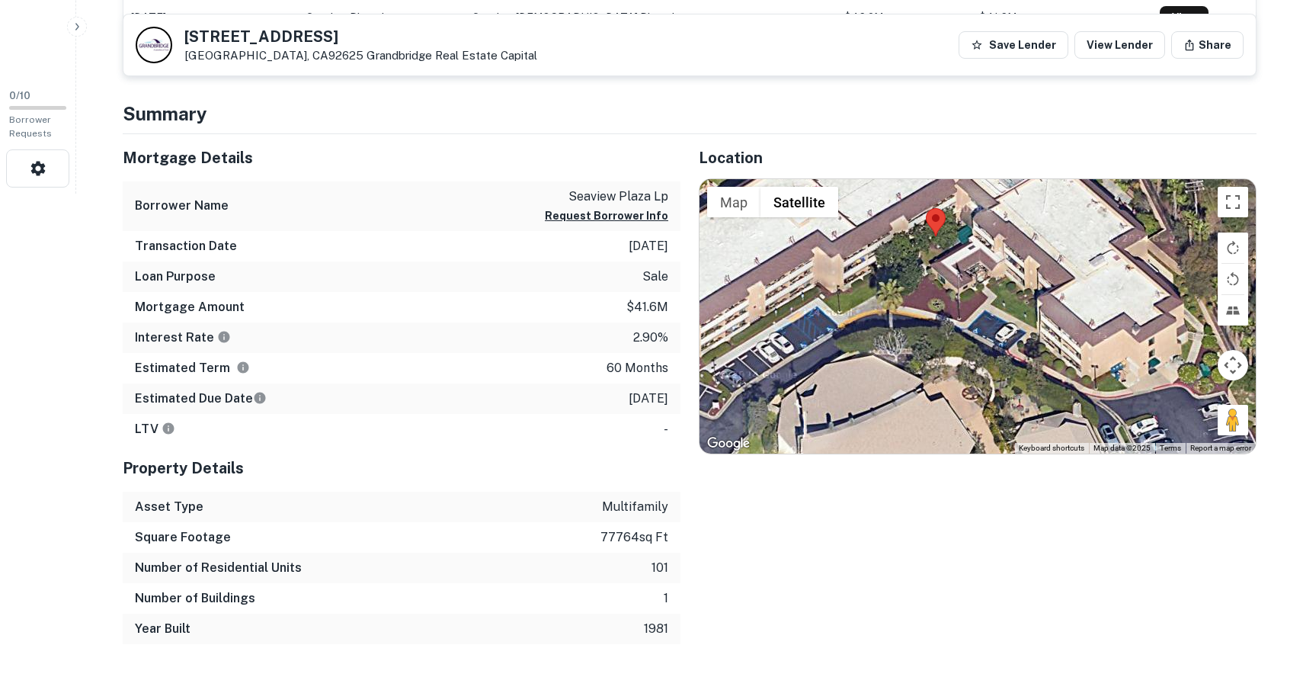
drag, startPoint x: 984, startPoint y: 228, endPoint x: 836, endPoint y: 418, distance: 240.6
click at [836, 418] on div at bounding box center [978, 316] width 556 height 274
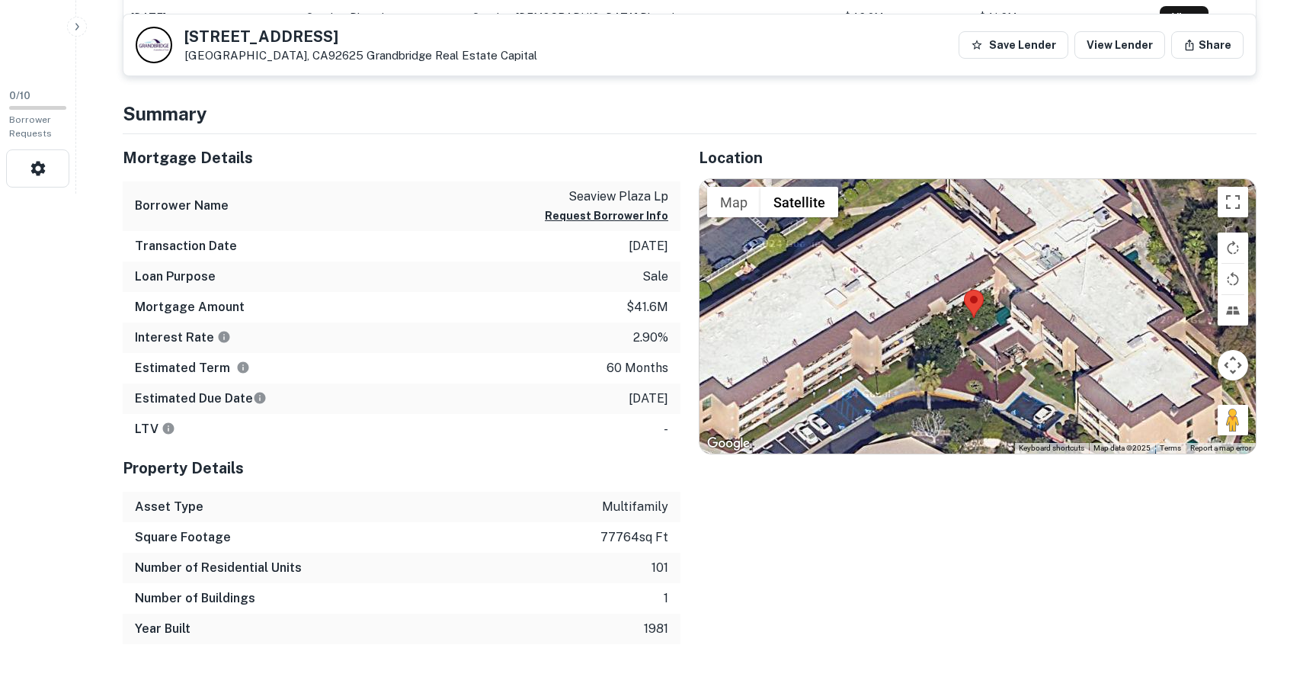
drag, startPoint x: 931, startPoint y: 306, endPoint x: 970, endPoint y: 390, distance: 92.1
click at [970, 390] on div at bounding box center [978, 316] width 556 height 274
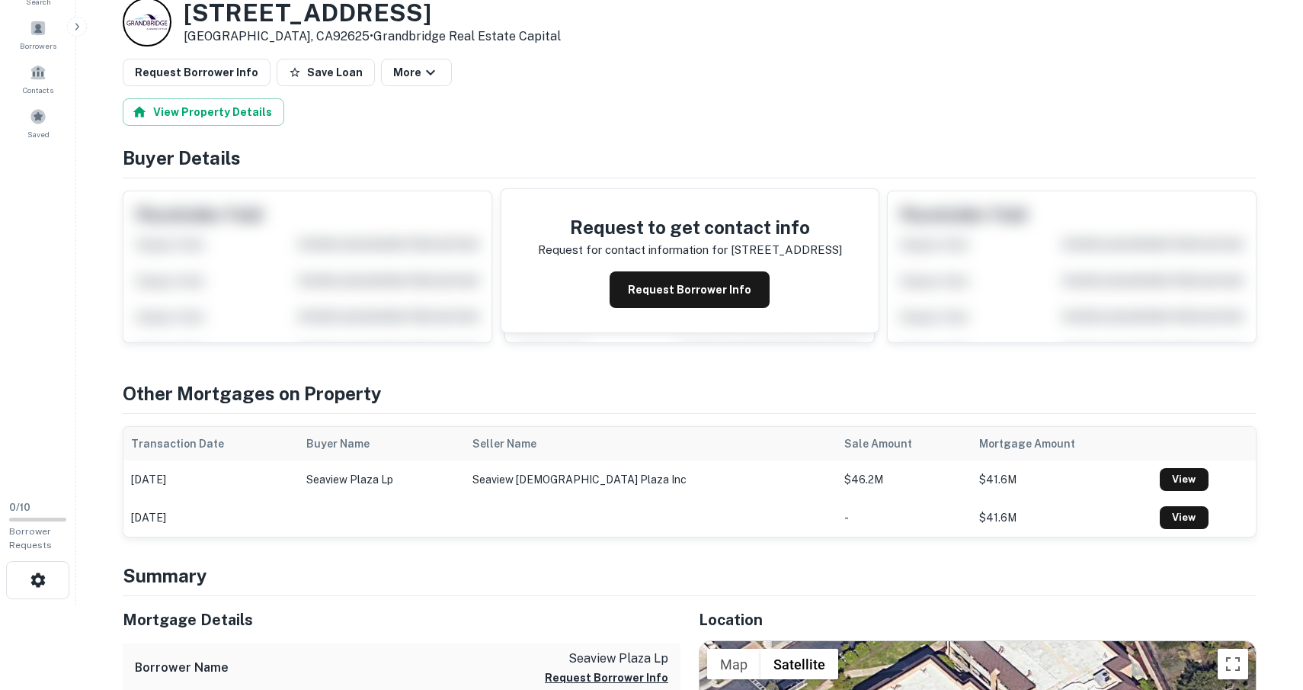
scroll to position [0, 0]
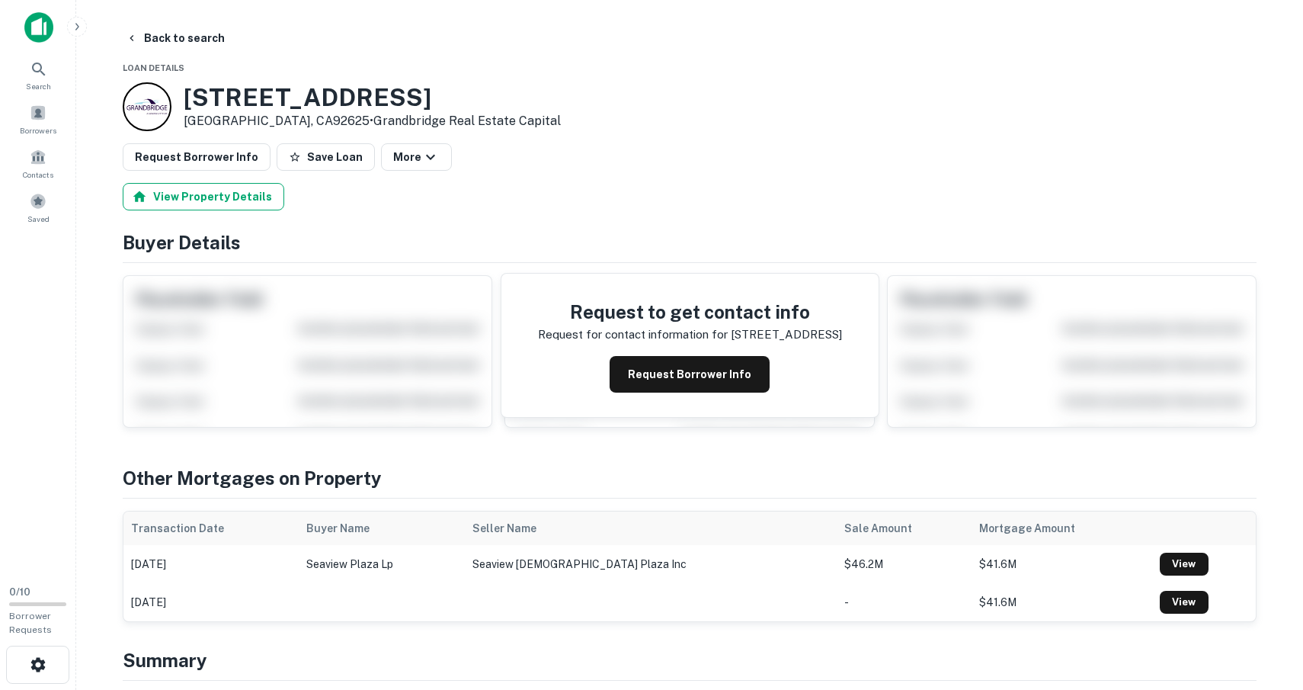
click at [225, 198] on button "View Property Details" at bounding box center [204, 196] width 162 height 27
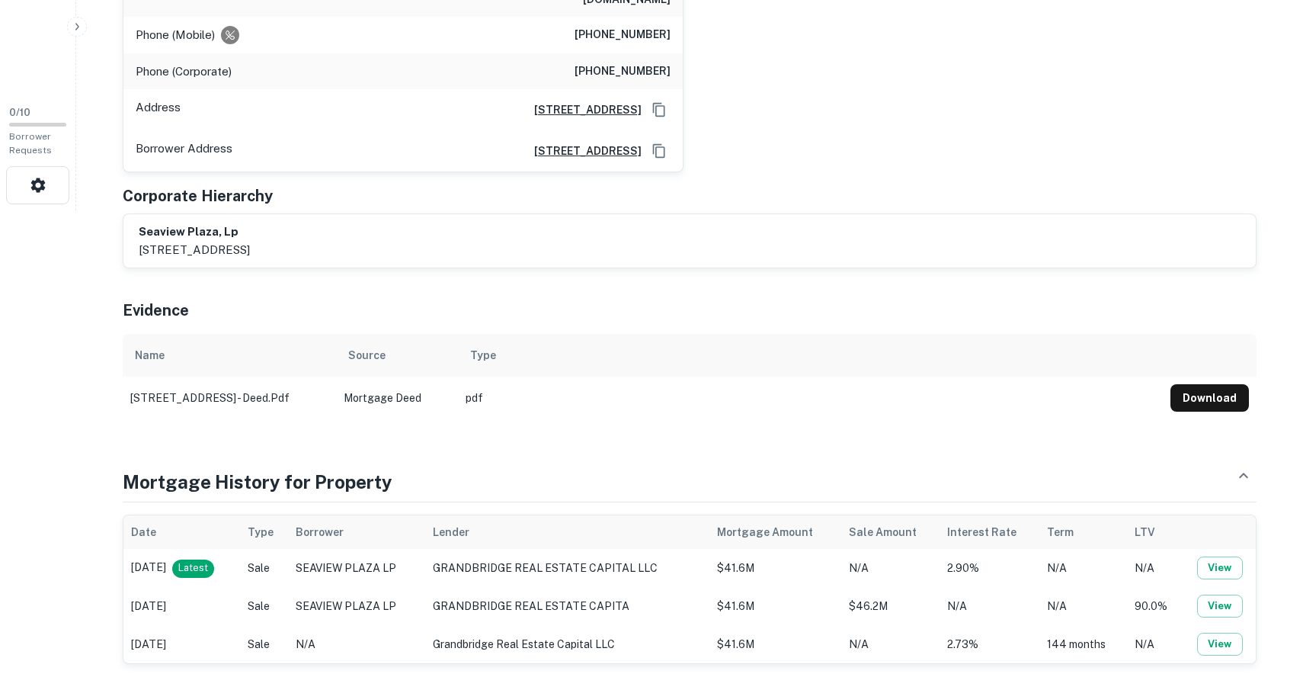
scroll to position [499, 0]
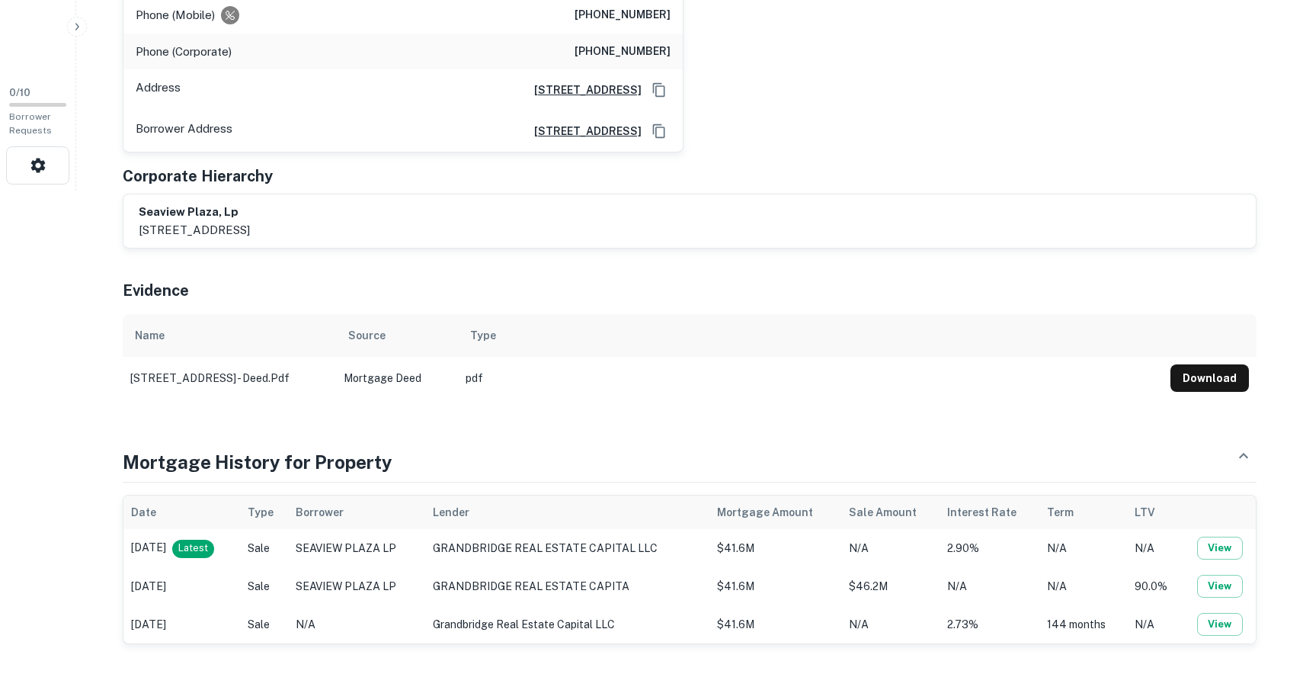
click at [214, 540] on span "Latest" at bounding box center [193, 547] width 42 height 15
click at [1219, 537] on button "View" at bounding box center [1220, 548] width 46 height 23
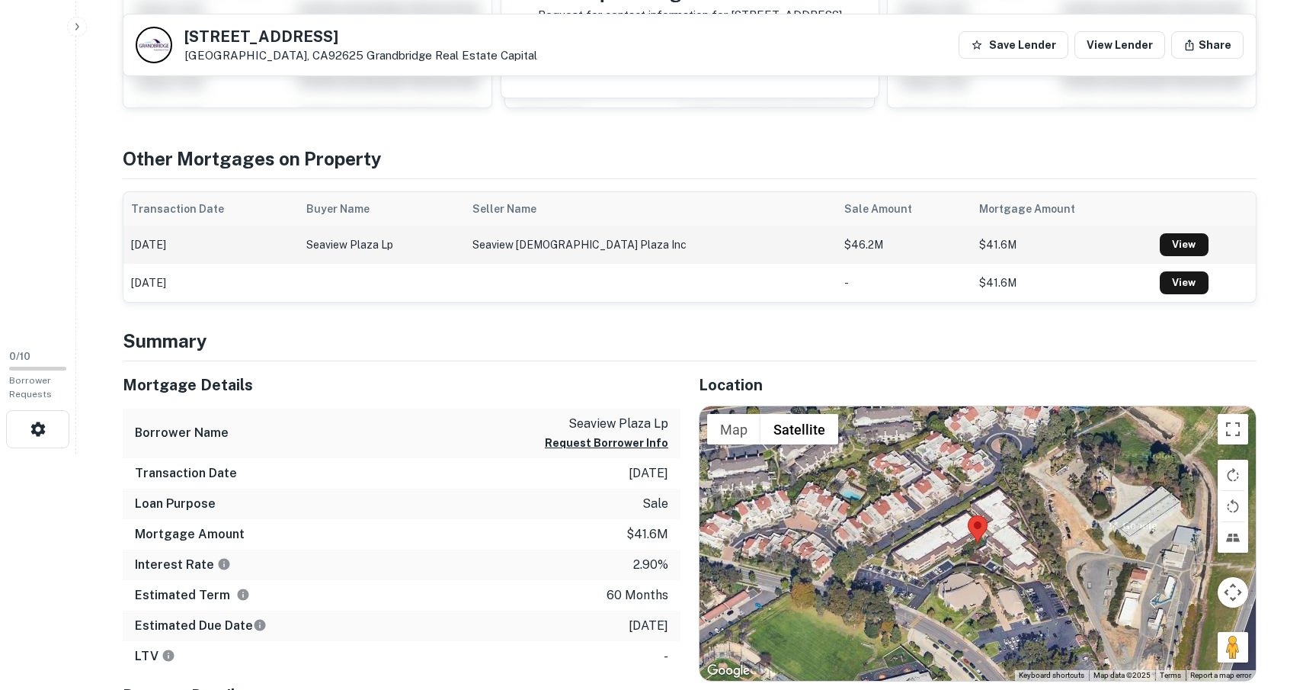
scroll to position [240, 0]
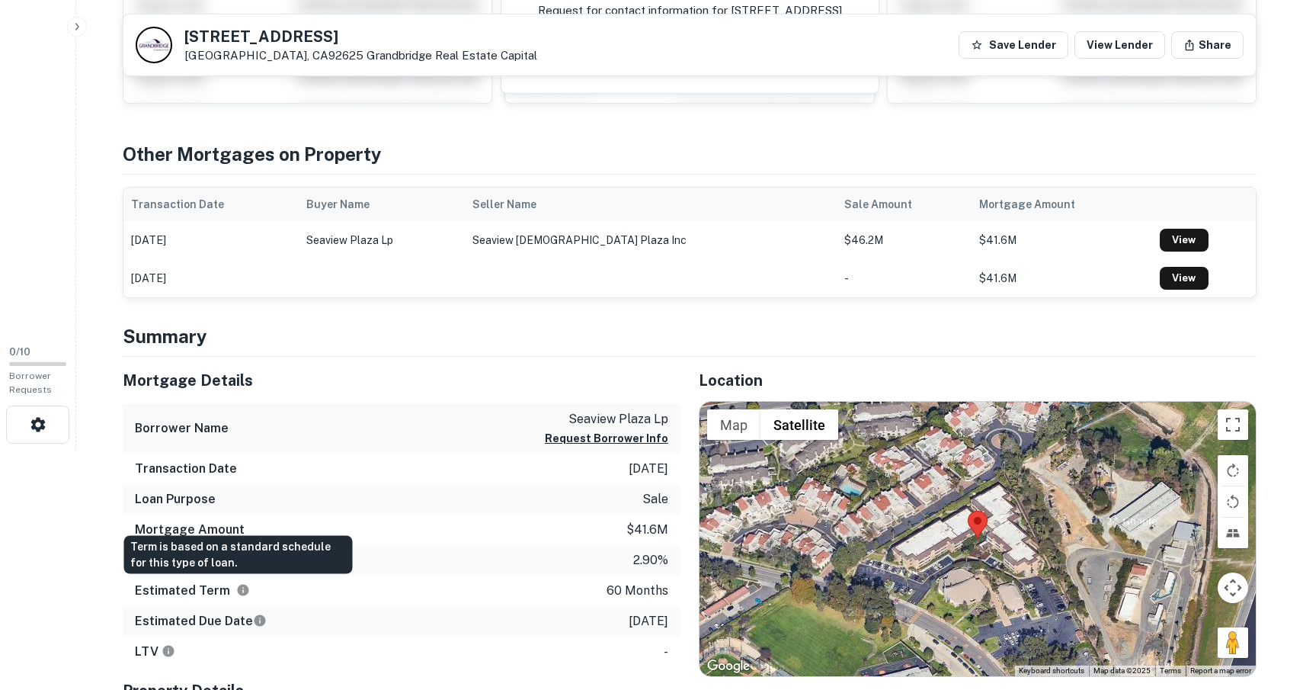
click at [239, 592] on icon "Term is based on a standard schedule for this type of loan." at bounding box center [243, 590] width 11 height 11
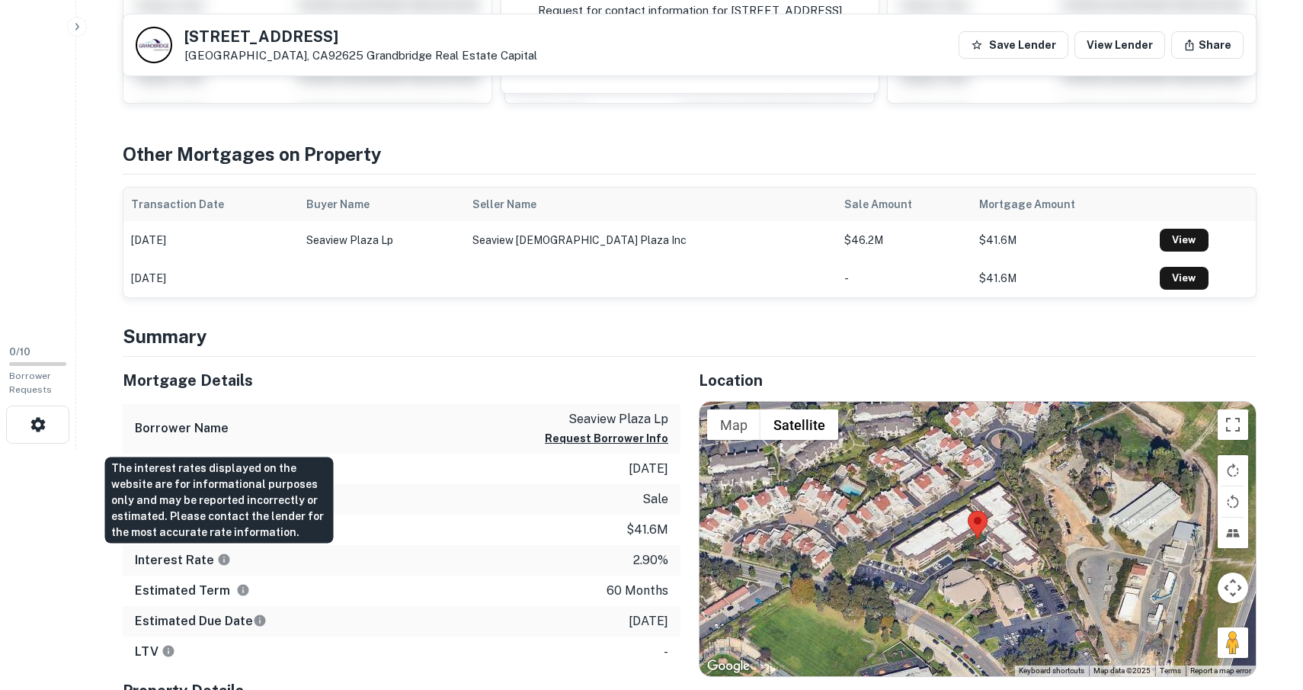
click at [219, 561] on icon "The interest rates displayed on the website are for informational purposes only…" at bounding box center [224, 559] width 11 height 11
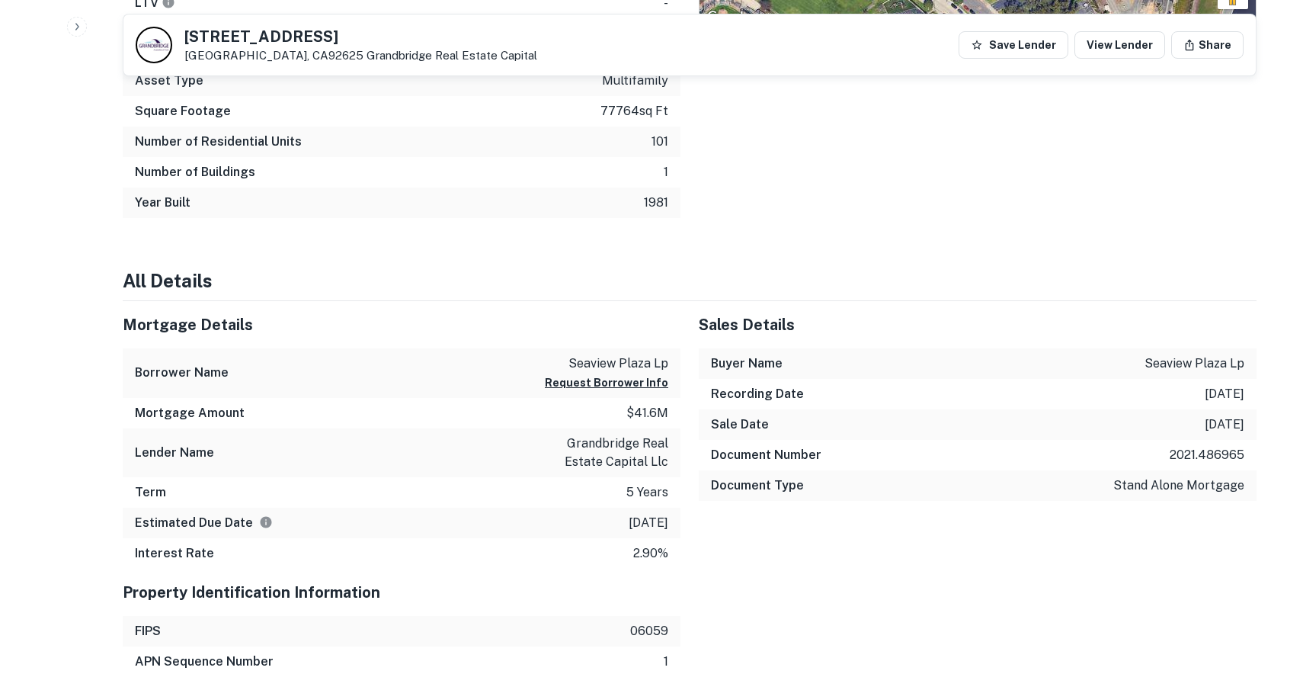
scroll to position [896, 0]
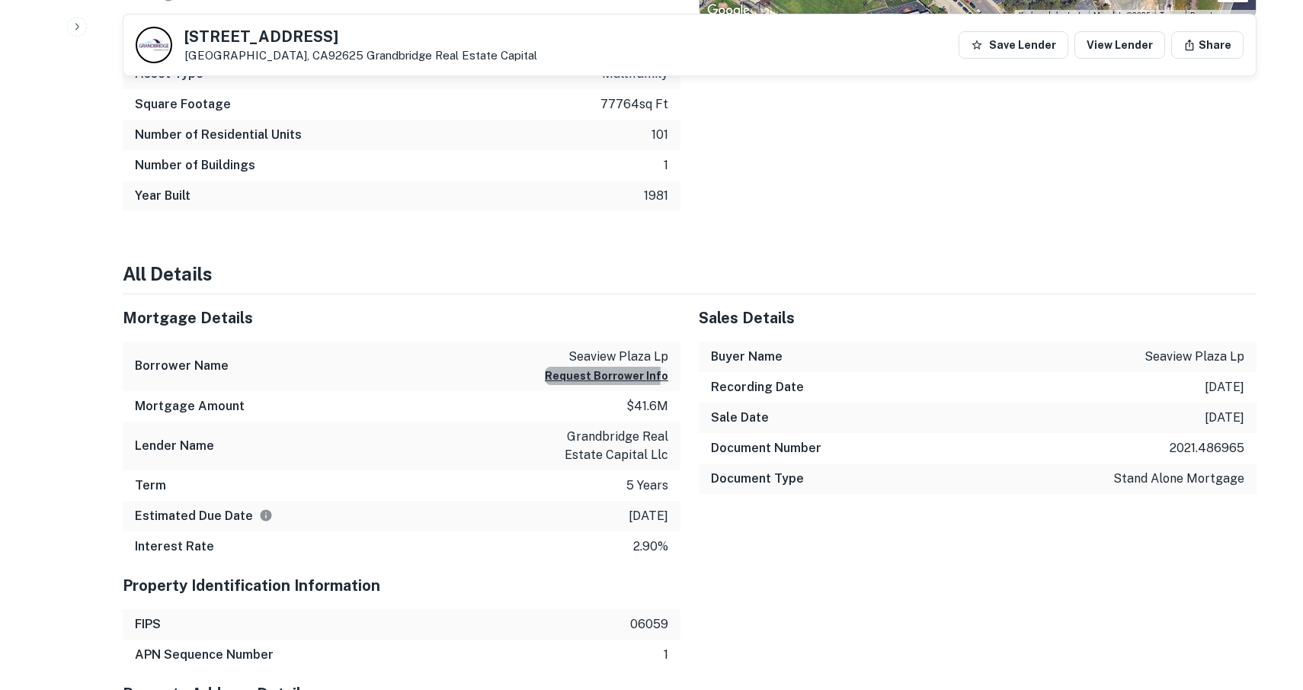
click at [573, 376] on button "Request Borrower Info" at bounding box center [606, 376] width 123 height 18
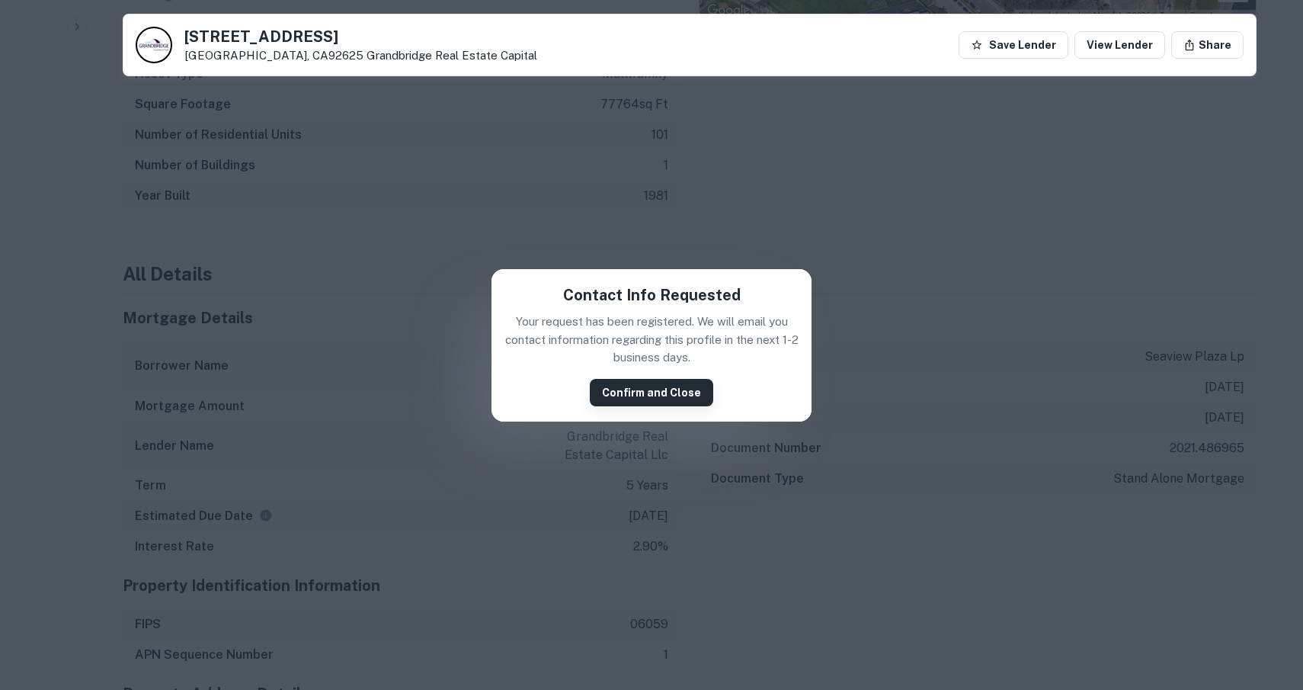
click at [643, 388] on button "Confirm and Close" at bounding box center [651, 392] width 123 height 27
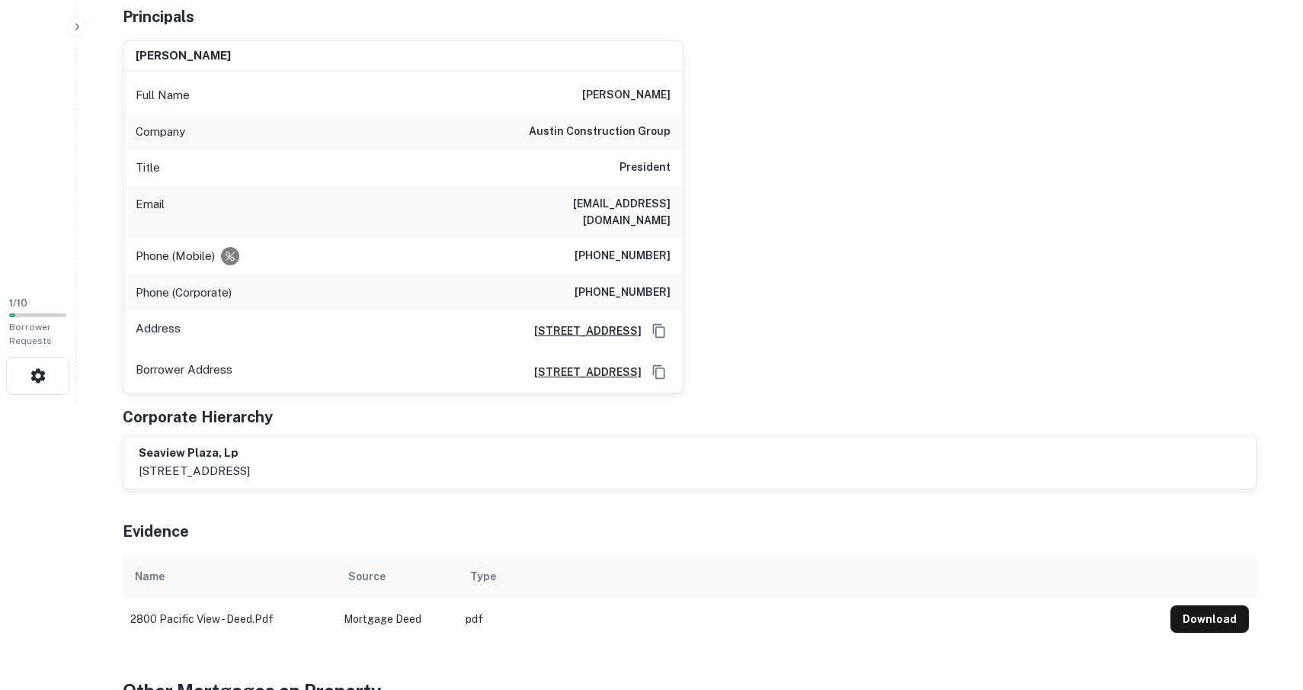
scroll to position [0, 0]
